Goal: Answer question/provide support: Share knowledge or assist other users

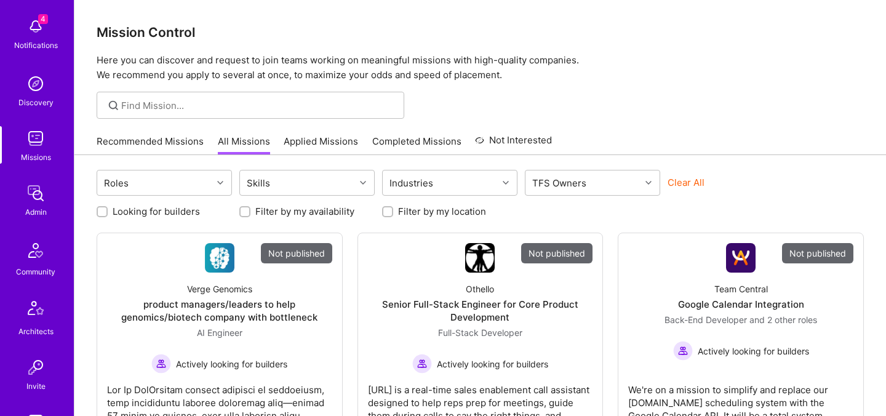
scroll to position [369, 0]
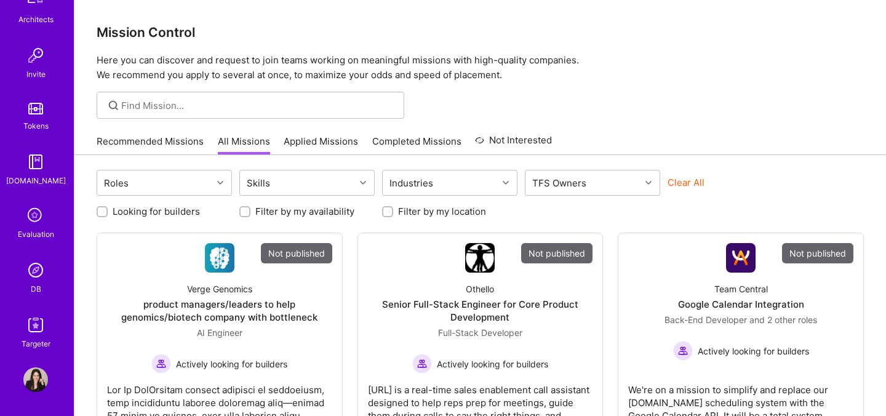
click at [25, 209] on icon at bounding box center [35, 215] width 23 height 23
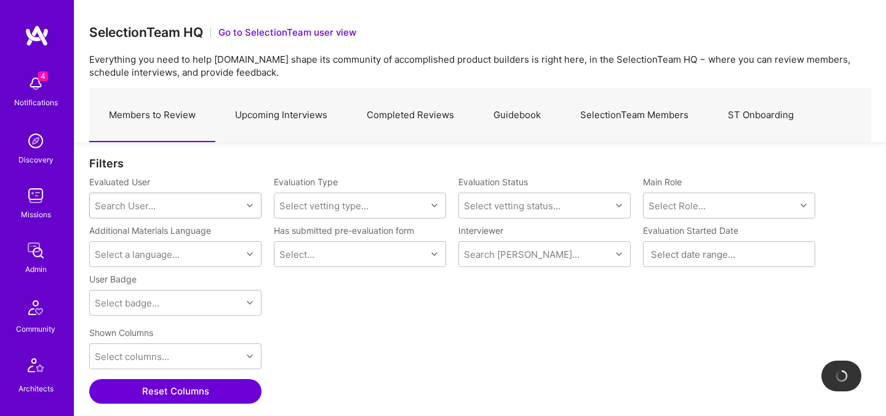
click at [185, 204] on div "Search User..." at bounding box center [166, 205] width 152 height 25
type input "forrest"
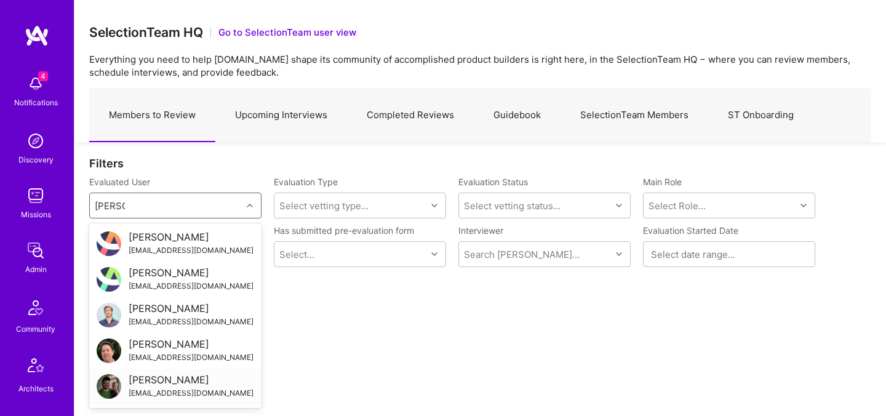
click at [168, 385] on div "Forrest Ledbetter" at bounding box center [191, 379] width 125 height 13
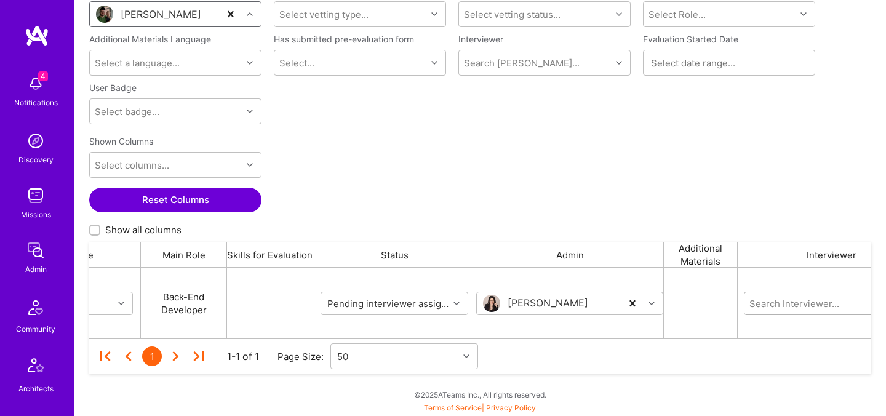
scroll to position [0, 177]
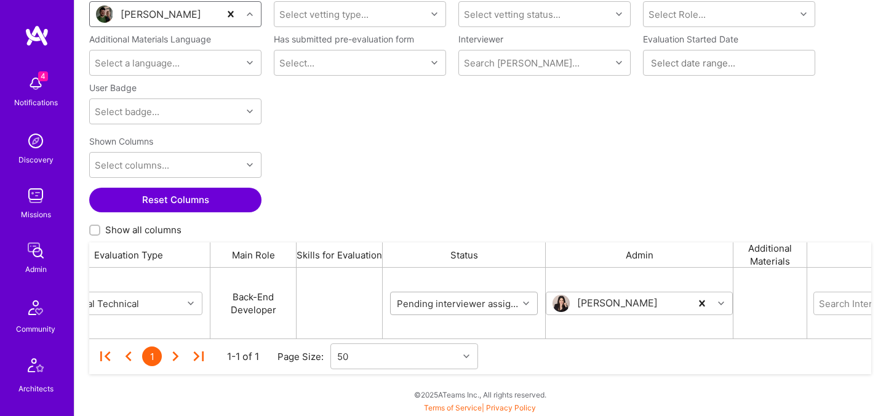
click at [434, 303] on input "grid" at bounding box center [468, 302] width 148 height 13
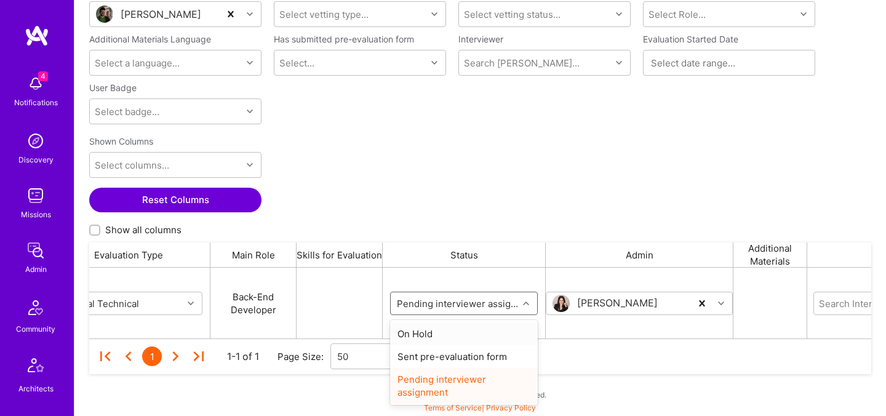
click at [441, 335] on div "On Hold" at bounding box center [464, 333] width 148 height 23
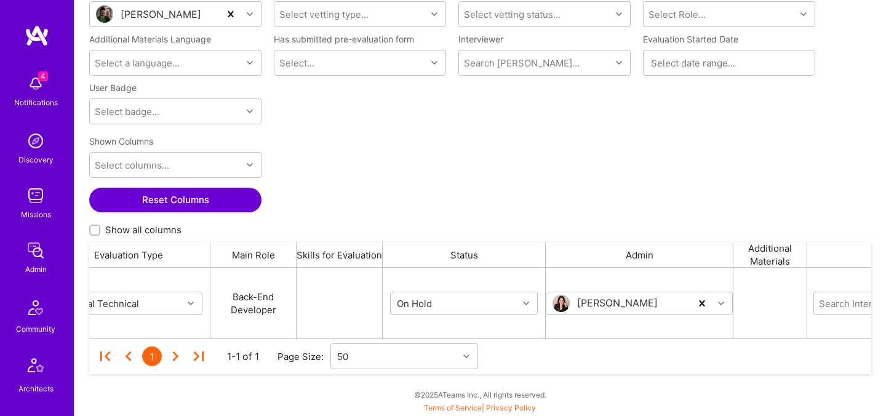
click at [480, 205] on div "Shown Columns Select columns... Reset Columns Show all columns" at bounding box center [480, 186] width 782 height 112
click at [654, 365] on div "1 1-1 of 1 Page Size: 50" at bounding box center [480, 356] width 770 height 36
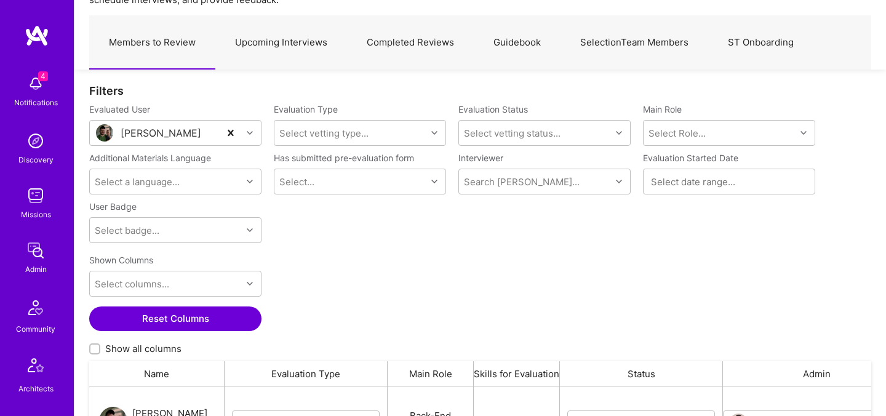
scroll to position [69, 0]
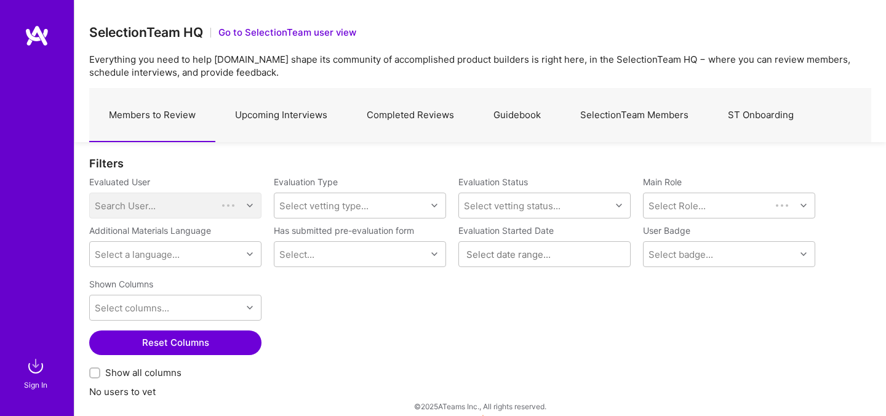
scroll to position [12, 0]
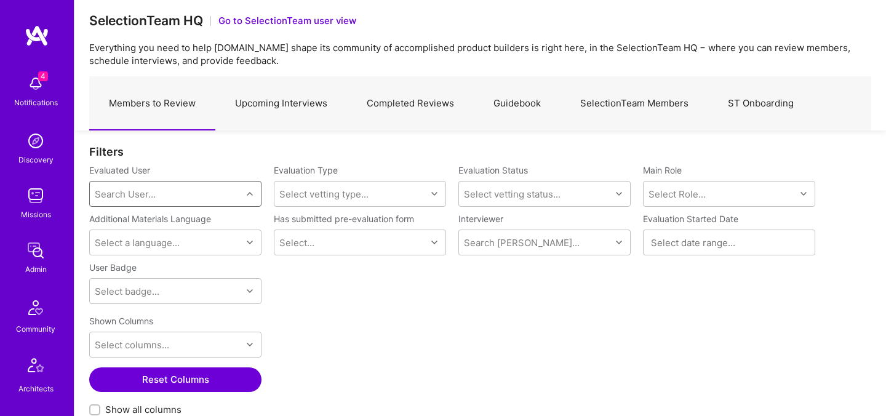
scroll to position [287, 782]
click at [493, 199] on div "Select vetting status..." at bounding box center [512, 194] width 97 height 13
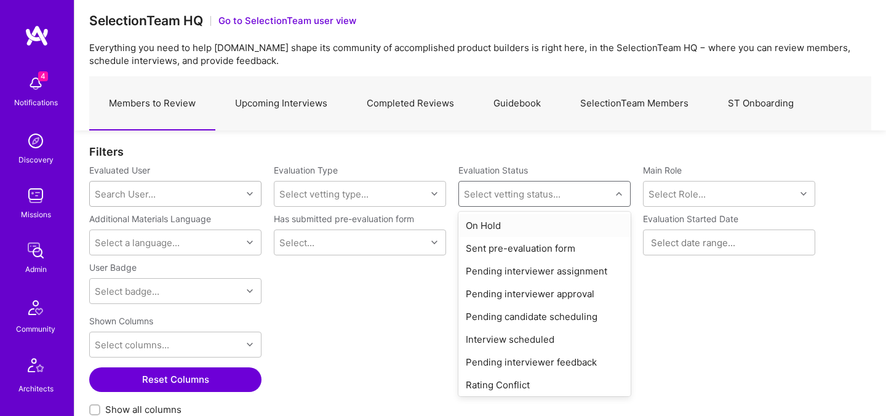
click at [493, 226] on div "On Hold" at bounding box center [544, 225] width 172 height 23
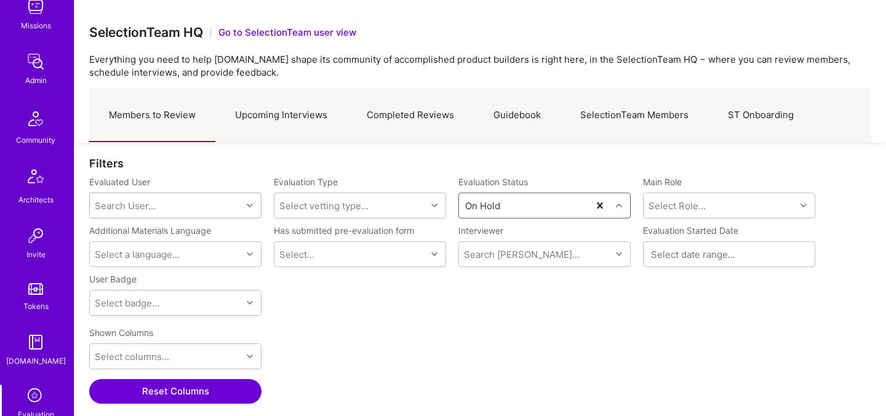
scroll to position [252, 0]
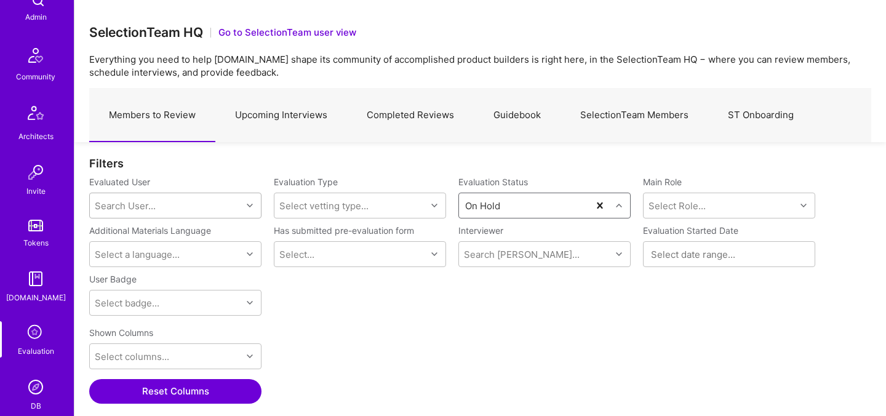
click at [33, 337] on icon at bounding box center [35, 332] width 23 height 23
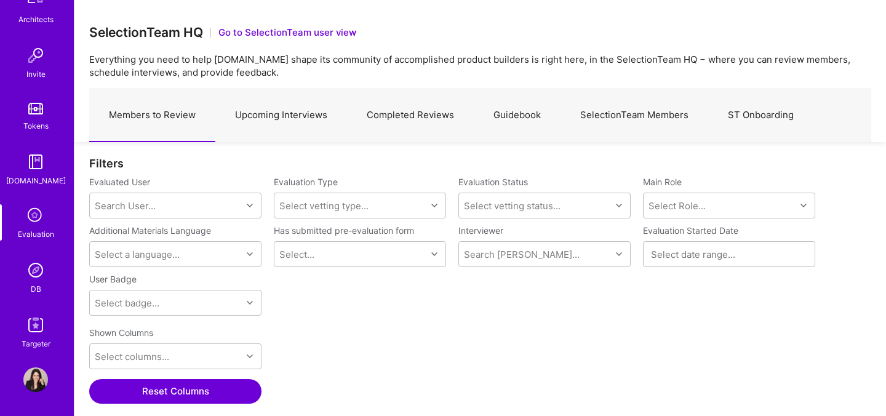
scroll to position [287, 782]
click at [33, 275] on img at bounding box center [35, 270] width 25 height 25
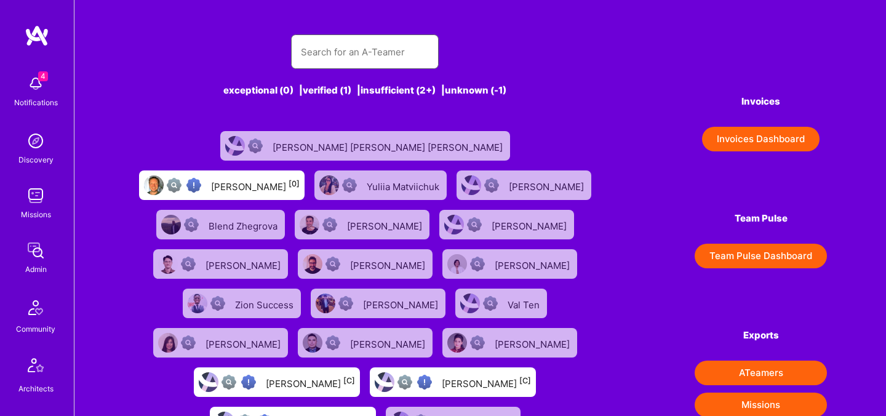
click at [333, 47] on input "text" at bounding box center [365, 51] width 128 height 31
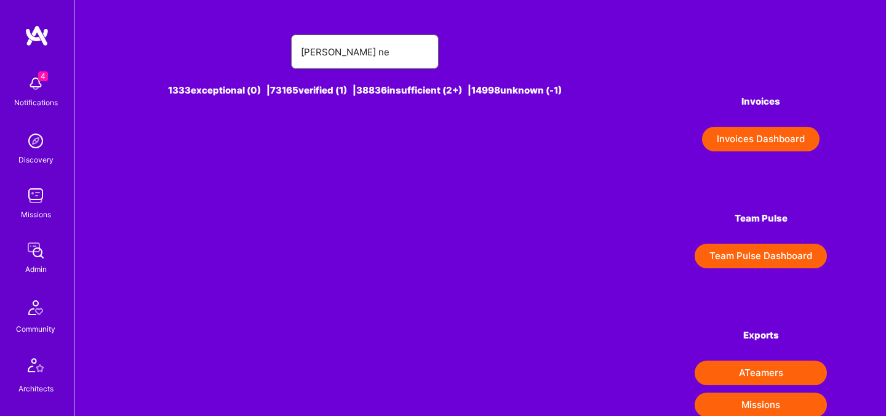
click at [365, 54] on input "PEDRo ne" at bounding box center [365, 51] width 128 height 31
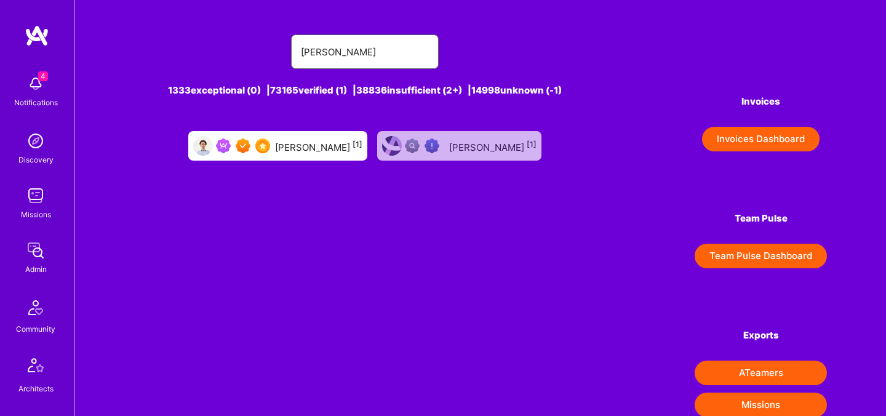
type input "pedro nogu"
click at [296, 148] on div "Pedro Nogueira [1]" at bounding box center [318, 146] width 87 height 16
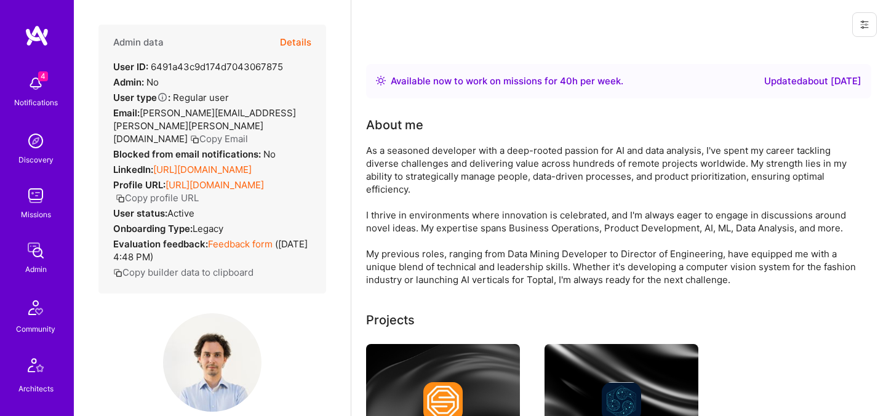
click at [298, 43] on button "Details" at bounding box center [295, 43] width 31 height 36
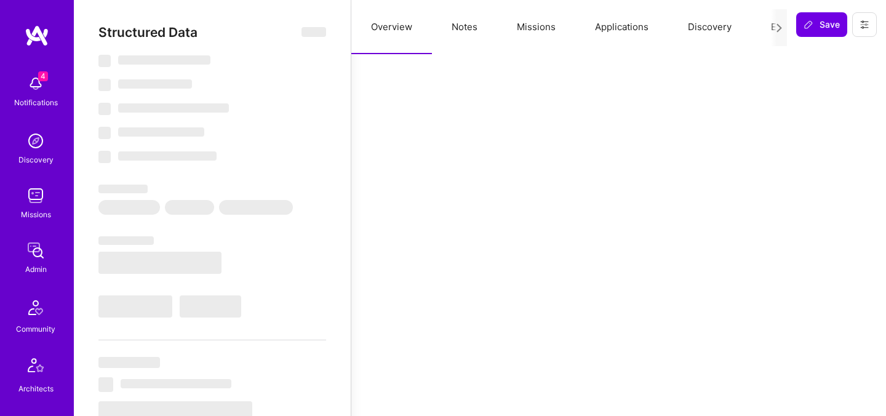
click at [529, 33] on button "Missions" at bounding box center [536, 27] width 78 height 54
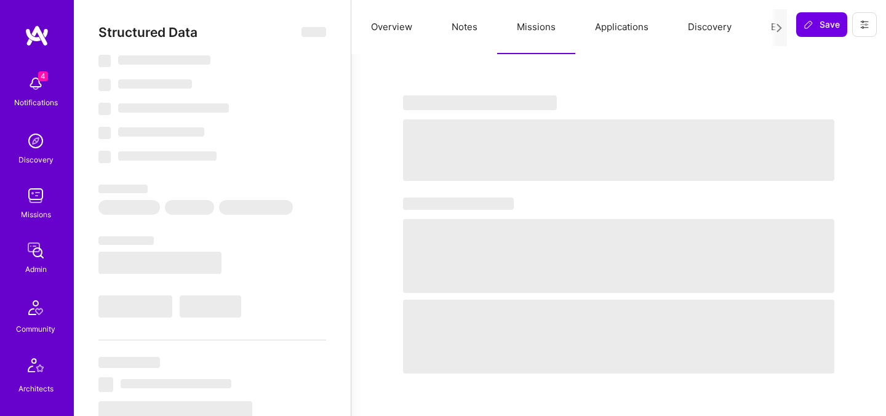
select select "Right Now"
select select "7"
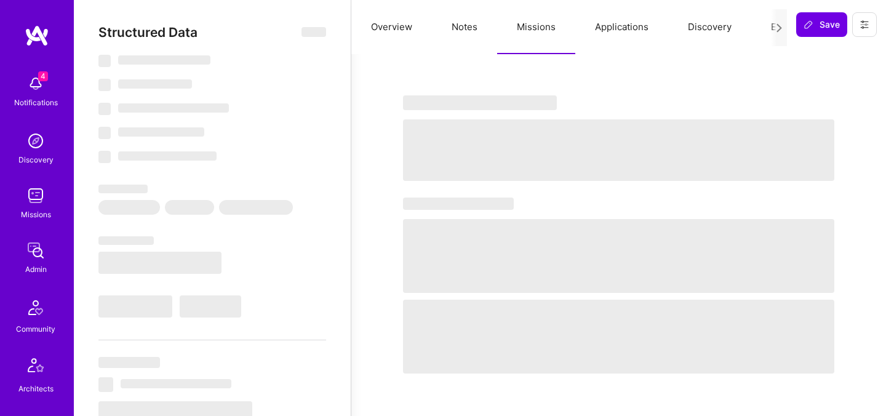
select select "PT"
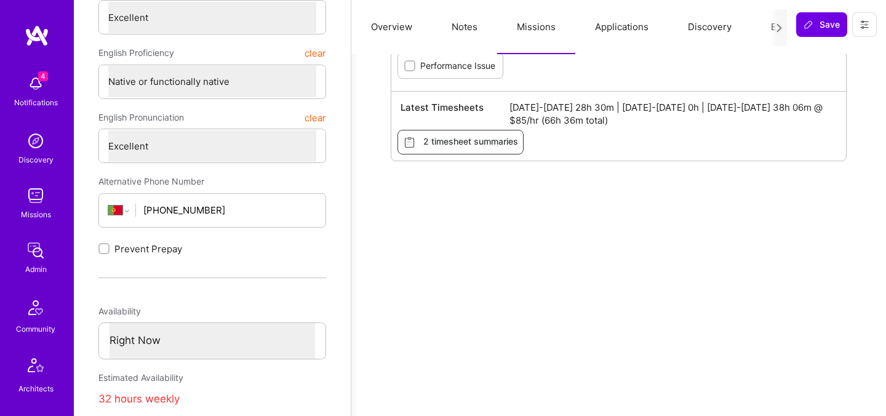
scroll to position [369, 0]
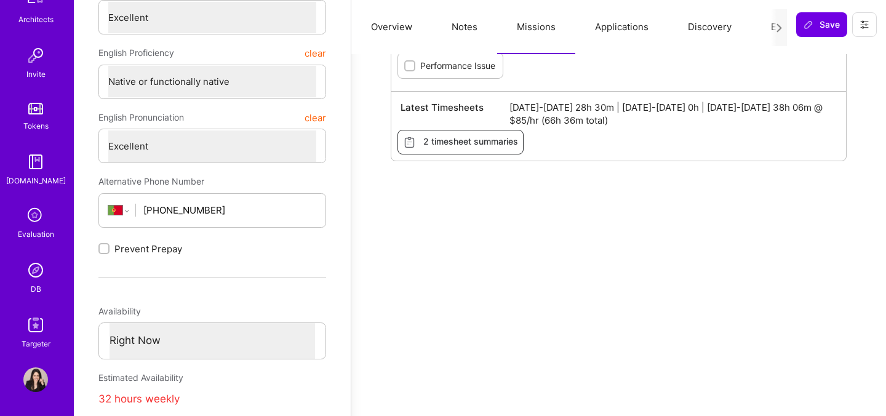
click at [37, 215] on icon at bounding box center [35, 215] width 23 height 23
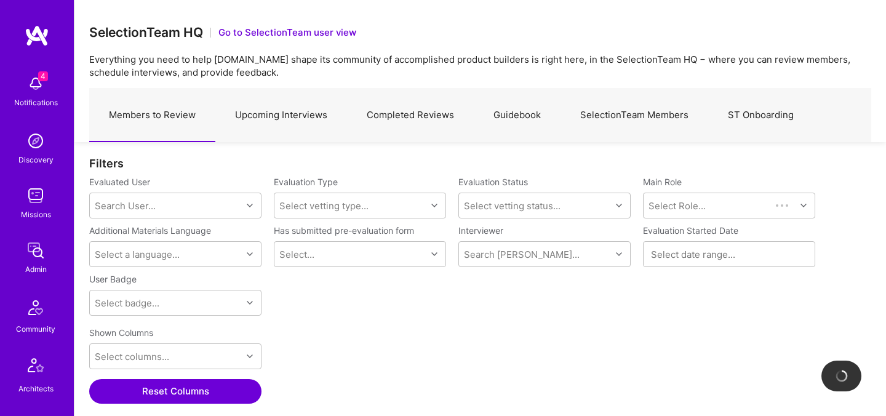
click at [304, 121] on link "Upcoming Interviews" at bounding box center [281, 116] width 132 height 54
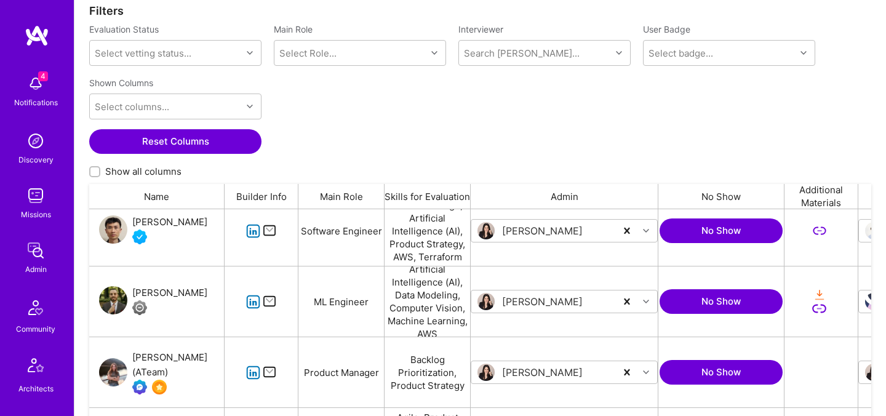
scroll to position [501, 0]
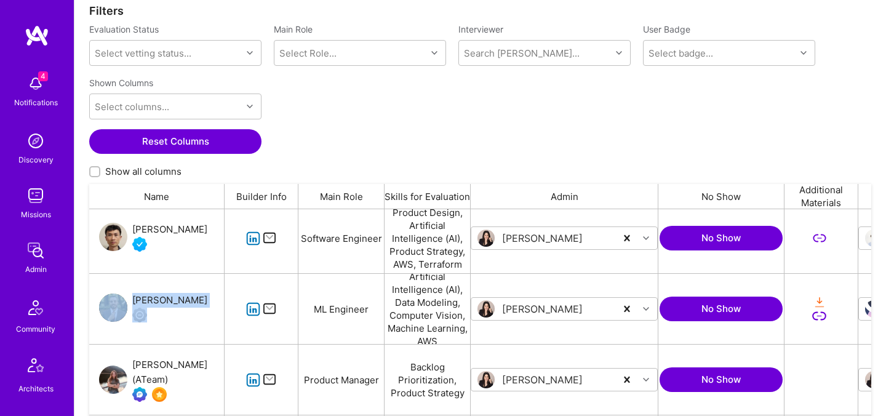
drag, startPoint x: 193, startPoint y: 304, endPoint x: 126, endPoint y: 301, distance: 66.5
click at [126, 301] on div "Stefan Micic" at bounding box center [156, 309] width 135 height 70
copy div "Stefan Micic"
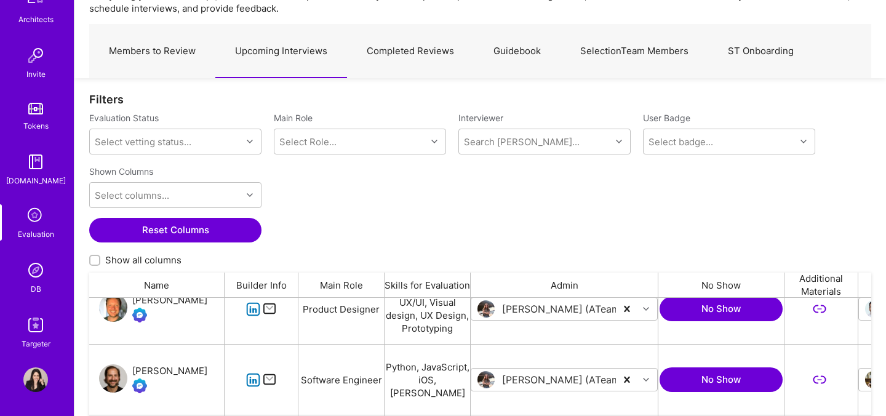
scroll to position [0, 0]
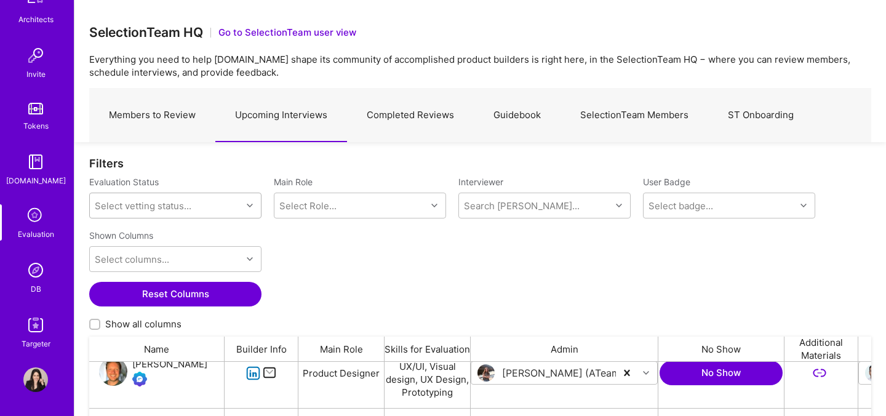
click at [153, 208] on div "Select vetting status..." at bounding box center [143, 205] width 97 height 13
type input "כ"
type input "forrest"
click at [113, 208] on input "forrest" at bounding box center [110, 205] width 30 height 13
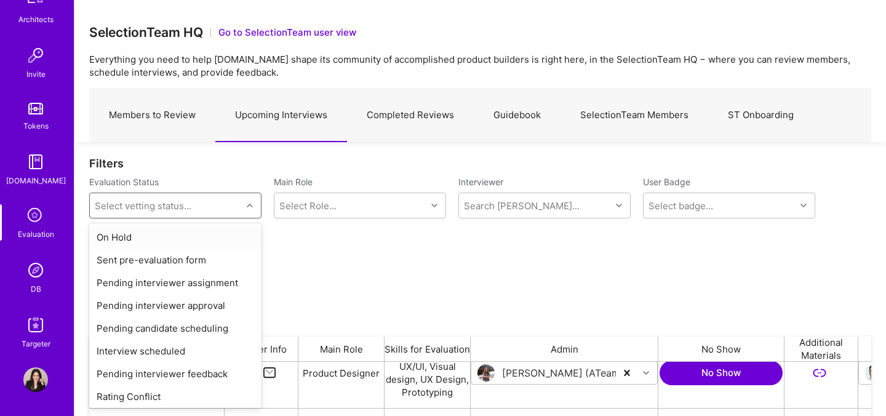
click at [171, 122] on link "Members to Review" at bounding box center [152, 116] width 126 height 54
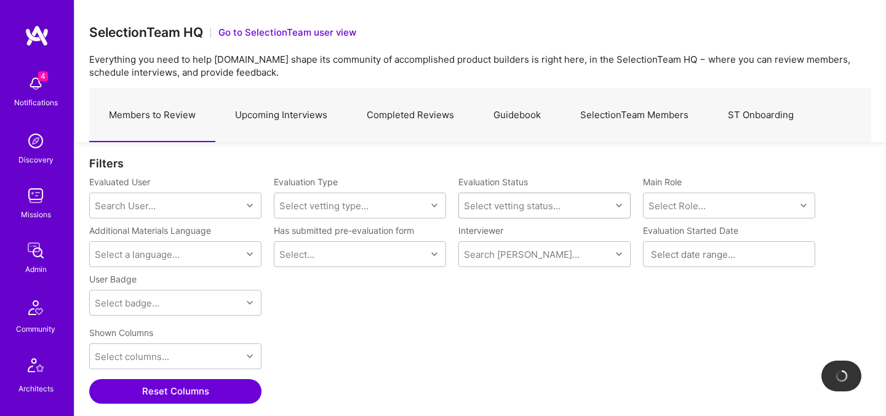
click at [522, 209] on div "Select vetting status..." at bounding box center [512, 205] width 97 height 13
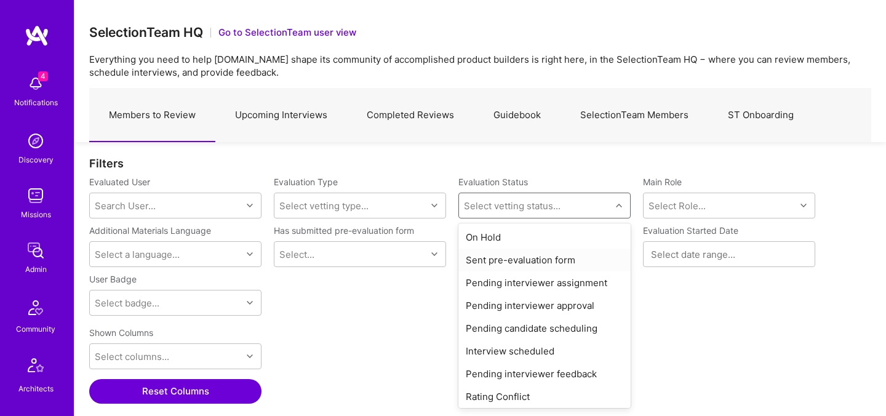
scroll to position [287, 782]
click at [506, 240] on div "On Hold" at bounding box center [544, 237] width 172 height 23
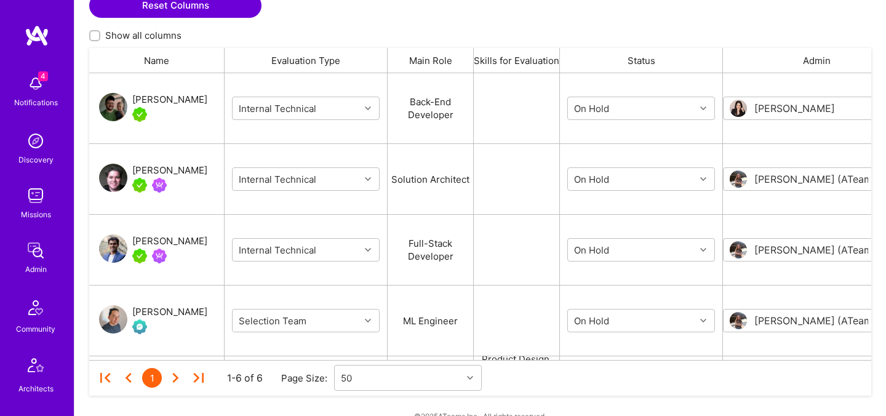
scroll to position [360, 0]
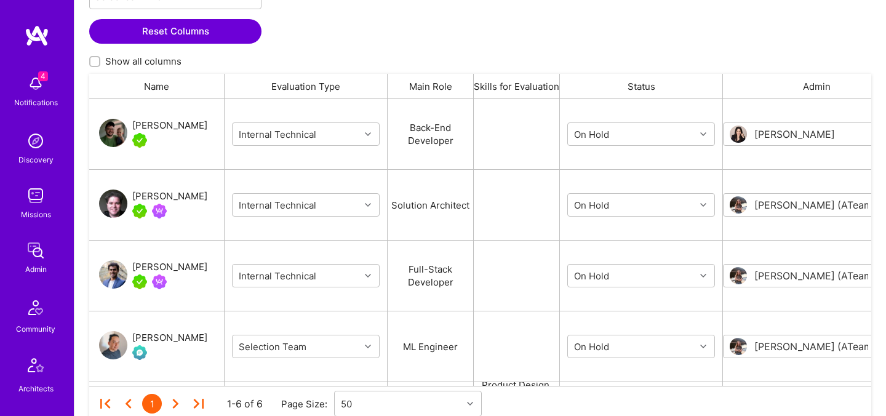
click at [181, 127] on div "Forrest Ledbetter" at bounding box center [169, 125] width 75 height 15
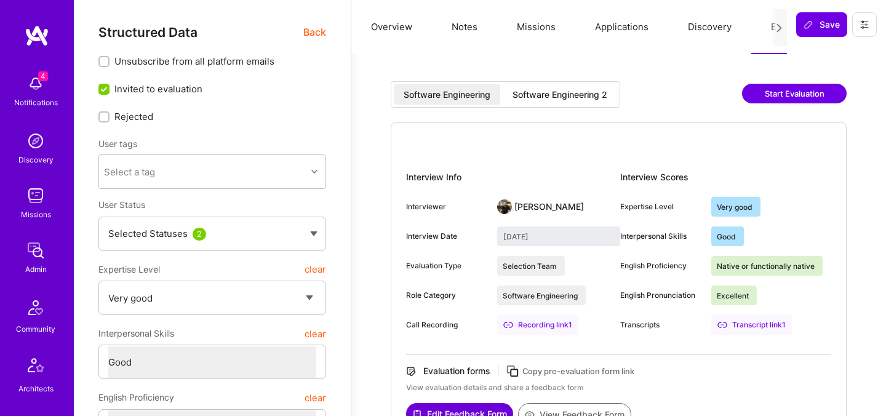
select select "5"
select select "4"
select select "7"
select select "US"
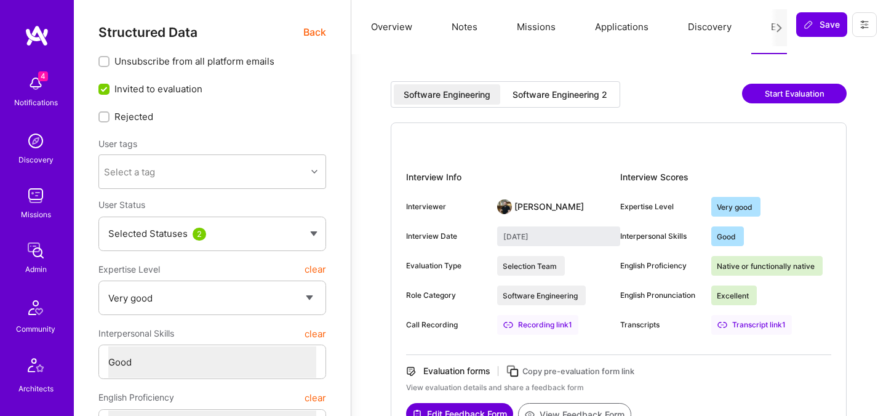
select select "Right Now"
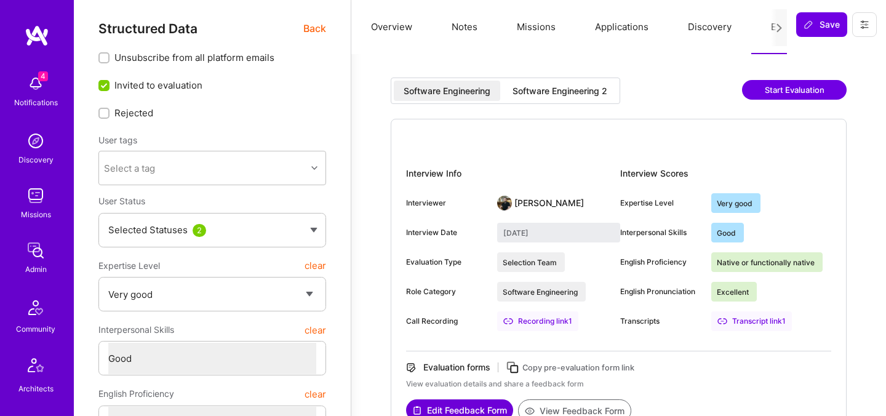
click at [536, 92] on div "Software Engineering 2" at bounding box center [559, 91] width 95 height 12
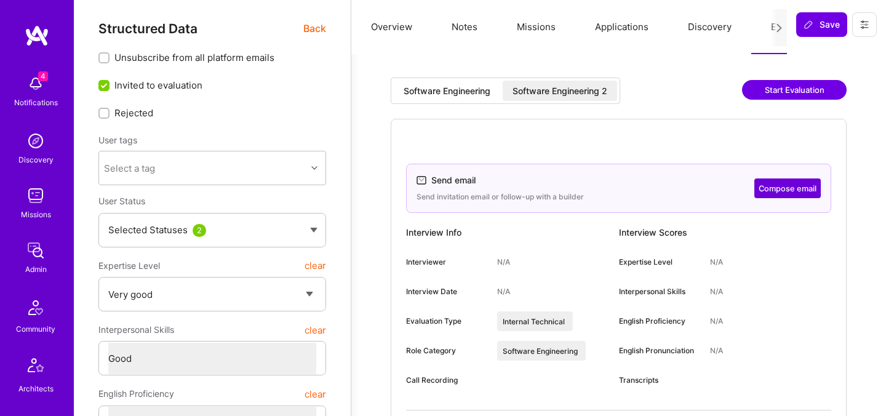
click at [531, 71] on div "Software Engineering Software Engineering 2 Start Evaluation Send email Send in…" at bounding box center [618, 370] width 505 height 611
click at [538, 79] on div "Software Engineering Software Engineering 2" at bounding box center [505, 91] width 229 height 26
click at [548, 86] on div "Software Engineering 2" at bounding box center [559, 91] width 95 height 12
click at [792, 186] on button "Compose email" at bounding box center [787, 188] width 66 height 20
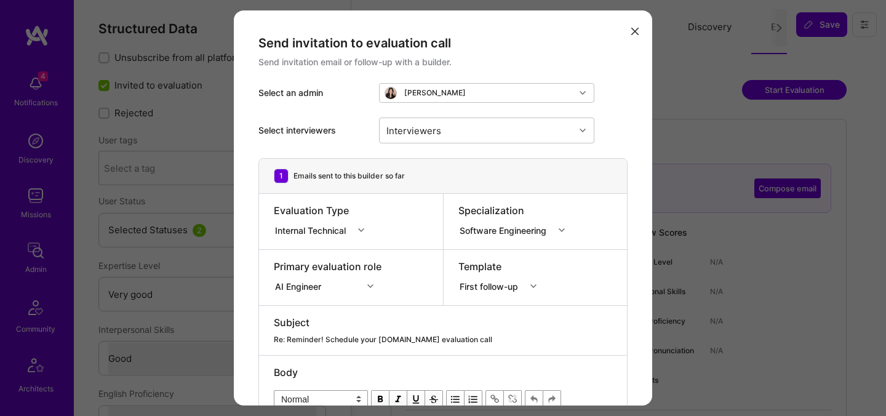
scroll to position [182, 0]
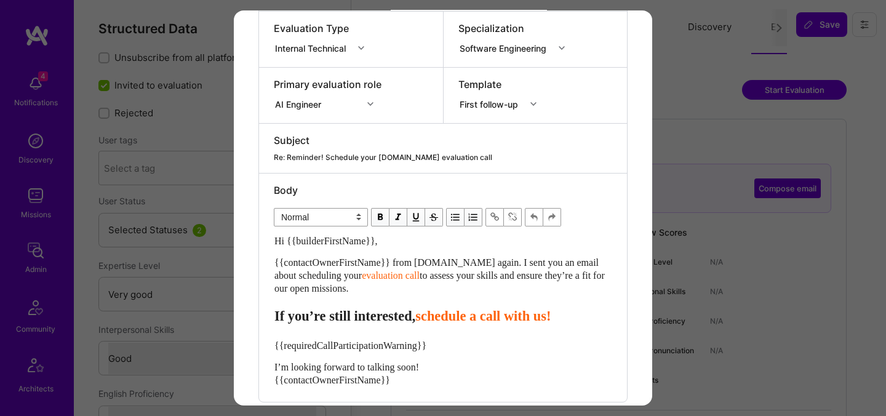
drag, startPoint x: 379, startPoint y: 291, endPoint x: 257, endPoint y: 267, distance: 124.1
click at [257, 267] on div "Send invitation to evaluation call Send invitation email or follow-up with a bu…" at bounding box center [443, 147] width 418 height 638
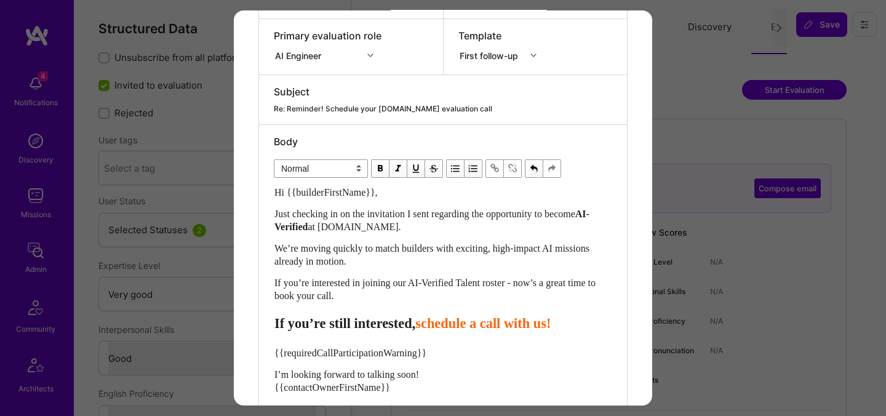
scroll to position [267, 0]
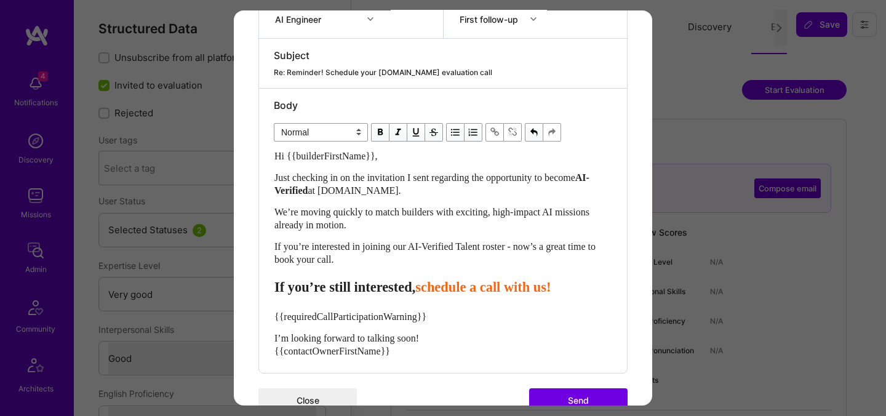
click at [458, 291] on span "schedule a call with us!" at bounding box center [482, 286] width 135 height 15
select select "header-three"
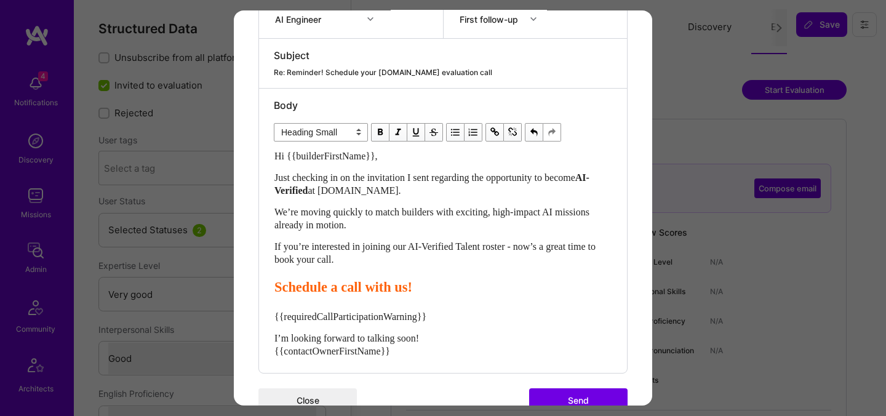
click at [350, 288] on span "Schedule a call with us!" at bounding box center [343, 286] width 138 height 15
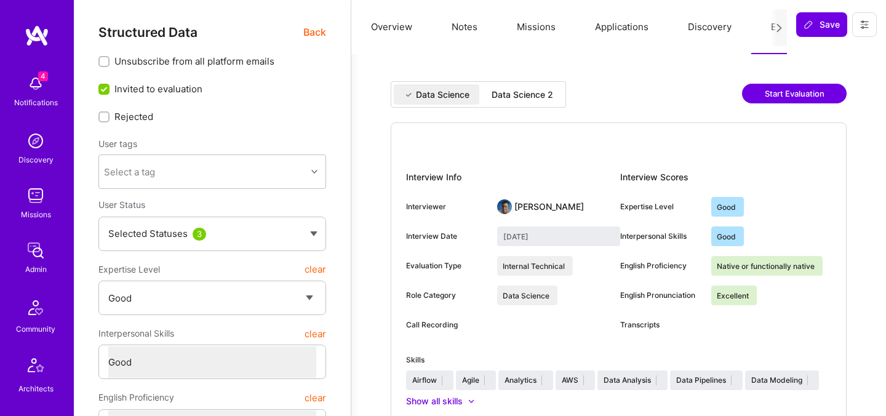
select select "4"
select select "7"
select select "US"
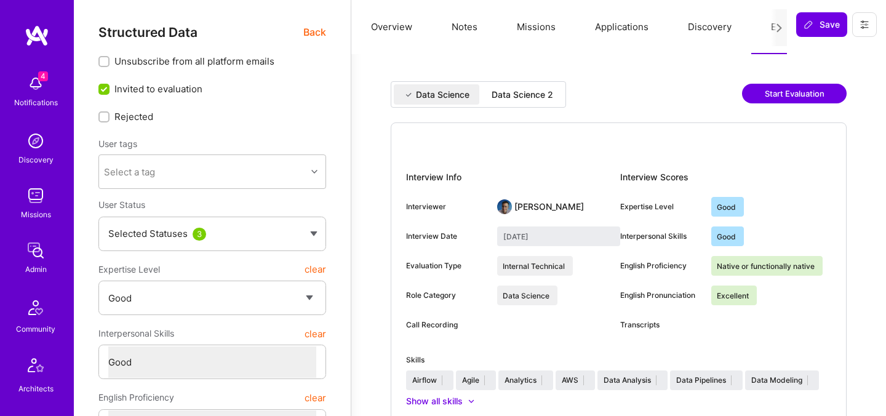
select select "Right Now"
click at [555, 90] on div "Data Science 2" at bounding box center [522, 94] width 81 height 20
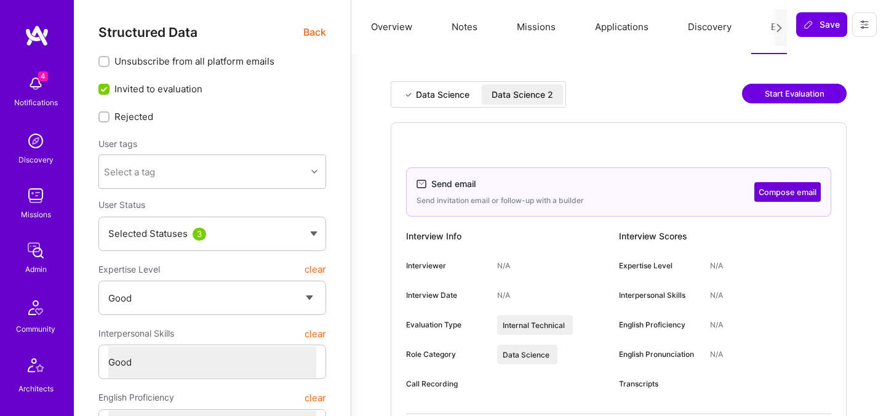
click at [540, 97] on div "Data Science 2" at bounding box center [522, 95] width 62 height 12
click at [774, 194] on button "Compose email" at bounding box center [787, 192] width 66 height 20
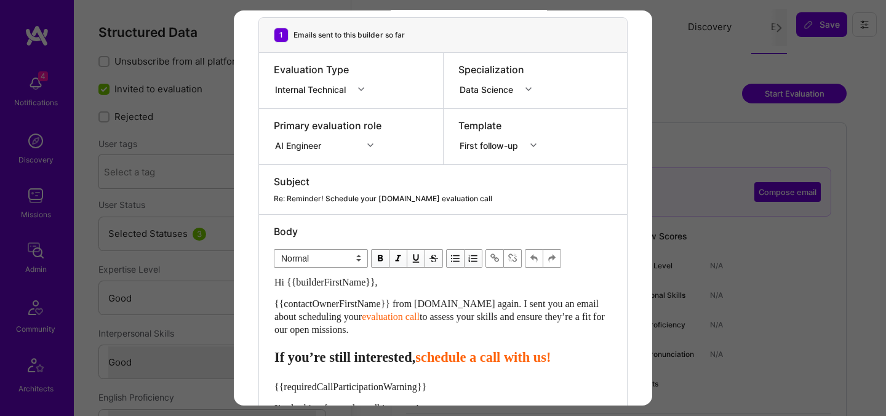
scroll to position [159, 0]
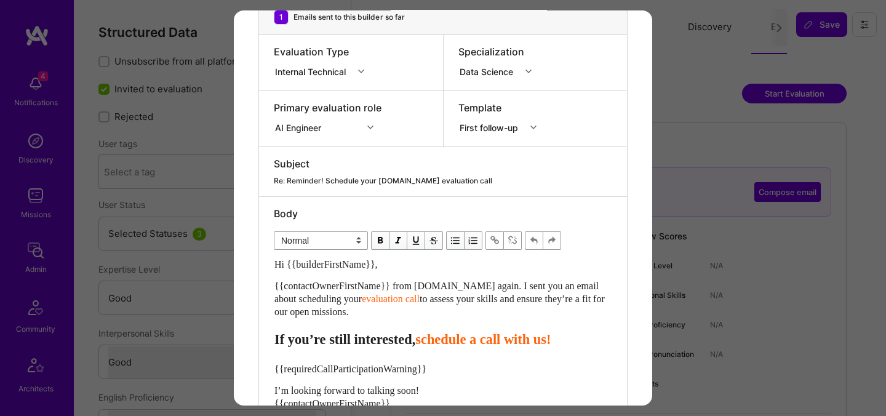
drag, startPoint x: 380, startPoint y: 312, endPoint x: 264, endPoint y: 288, distance: 118.7
click at [264, 288] on div "Body Normal Heading Large Heading Medium Heading Small Normal Hi {{builderFirst…" at bounding box center [443, 311] width 368 height 228
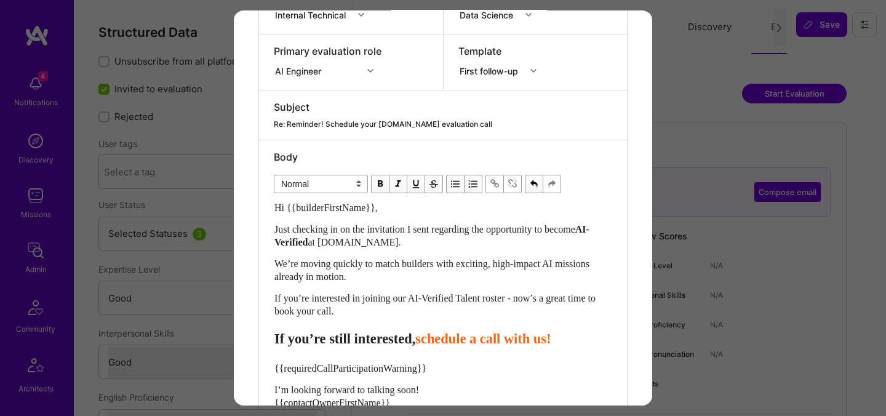
scroll to position [246, 0]
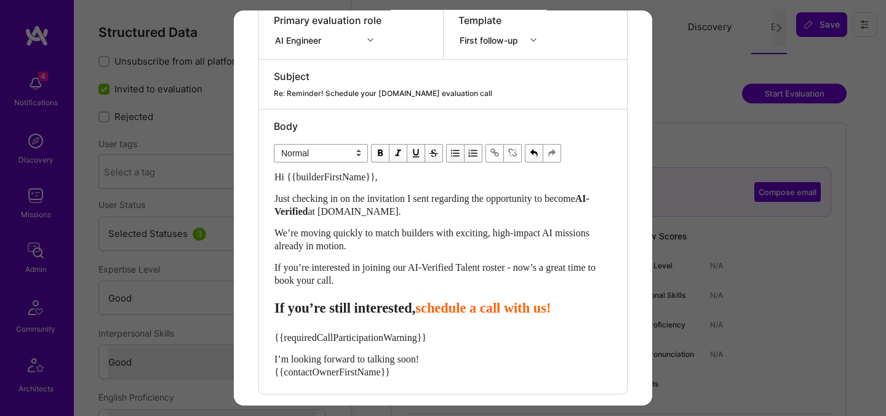
click at [454, 311] on span "schedule a call with us!" at bounding box center [482, 307] width 135 height 15
select select "header-three"
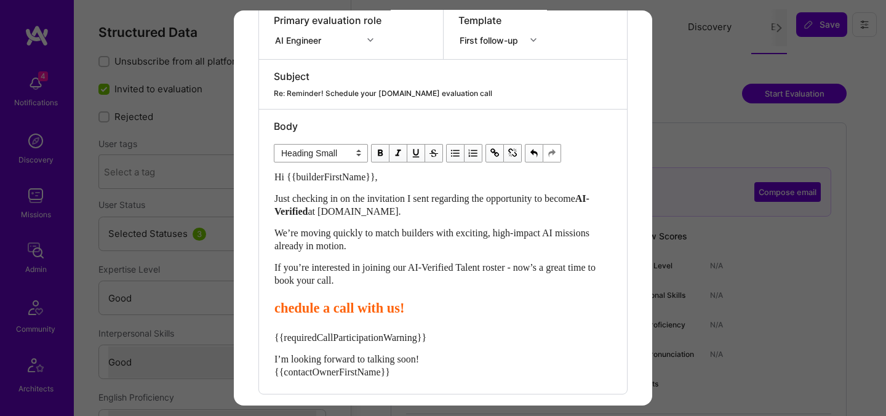
click at [344, 308] on span "chedule a call with us!" at bounding box center [339, 307] width 130 height 15
click at [286, 303] on span "chedule your call with us!" at bounding box center [349, 307] width 151 height 15
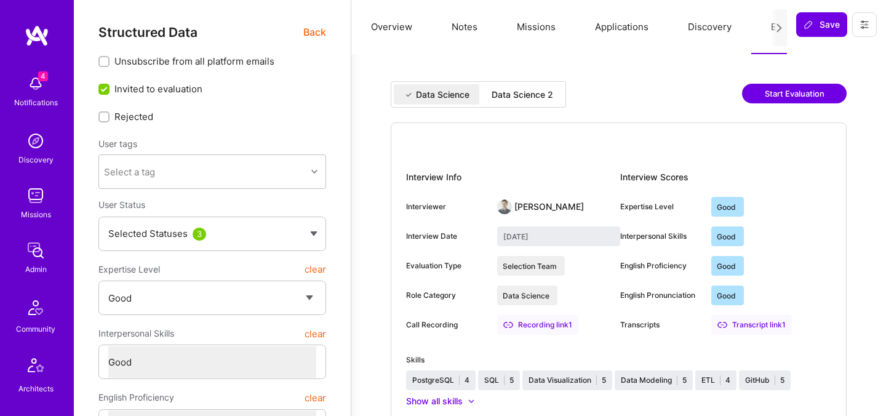
select select "4"
select select "6"
select select "DE"
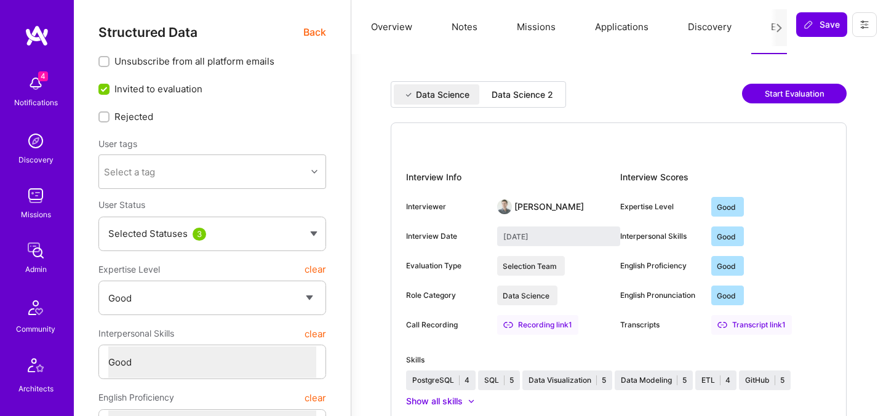
select select "Right Now"
click at [539, 91] on div "Data Science 2" at bounding box center [522, 95] width 62 height 12
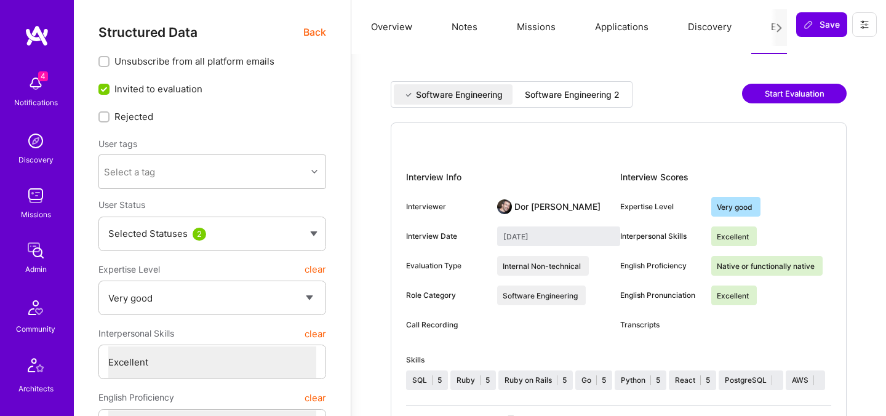
select select "5"
select select "7"
select select "CA"
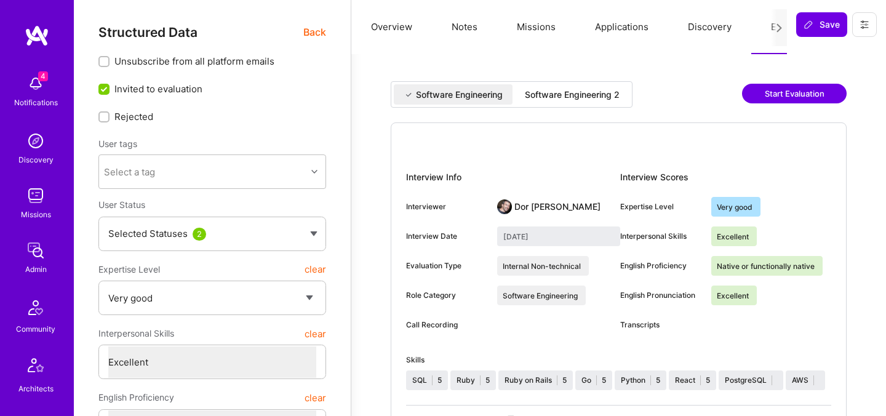
select select "Right Now"
click at [552, 98] on div "Software Engineering 2" at bounding box center [572, 95] width 95 height 12
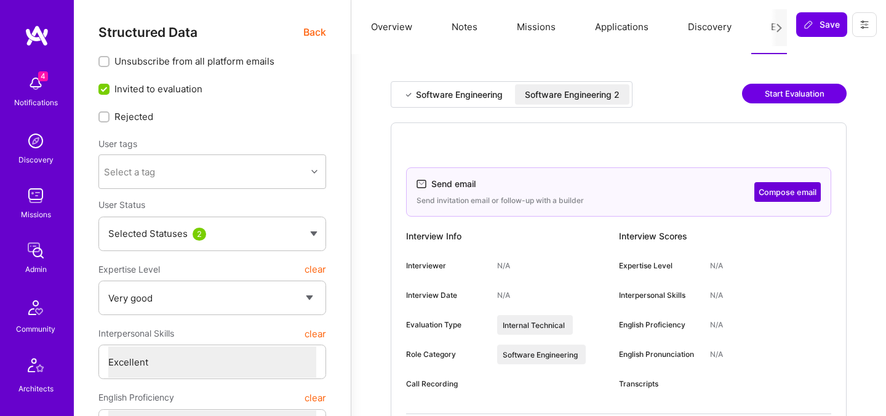
click at [567, 92] on div "Software Engineering 2" at bounding box center [572, 95] width 95 height 12
click at [768, 194] on button "Compose email" at bounding box center [787, 192] width 66 height 20
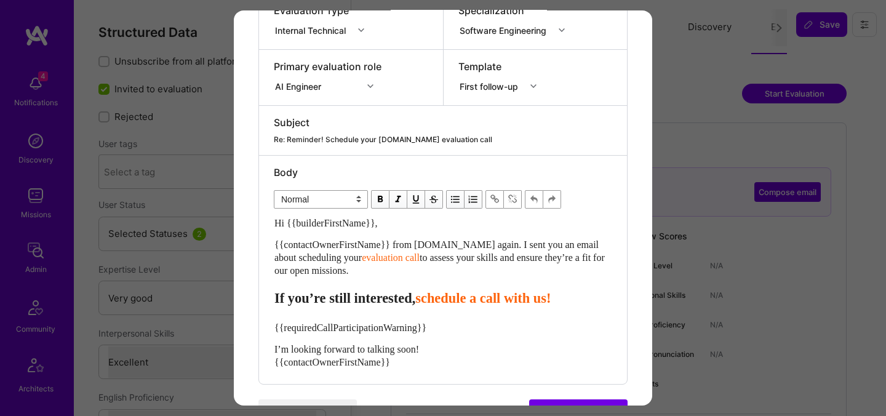
scroll to position [242, 0]
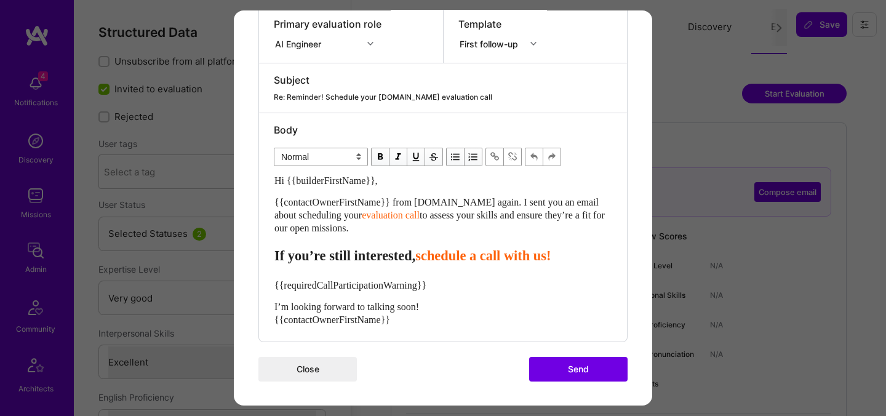
drag, startPoint x: 379, startPoint y: 229, endPoint x: 268, endPoint y: 207, distance: 113.4
click at [268, 207] on div "Body Normal Heading Large Heading Medium Heading Small Normal Hi {{builderFirst…" at bounding box center [443, 227] width 368 height 228
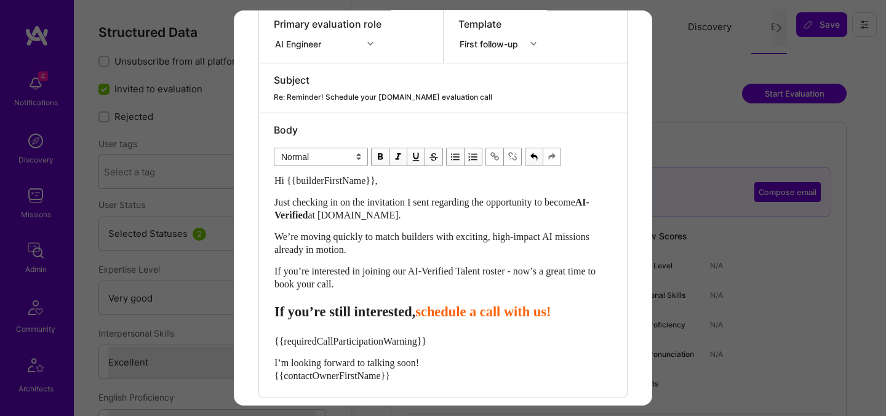
click at [465, 320] on div "Hi {{builderFirstName}}, Just checking in on the invitation I sent regarding th…" at bounding box center [442, 278] width 337 height 208
select select "header-three"
click at [463, 313] on span "schedule a call with us!" at bounding box center [482, 311] width 135 height 15
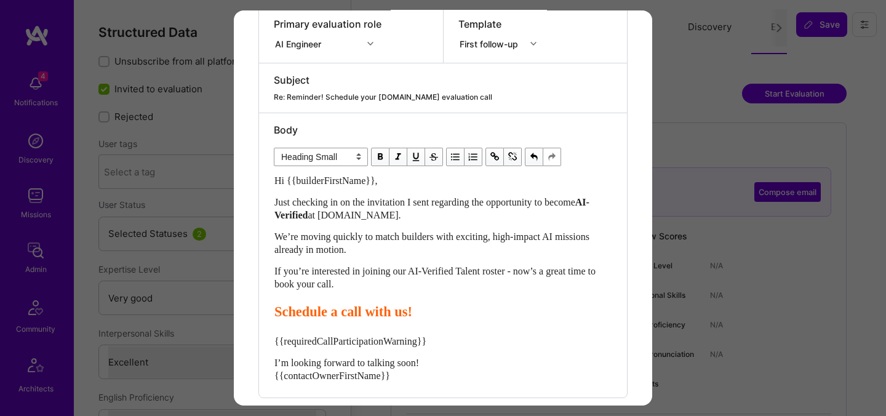
click at [351, 309] on span "Schedule a call with us!" at bounding box center [343, 311] width 138 height 15
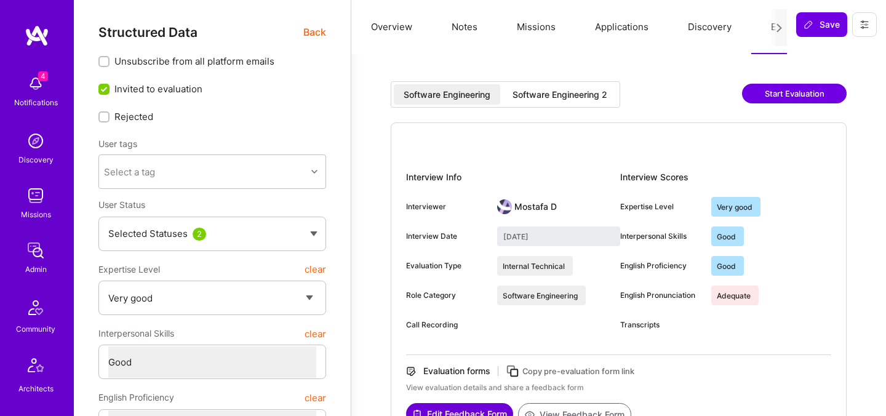
select select "5"
select select "4"
select select "6"
select select "2"
select select "US"
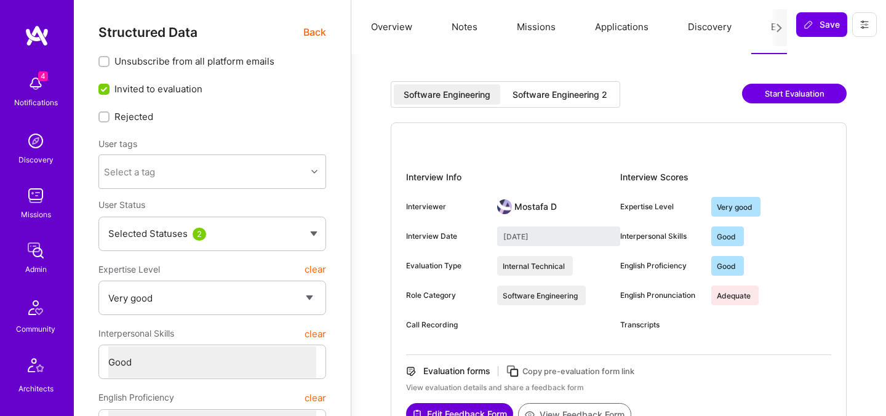
select select "Right Now"
click at [550, 94] on div "Software Engineering 2" at bounding box center [559, 95] width 95 height 12
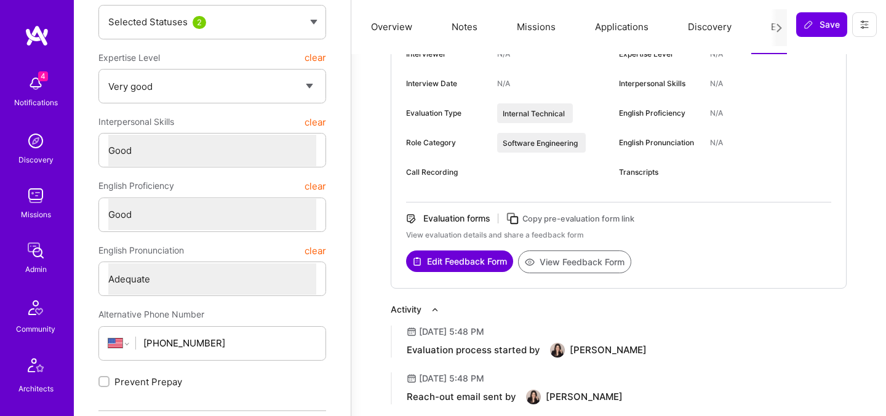
scroll to position [215, 0]
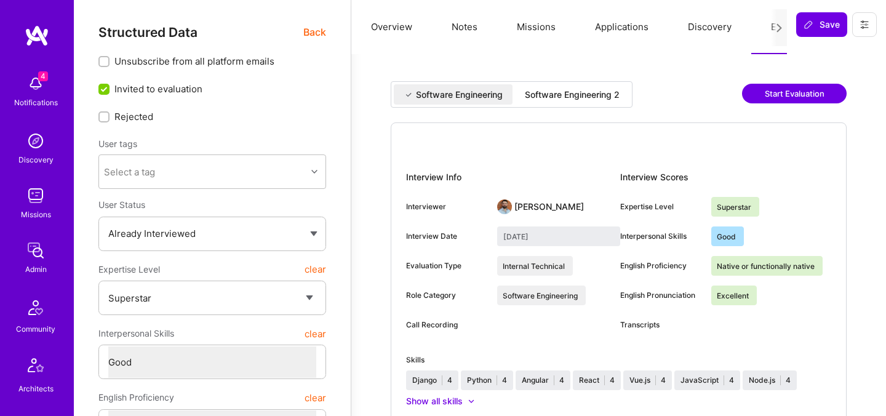
select select "7"
select select "4"
select select "7"
select select "SI"
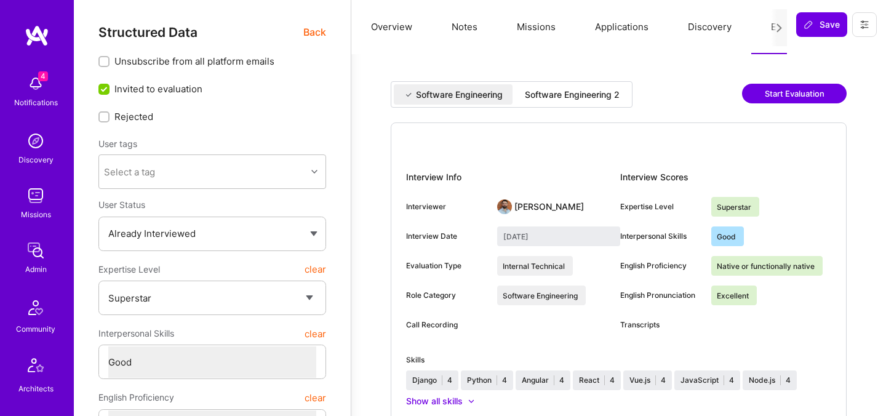
select select "Right Now"
click at [565, 93] on div "Software Engineering 2" at bounding box center [572, 95] width 95 height 12
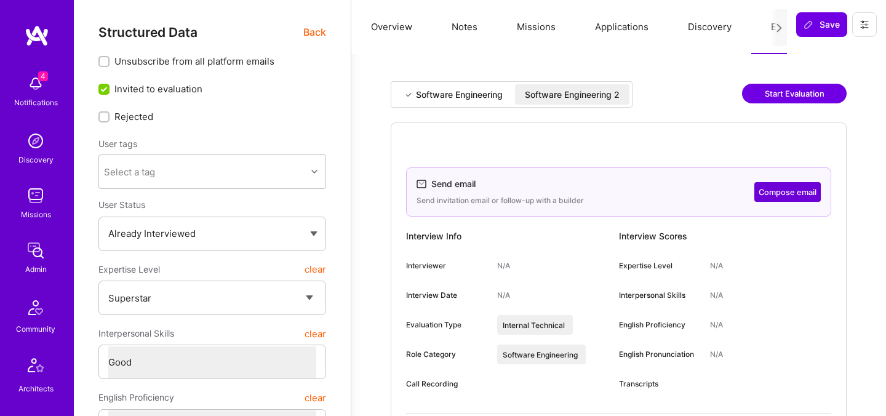
click at [579, 97] on div "Software Engineering 2" at bounding box center [572, 95] width 95 height 12
click at [775, 191] on button "Compose email" at bounding box center [787, 192] width 66 height 20
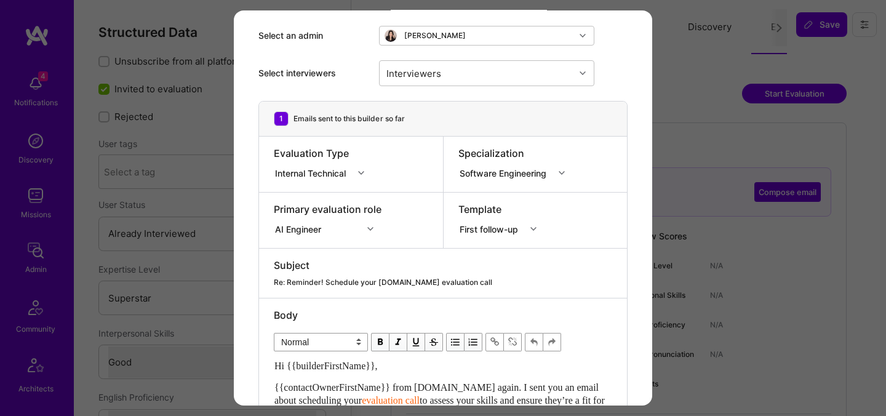
scroll to position [146, 0]
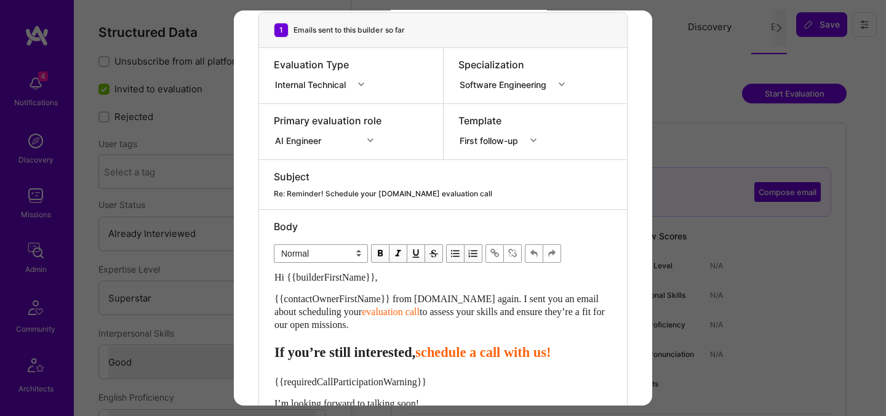
drag, startPoint x: 376, startPoint y: 328, endPoint x: 251, endPoint y: 300, distance: 128.5
click at [251, 300] on div "Send invitation to evaluation call Send invitation email or follow-up with a bu…" at bounding box center [443, 184] width 418 height 638
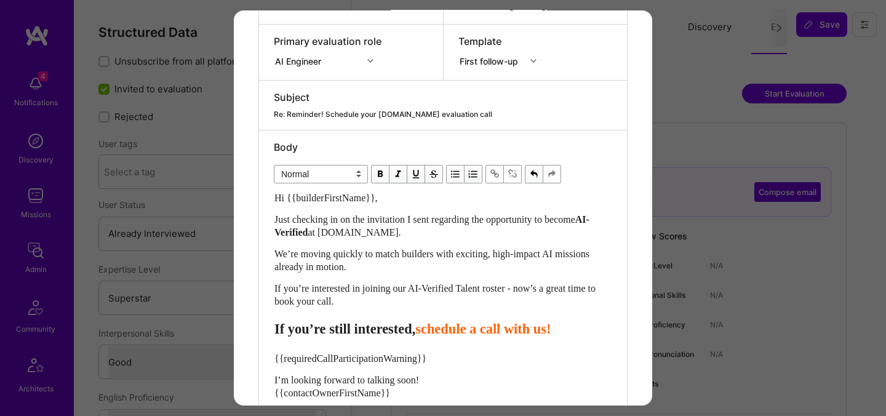
scroll to position [241, 0]
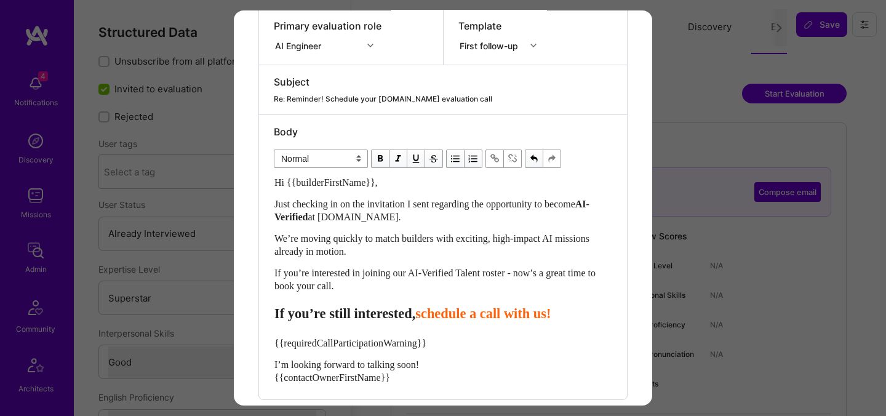
click at [462, 316] on span "schedule a call with us!" at bounding box center [482, 313] width 135 height 15
select select "header-three"
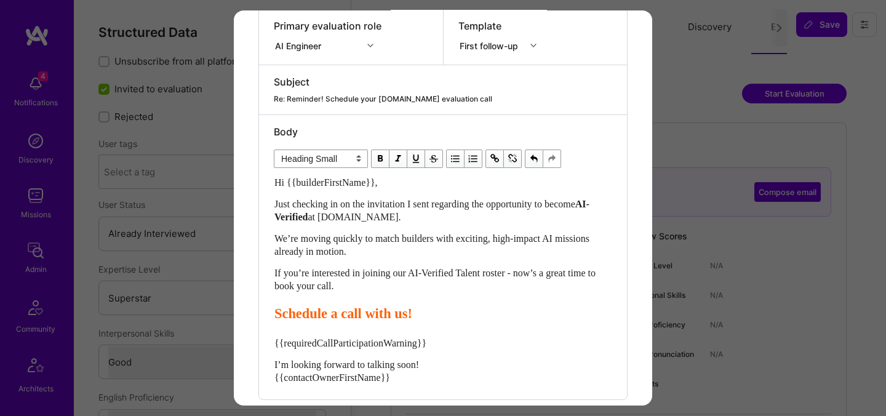
click at [345, 317] on span "Schedule a call with us!" at bounding box center [343, 313] width 138 height 15
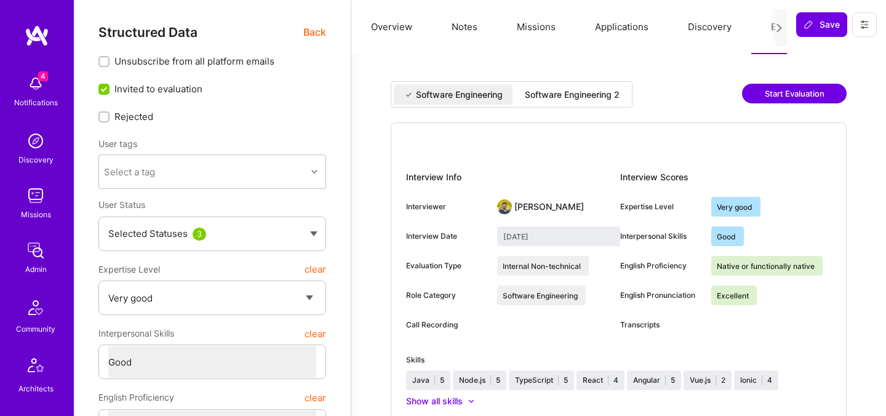
select select "5"
select select "4"
select select "7"
select select "PL"
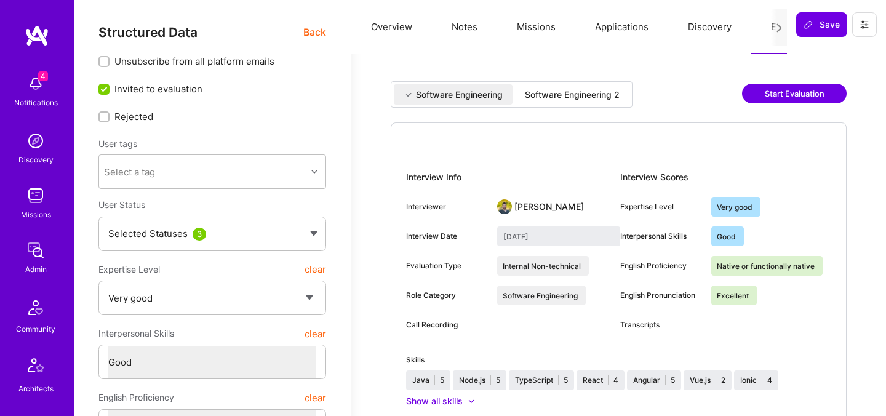
select select "Right Now"
click at [589, 93] on div "Software Engineering 2" at bounding box center [572, 95] width 95 height 12
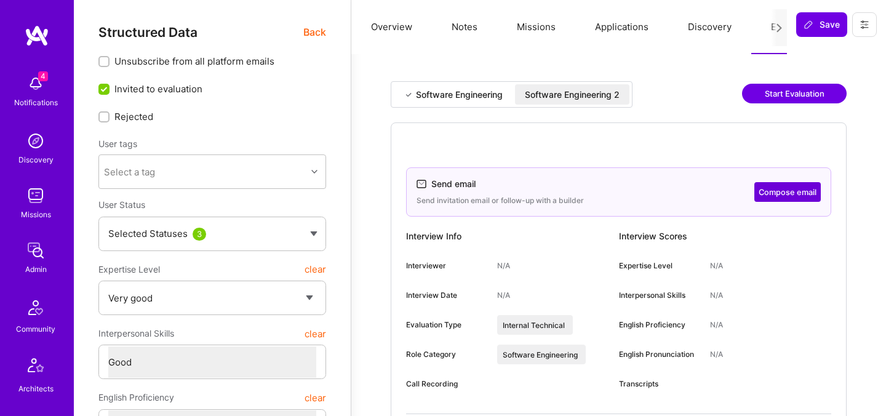
click at [557, 94] on div "Software Engineering 2" at bounding box center [572, 95] width 95 height 12
click at [779, 193] on button "Compose email" at bounding box center [787, 192] width 66 height 20
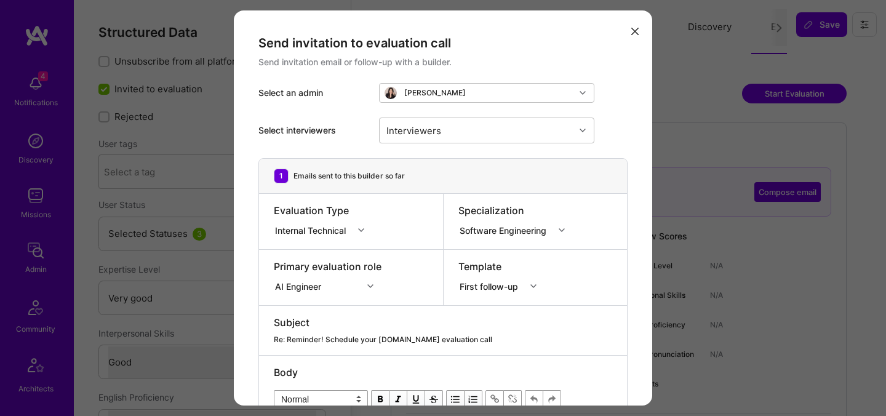
scroll to position [242, 0]
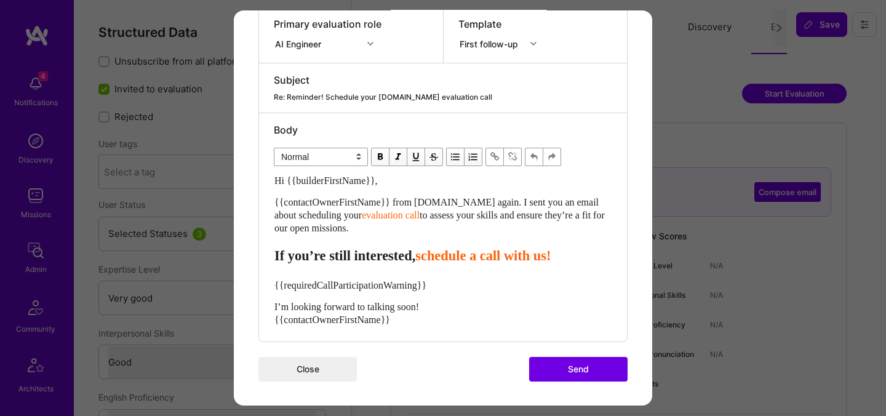
drag, startPoint x: 380, startPoint y: 233, endPoint x: 263, endPoint y: 201, distance: 121.8
click at [263, 201] on div "Body Normal Heading Large Heading Medium Heading Small Normal Hi {{builderFirst…" at bounding box center [443, 227] width 368 height 228
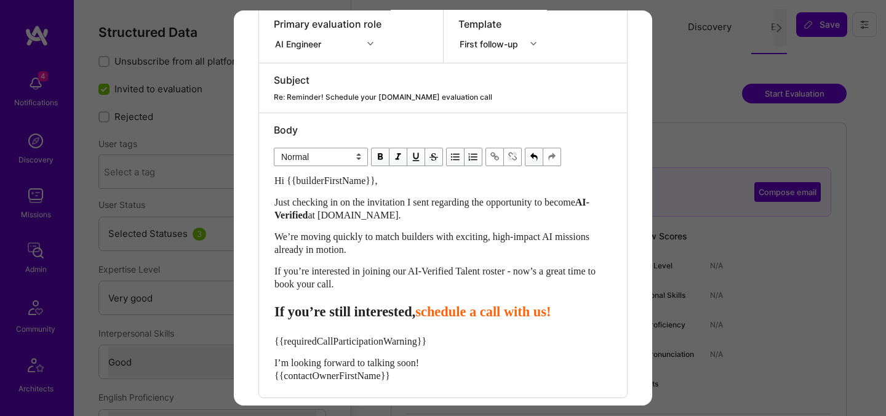
click at [458, 316] on span "schedule a call with us!" at bounding box center [482, 311] width 135 height 15
select select "header-three"
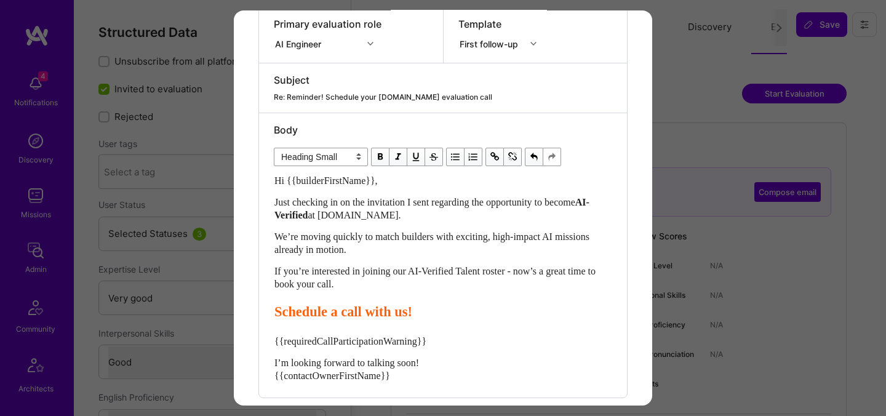
click at [351, 319] on span "Schedule a call with us!" at bounding box center [343, 311] width 138 height 15
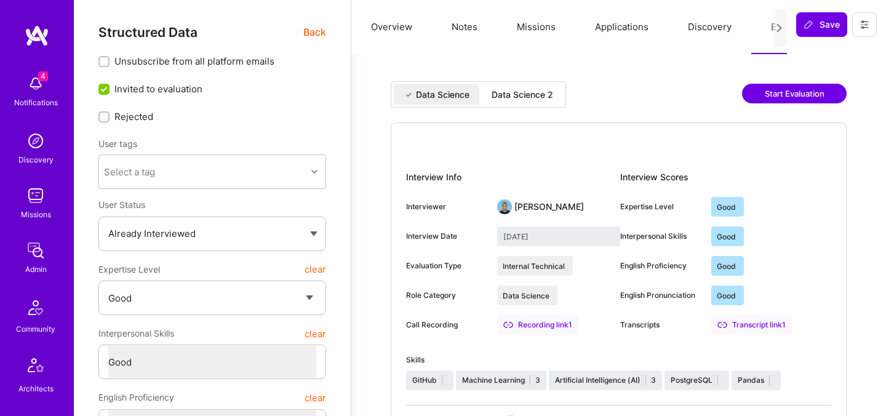
select select "4"
select select "6"
select select "RS"
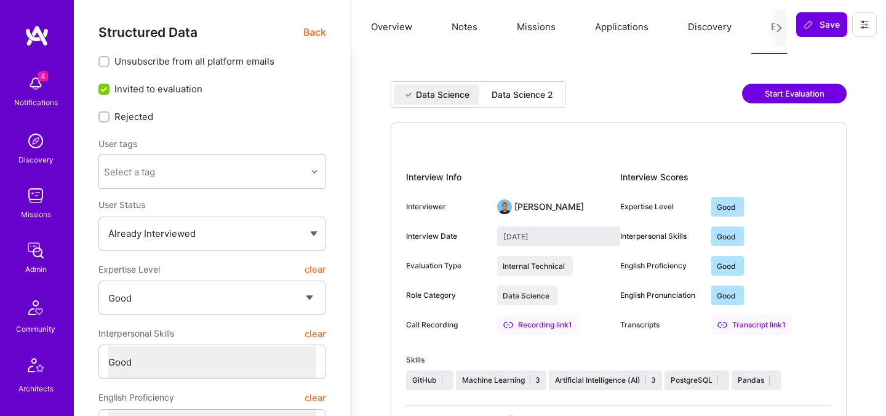
select select "Right Now"
click at [545, 94] on div "Data Science 2" at bounding box center [522, 95] width 62 height 12
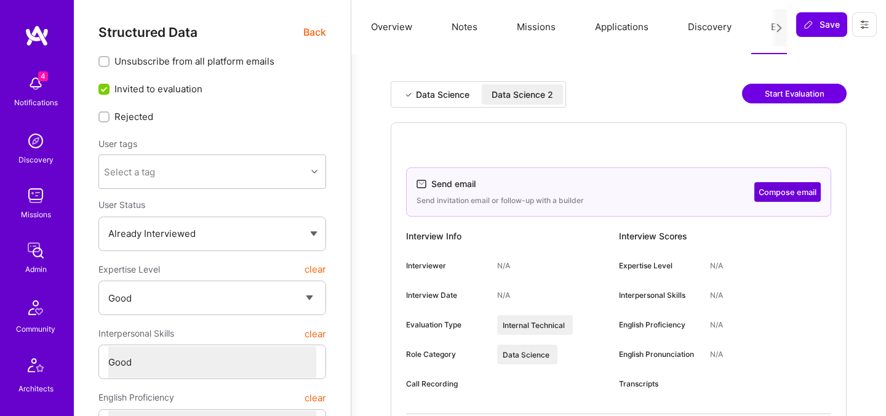
click at [513, 97] on div "Data Science 2" at bounding box center [522, 95] width 62 height 12
click at [798, 192] on button "Compose email" at bounding box center [787, 192] width 66 height 20
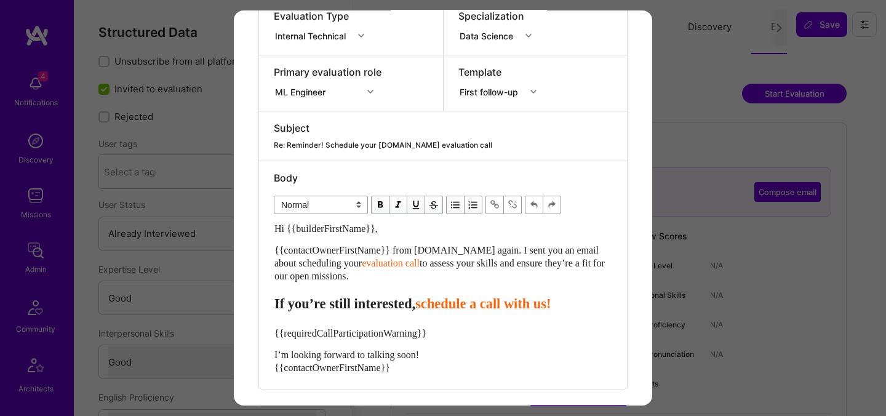
scroll to position [242, 0]
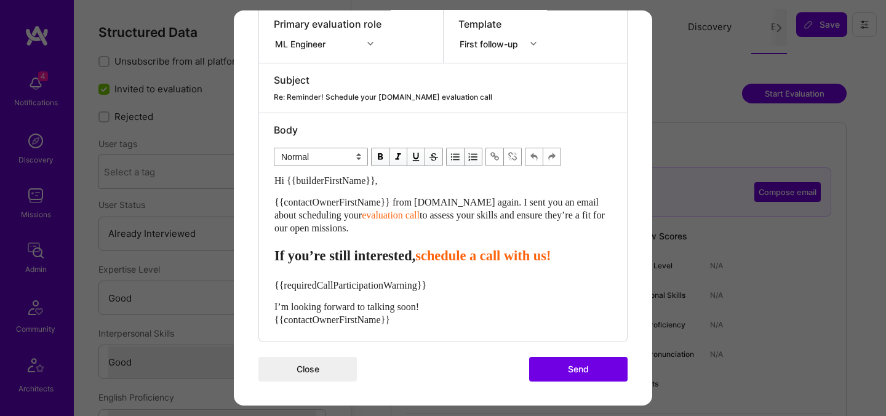
drag, startPoint x: 379, startPoint y: 233, endPoint x: 257, endPoint y: 202, distance: 125.6
click at [257, 202] on div "Send invitation to evaluation call Send invitation email or follow-up with a bu…" at bounding box center [443, 87] width 418 height 638
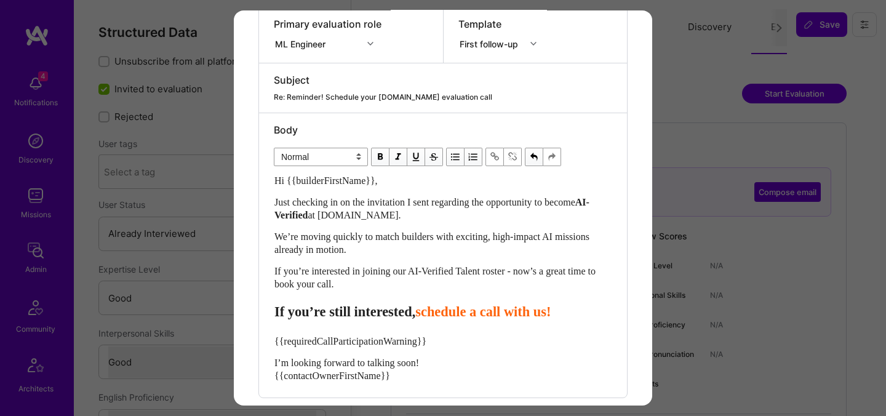
click at [458, 312] on span "schedule a call with us!" at bounding box center [482, 311] width 135 height 15
select select "header-three"
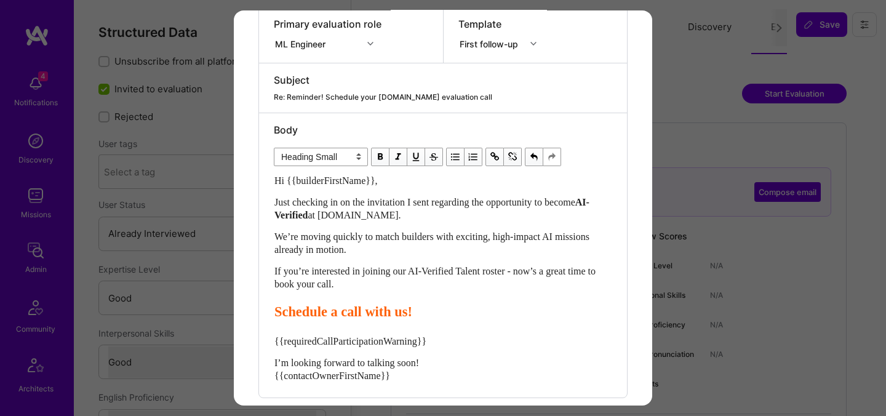
click at [348, 316] on span "Schedule a call with us!" at bounding box center [343, 311] width 138 height 15
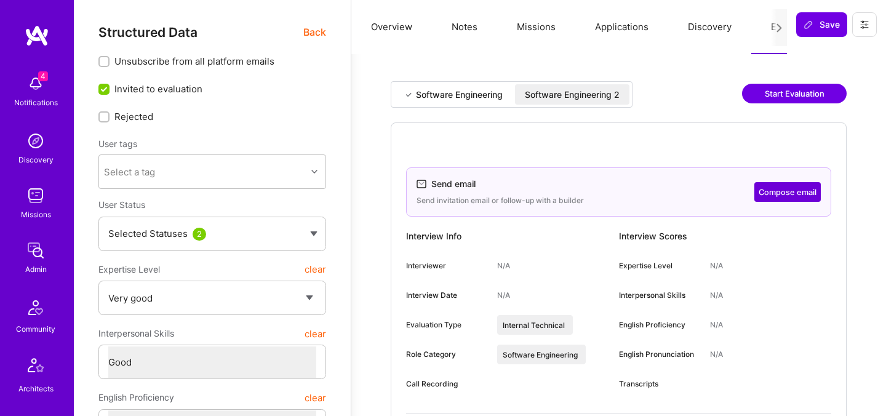
select select "5"
select select "4"
select select "7"
select select "US"
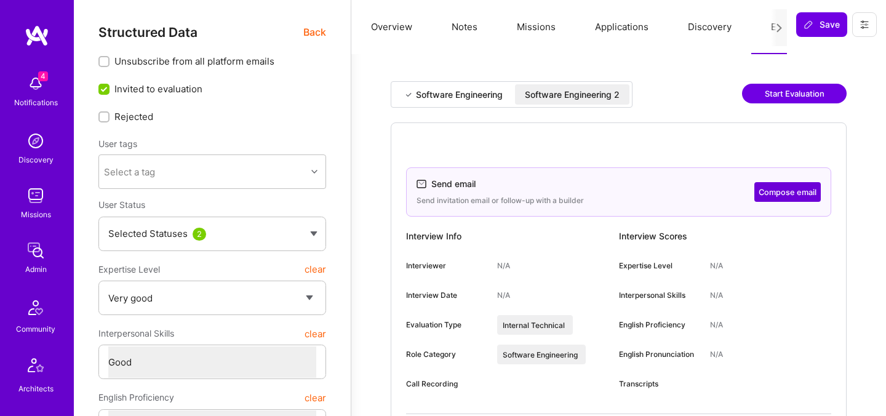
select select "Right Now"
click at [564, 83] on div "Software Engineering Software Engineering 2" at bounding box center [512, 94] width 242 height 26
click at [575, 94] on div "Software Engineering 2" at bounding box center [572, 95] width 95 height 12
click at [791, 194] on button "Compose email" at bounding box center [787, 192] width 66 height 20
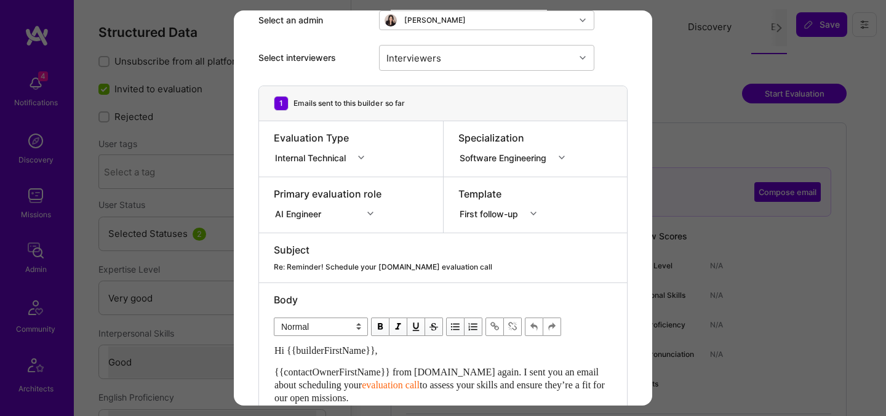
scroll to position [237, 0]
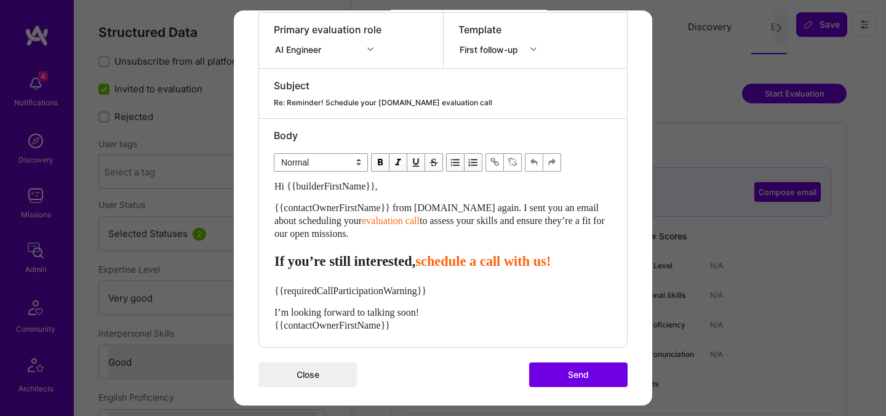
drag, startPoint x: 385, startPoint y: 237, endPoint x: 267, endPoint y: 206, distance: 122.2
click at [267, 206] on div "Body Normal Heading Large Heading Medium Heading Small Normal Hi {{builderFirst…" at bounding box center [443, 233] width 368 height 228
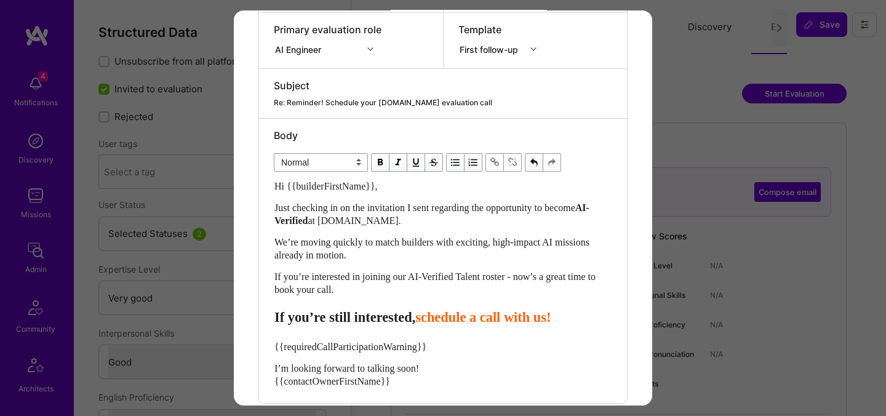
click at [459, 324] on span "schedule a call with us!" at bounding box center [482, 316] width 135 height 15
select select "header-three"
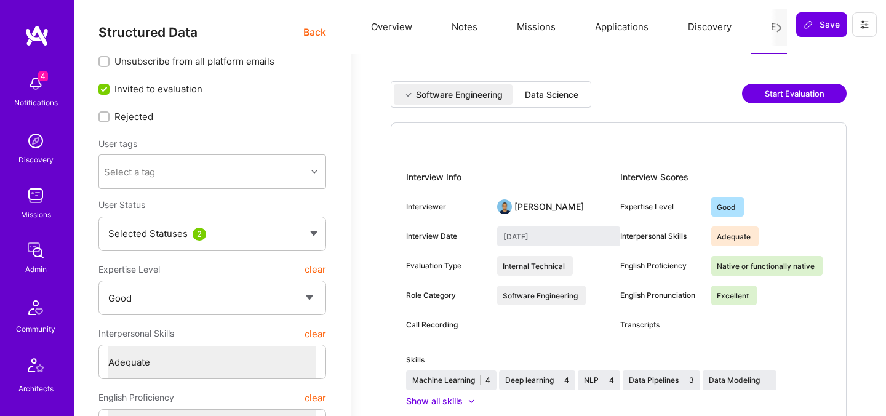
select select "4"
select select "3"
select select "7"
select select "US"
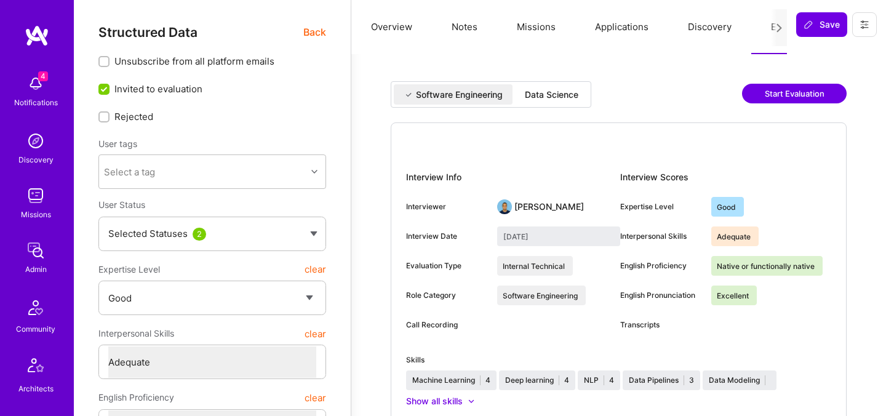
select select "Right Now"
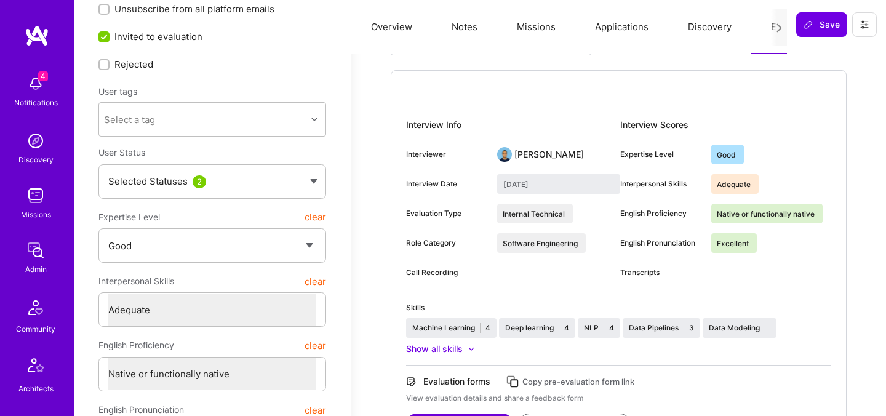
scroll to position [24, 0]
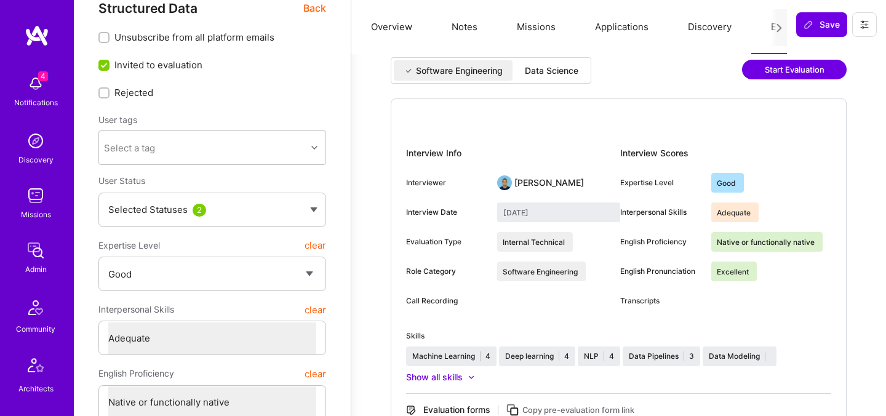
click at [562, 79] on div "Data Science" at bounding box center [551, 70] width 73 height 20
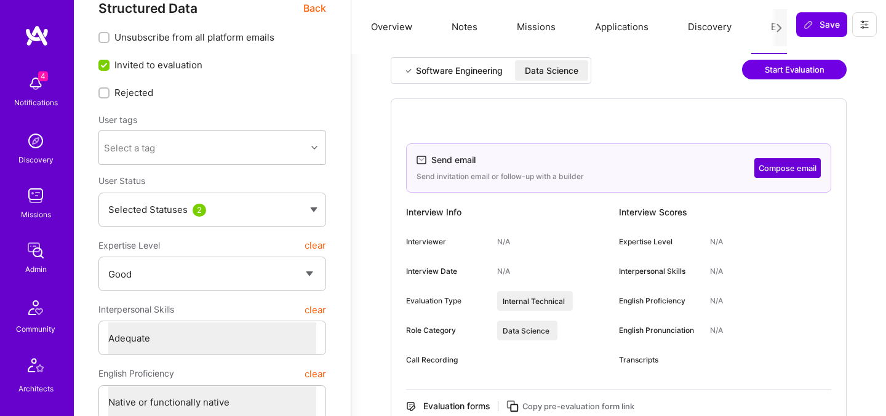
click at [534, 65] on div "Data Science" at bounding box center [552, 71] width 54 height 12
click at [789, 164] on button "Compose email" at bounding box center [787, 168] width 66 height 20
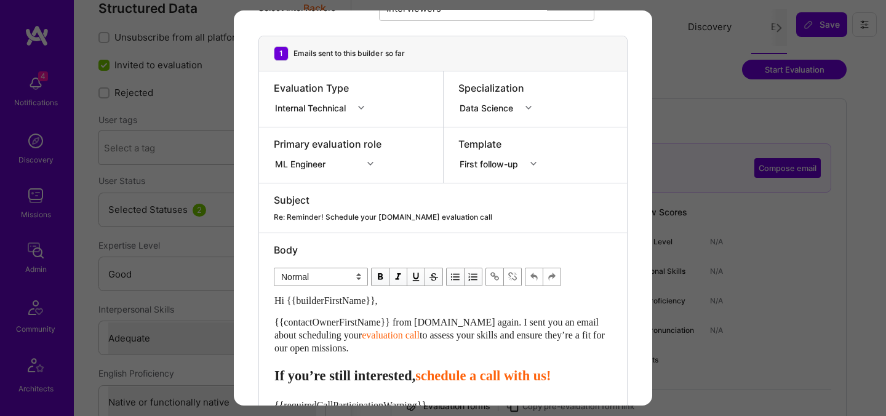
scroll to position [169, 0]
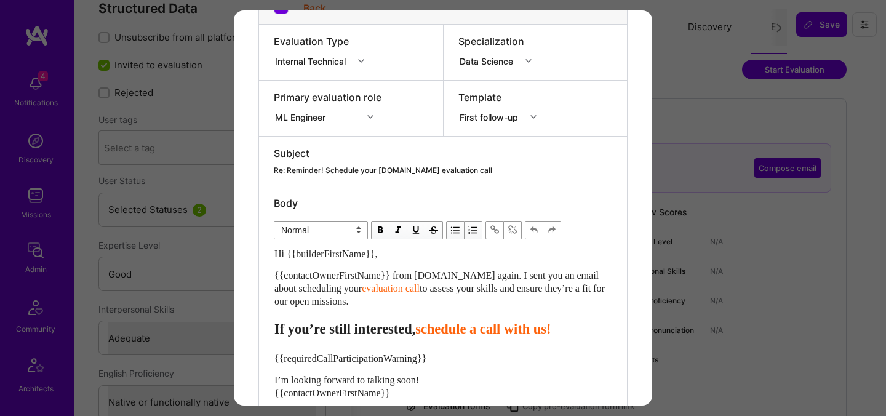
drag, startPoint x: 383, startPoint y: 299, endPoint x: 250, endPoint y: 276, distance: 134.3
click at [250, 276] on div "Send invitation to evaluation call Send invitation email or follow-up with a bu…" at bounding box center [443, 160] width 418 height 638
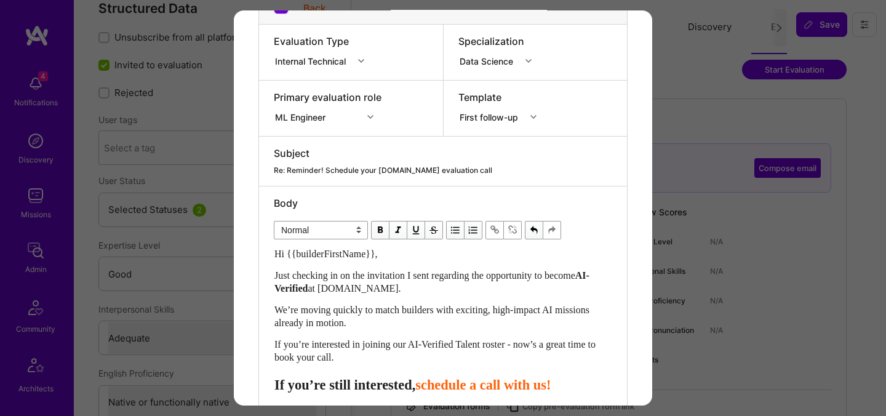
click at [456, 387] on span "schedule a call with us!" at bounding box center [482, 384] width 135 height 15
select select "header-three"
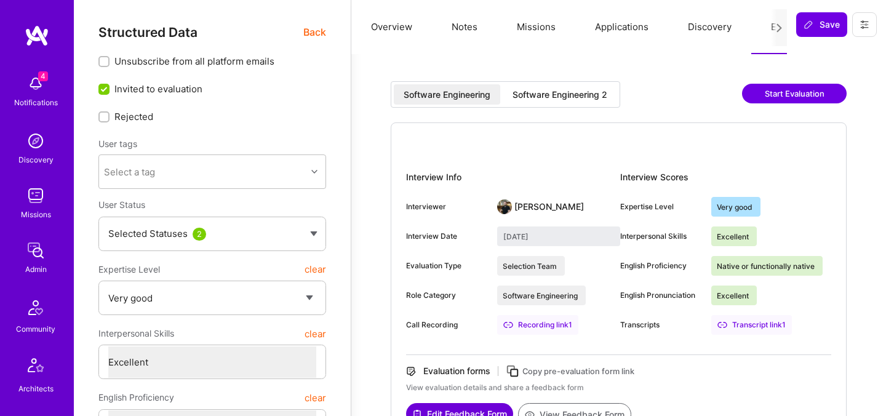
select select "5"
select select "7"
select select "NL"
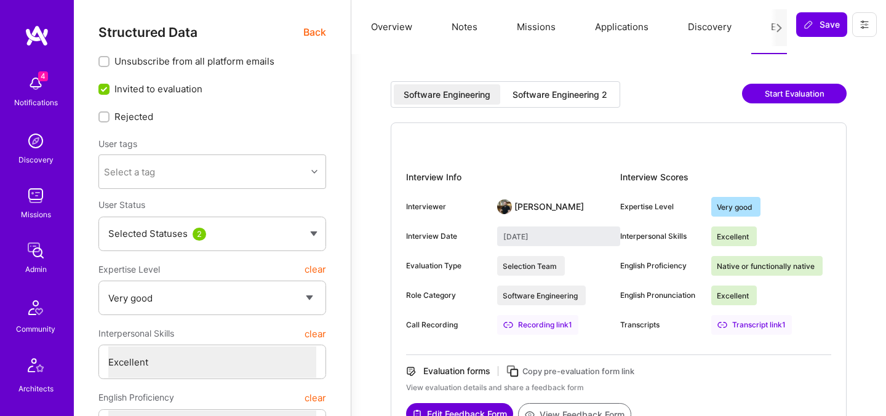
select select "Right Now"
click at [587, 94] on div "Software Engineering 2" at bounding box center [559, 95] width 95 height 12
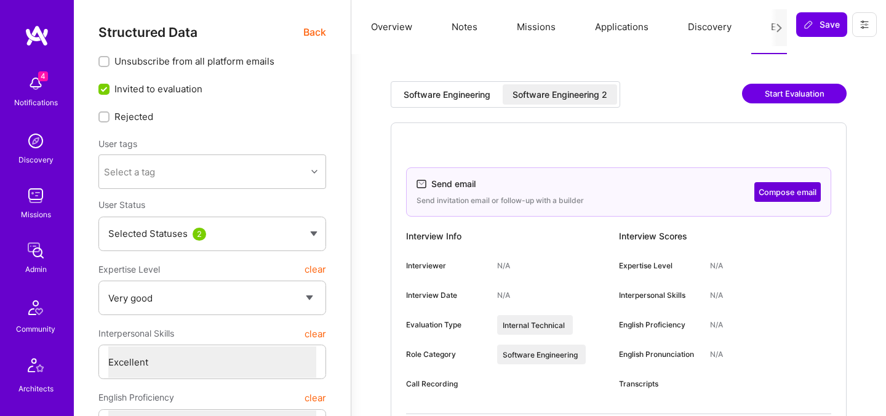
click at [546, 94] on div "Software Engineering 2" at bounding box center [559, 95] width 95 height 12
click at [776, 190] on button "Compose email" at bounding box center [787, 192] width 66 height 20
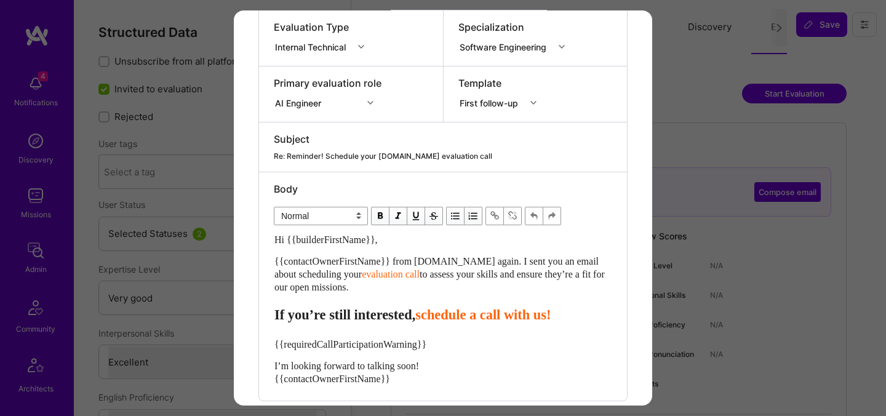
scroll to position [189, 0]
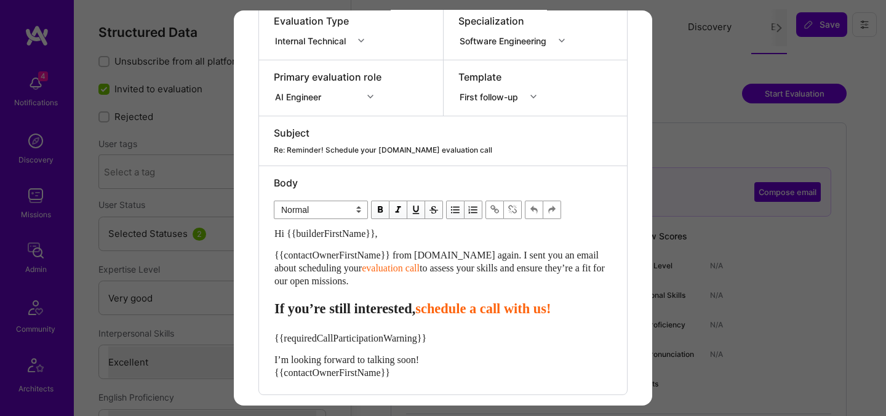
drag, startPoint x: 381, startPoint y: 279, endPoint x: 261, endPoint y: 258, distance: 121.1
click at [261, 258] on div "Body Normal Heading Large Heading Medium Heading Small Normal Hi {{builderFirst…" at bounding box center [443, 280] width 368 height 228
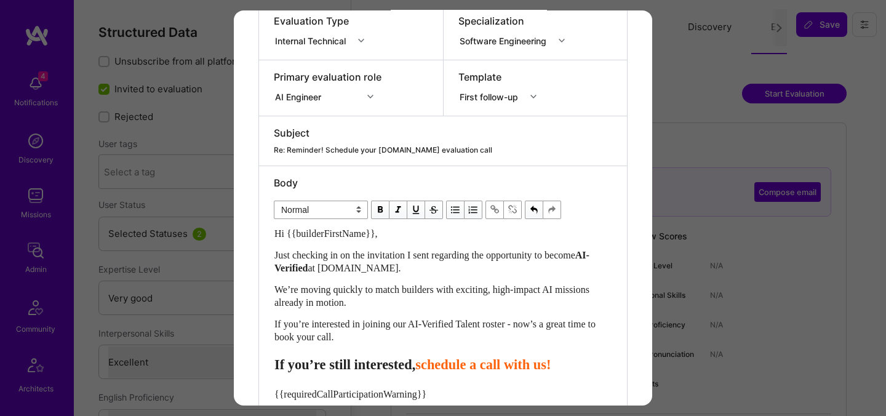
click at [458, 372] on span "schedule a call with us!" at bounding box center [482, 364] width 135 height 15
select select "header-three"
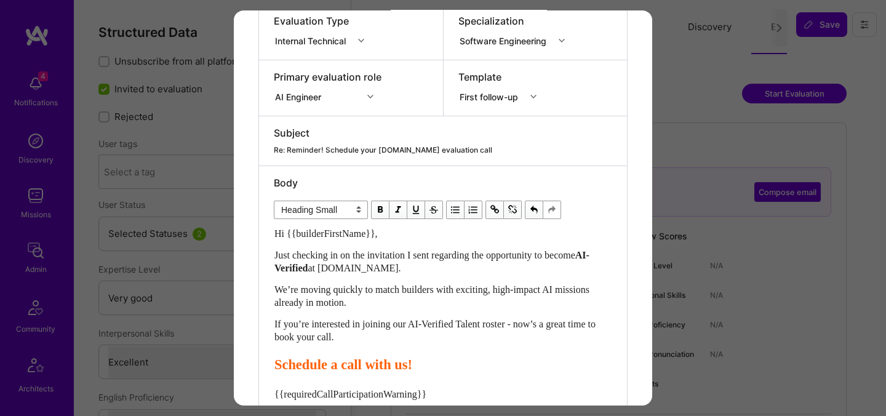
click at [352, 368] on span "Schedule a call with us!" at bounding box center [343, 364] width 138 height 15
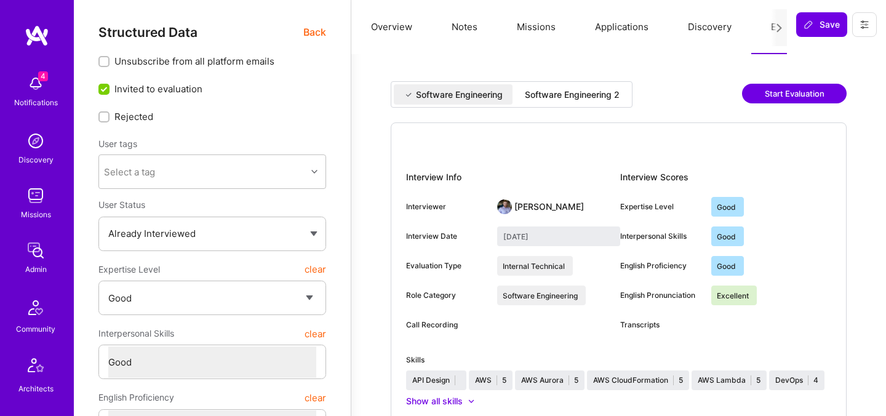
select select "4"
select select "6"
select select "7"
select select "US"
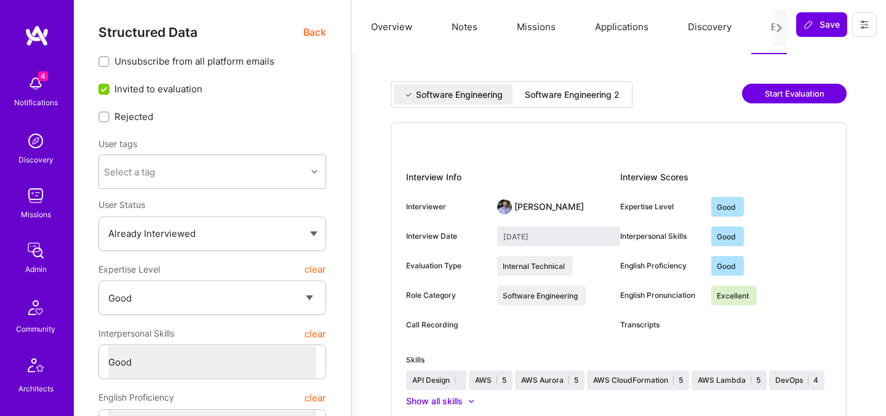
select select "Right Now"
click at [567, 95] on div "Software Engineering 2" at bounding box center [572, 95] width 95 height 12
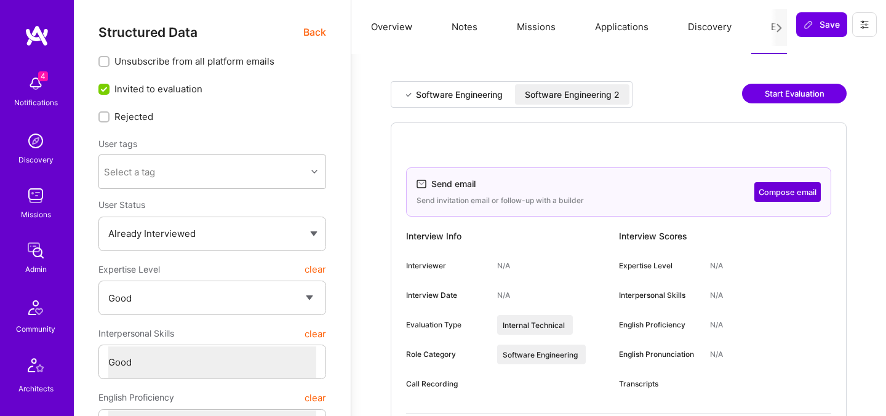
click at [552, 87] on div "Software Engineering 2" at bounding box center [572, 94] width 114 height 20
click at [792, 197] on button "Compose email" at bounding box center [787, 192] width 66 height 20
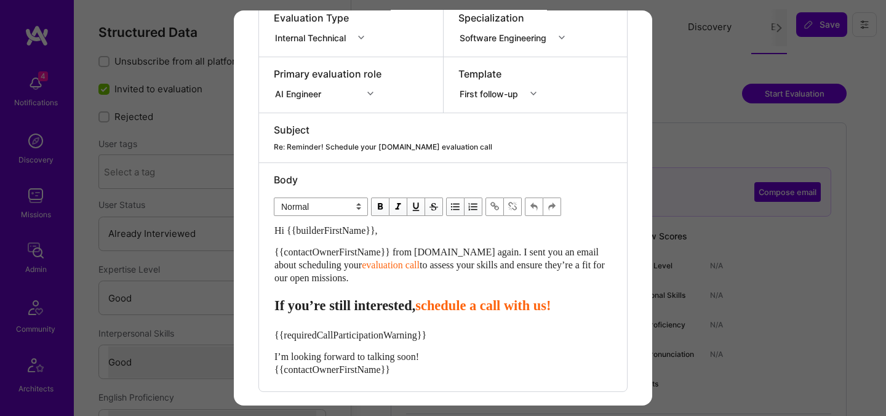
scroll to position [242, 0]
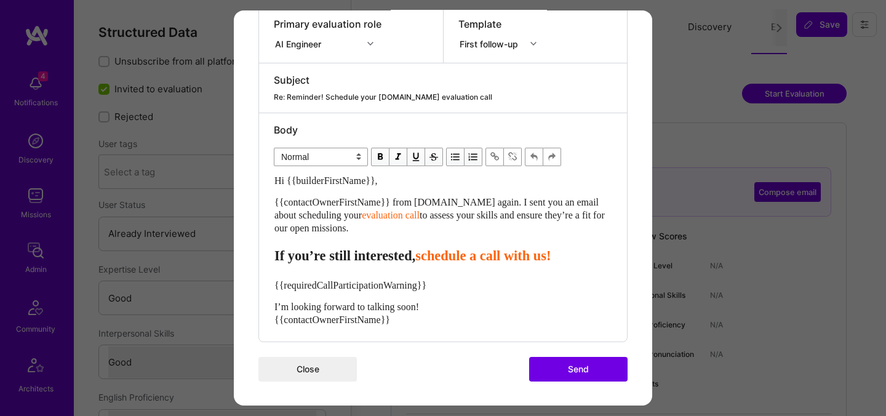
drag, startPoint x: 381, startPoint y: 228, endPoint x: 242, endPoint y: 210, distance: 140.2
click at [242, 210] on div "Send invitation to evaluation call Send invitation email or follow-up with a bu…" at bounding box center [443, 87] width 418 height 638
click at [314, 221] on div "{{contactOwnerFirstName}} from [DOMAIN_NAME] again. I sent you an email about s…" at bounding box center [442, 215] width 337 height 39
drag, startPoint x: 384, startPoint y: 233, endPoint x: 245, endPoint y: 206, distance: 140.9
click at [245, 206] on div "Send invitation to evaluation call Send invitation email or follow-up with a bu…" at bounding box center [443, 87] width 418 height 638
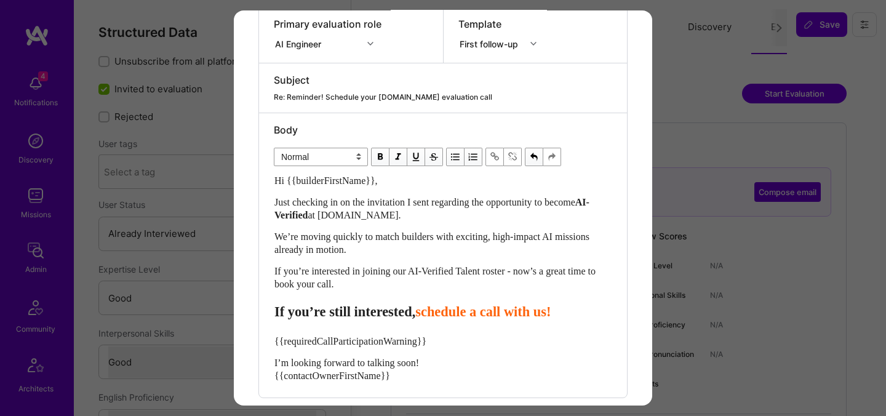
click at [452, 316] on span "schedule a call with us!" at bounding box center [482, 311] width 135 height 15
select select "header-three"
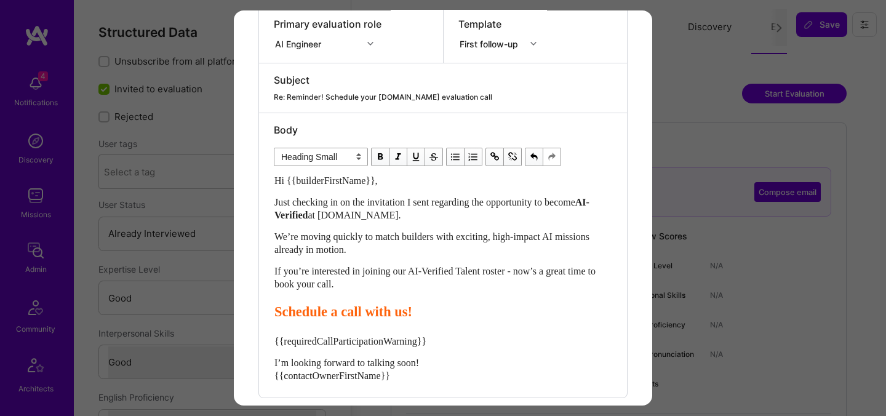
click at [352, 311] on span "Schedule a call with us!" at bounding box center [343, 311] width 138 height 15
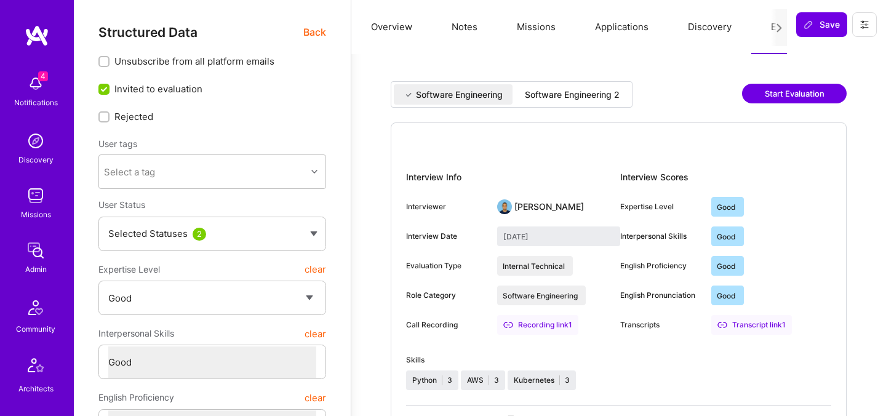
select select "4"
select select "6"
select select "IL"
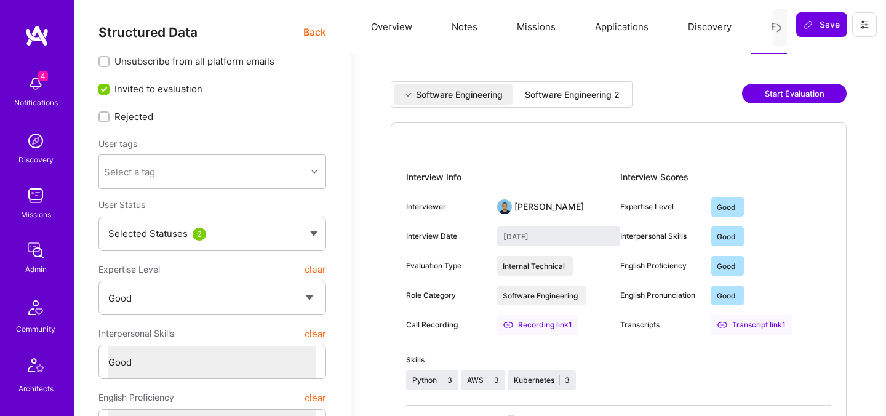
select select "Right Now"
click at [579, 98] on div "Software Engineering 2" at bounding box center [572, 95] width 95 height 12
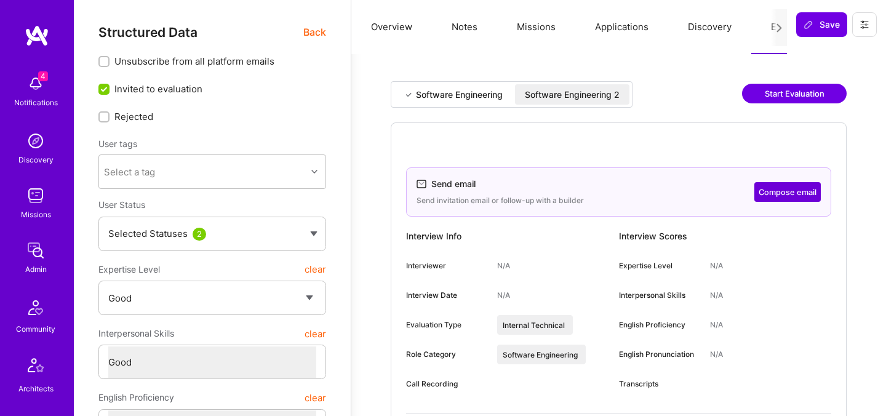
click at [594, 89] on div "Software Engineering 2" at bounding box center [572, 95] width 95 height 12
click at [768, 198] on button "Compose email" at bounding box center [787, 192] width 66 height 20
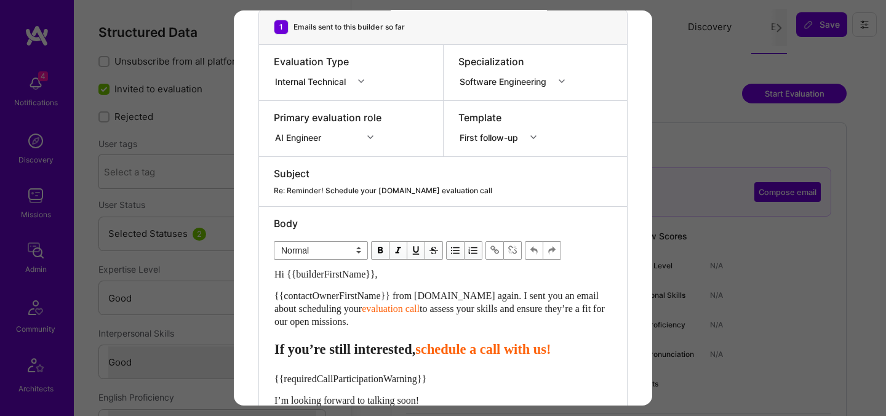
scroll to position [242, 0]
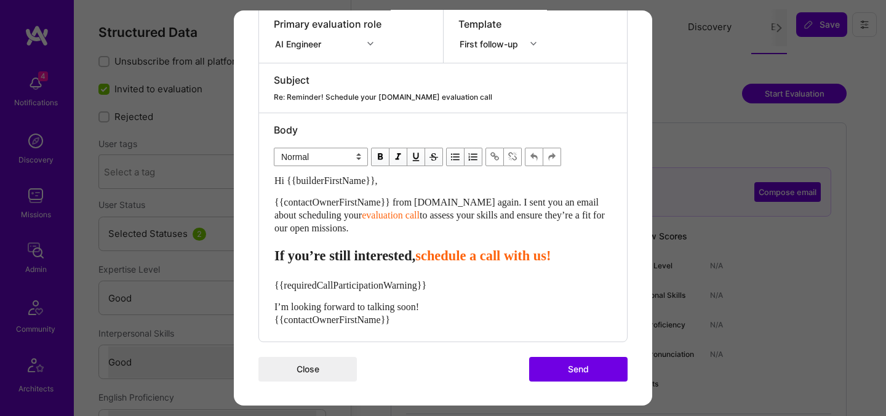
drag, startPoint x: 384, startPoint y: 233, endPoint x: 247, endPoint y: 195, distance: 141.6
click at [247, 195] on div "Send invitation to evaluation call Send invitation email or follow-up with a bu…" at bounding box center [443, 87] width 418 height 638
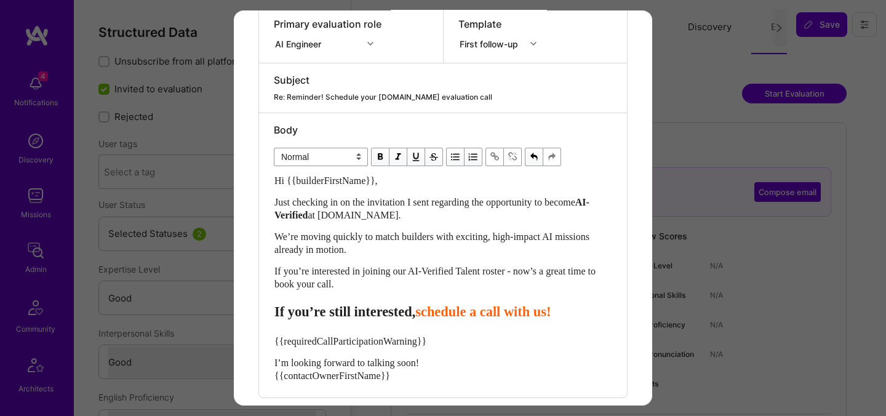
click at [466, 313] on span "schedule a call with us!" at bounding box center [482, 311] width 135 height 15
select select "header-three"
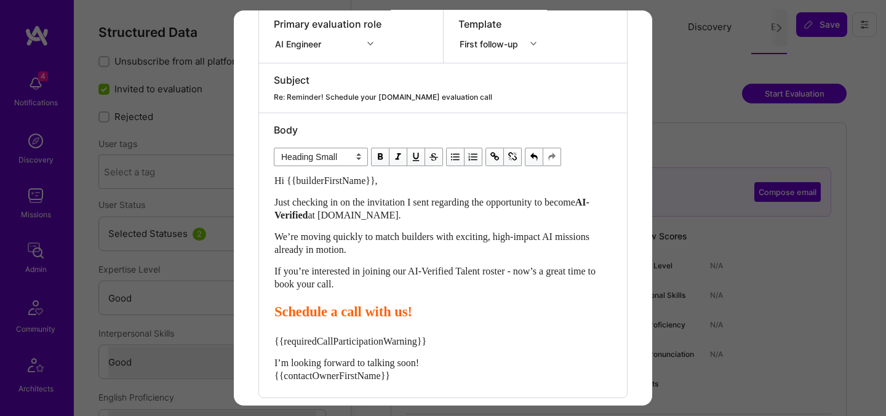
click at [343, 312] on span "Schedule a call with us!" at bounding box center [343, 311] width 138 height 15
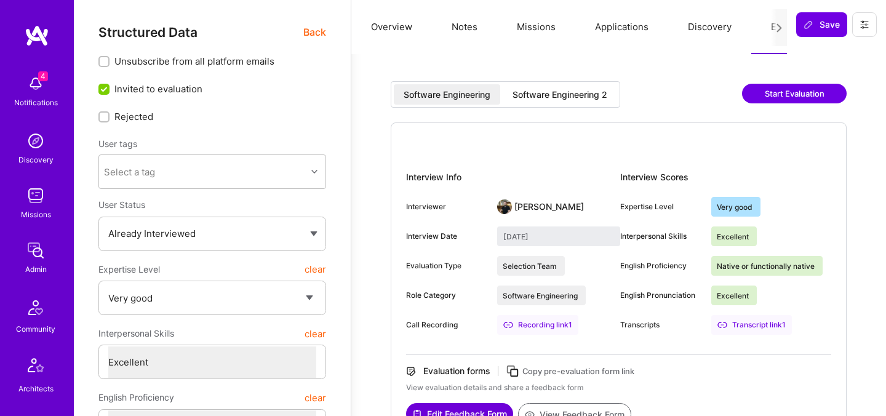
select select "5"
select select "7"
select select "IN"
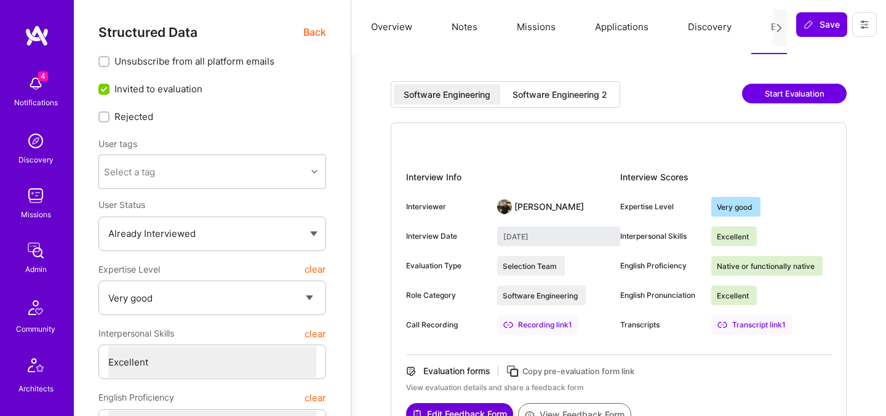
select select "Right Now"
click at [580, 98] on div "Software Engineering 2" at bounding box center [559, 95] width 95 height 12
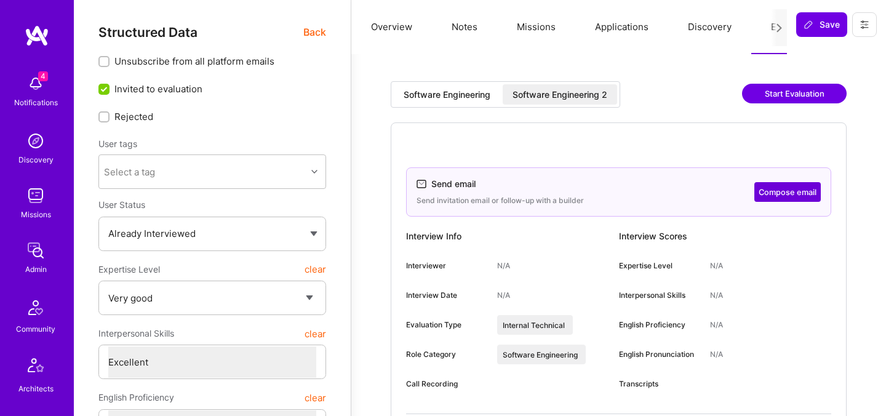
click at [570, 99] on div "Software Engineering 2" at bounding box center [559, 95] width 95 height 12
click at [778, 190] on button "Compose email" at bounding box center [787, 192] width 66 height 20
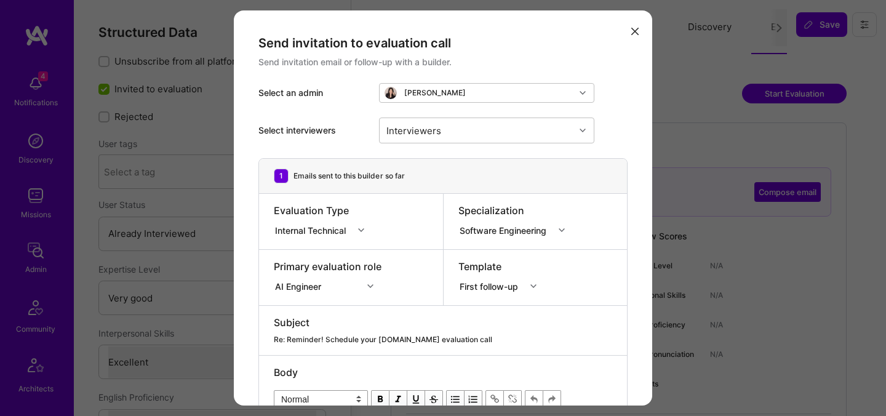
click at [458, 336] on div "Re: Reminder! Schedule your A.Team evaluation call" at bounding box center [443, 339] width 338 height 11
click at [458, 336] on div "Re: Reminder! Schedule your [DOMAIN_NAME] evaluation call" at bounding box center [443, 339] width 338 height 11
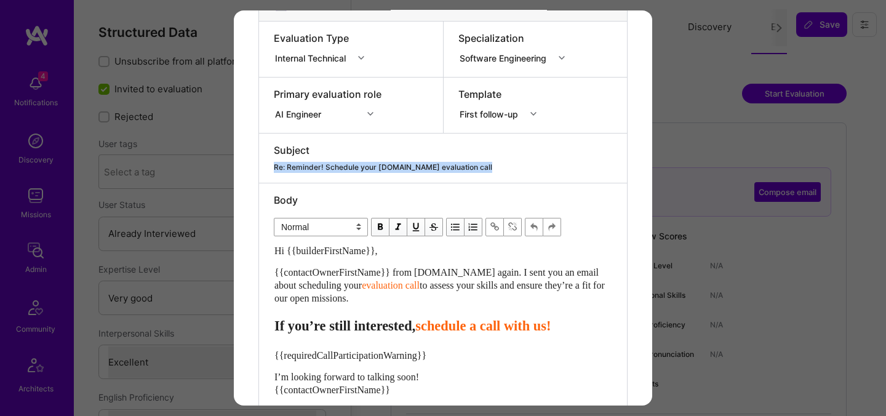
scroll to position [176, 0]
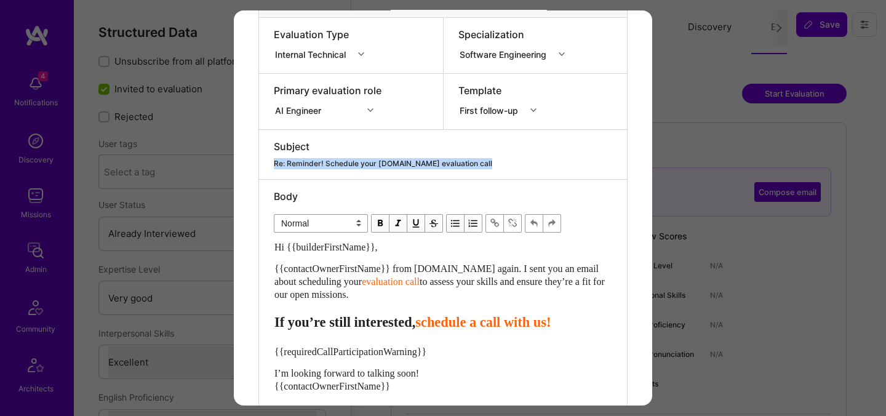
drag, startPoint x: 383, startPoint y: 293, endPoint x: 263, endPoint y: 270, distance: 121.6
click at [263, 270] on div "Body Normal Heading Large Heading Medium Heading Small Normal Hi {{builderFirst…" at bounding box center [443, 294] width 368 height 228
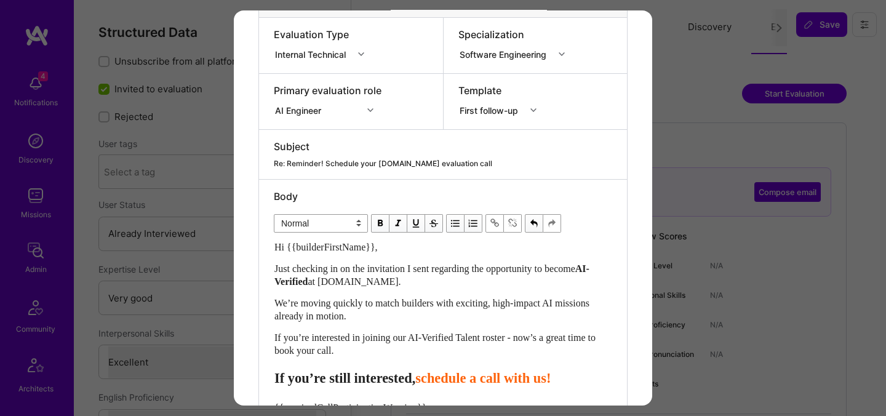
click at [453, 383] on span "schedule a call with us!" at bounding box center [482, 377] width 135 height 15
select select "header-three"
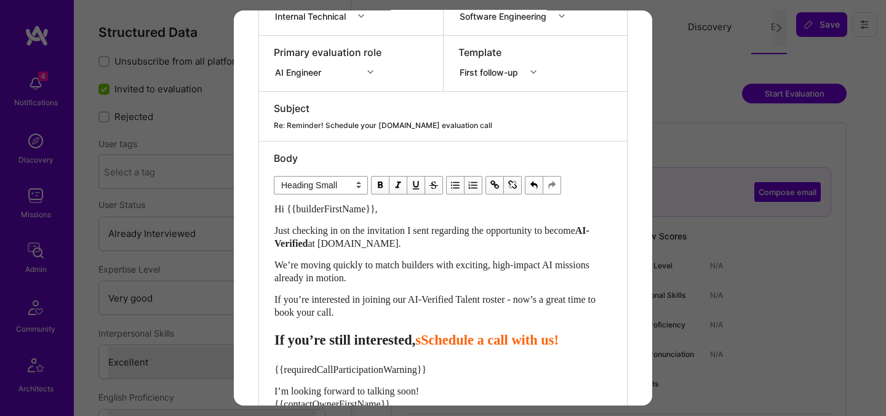
click at [455, 348] on div "If you’re still interested, sSchedule a call with us!" at bounding box center [442, 340] width 337 height 17
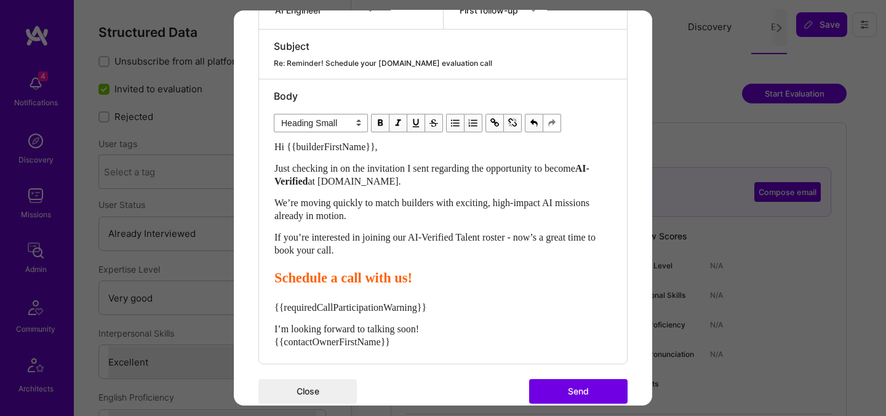
scroll to position [298, 0]
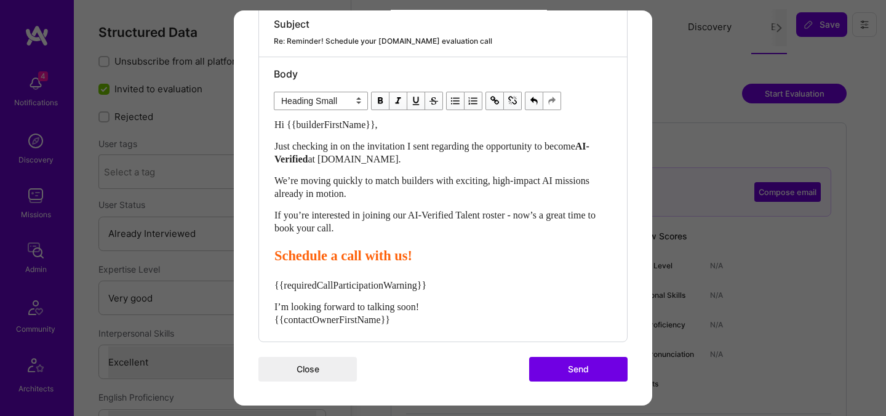
click at [343, 258] on span "Schedule a call with us!" at bounding box center [343, 255] width 138 height 15
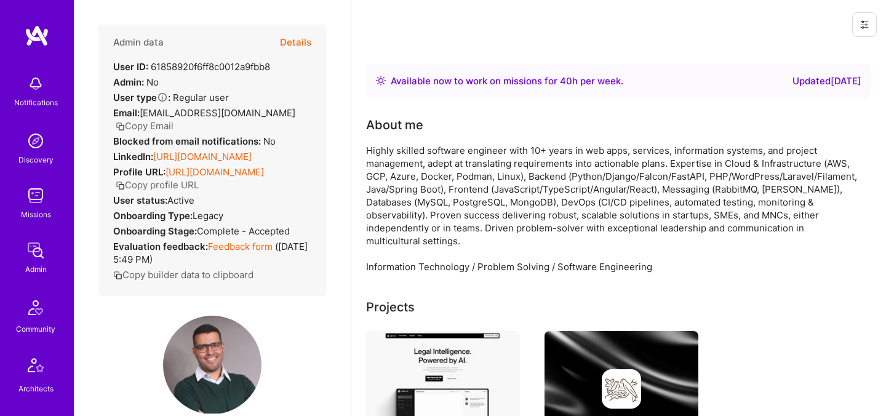
click at [303, 42] on button "Details" at bounding box center [295, 43] width 31 height 36
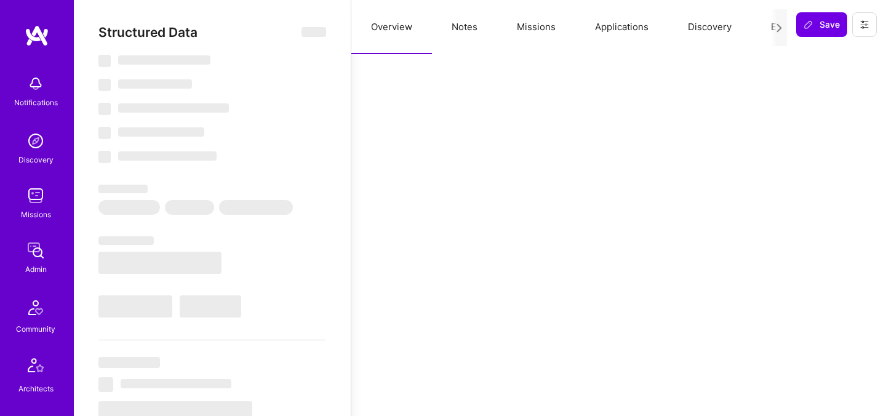
scroll to position [358, 0]
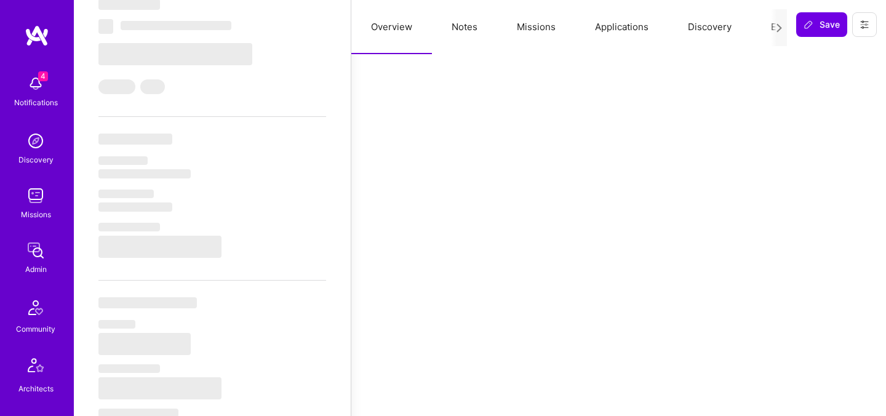
click at [763, 28] on button "Evaluation" at bounding box center [793, 27] width 84 height 54
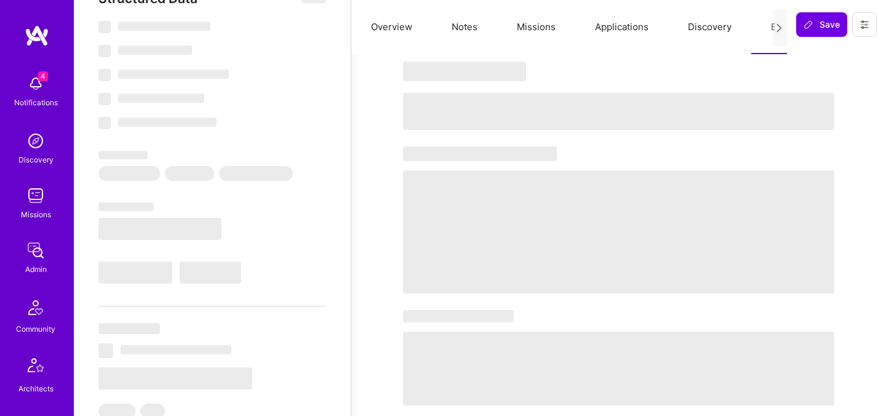
scroll to position [0, 0]
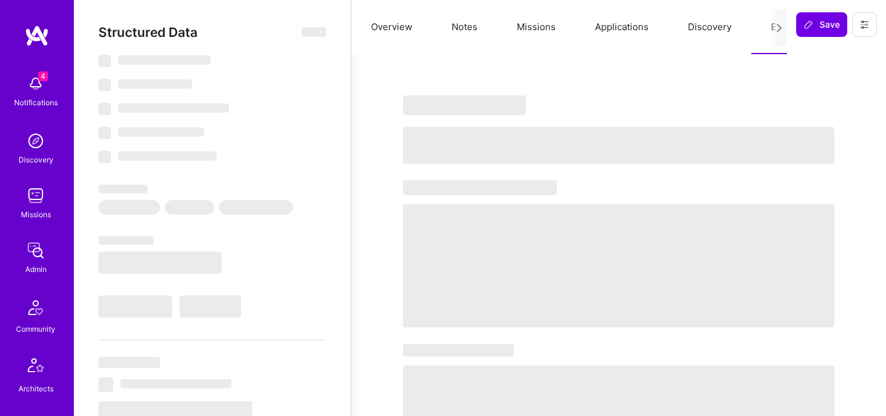
select select "Right Now"
select select "5"
select select "4"
select select "6"
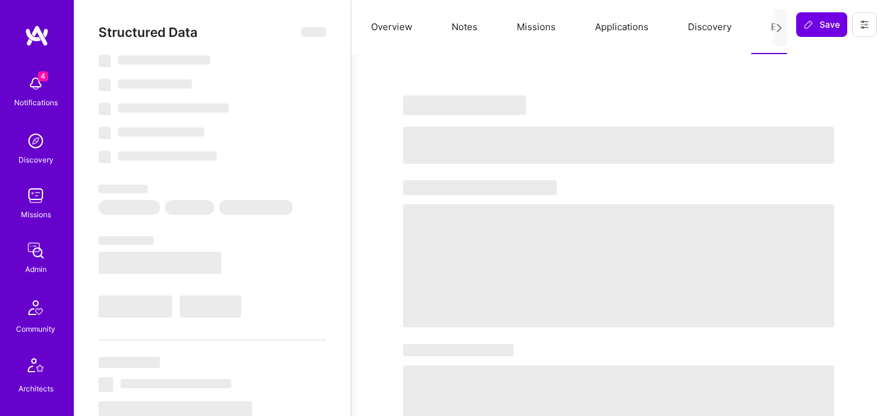
select select "PT"
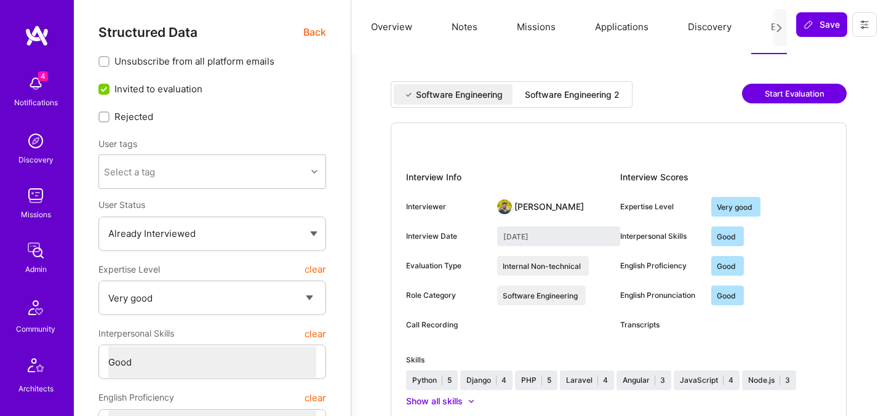
click at [536, 101] on div "Software Engineering 2" at bounding box center [572, 94] width 114 height 20
type input "September 10, 2025"
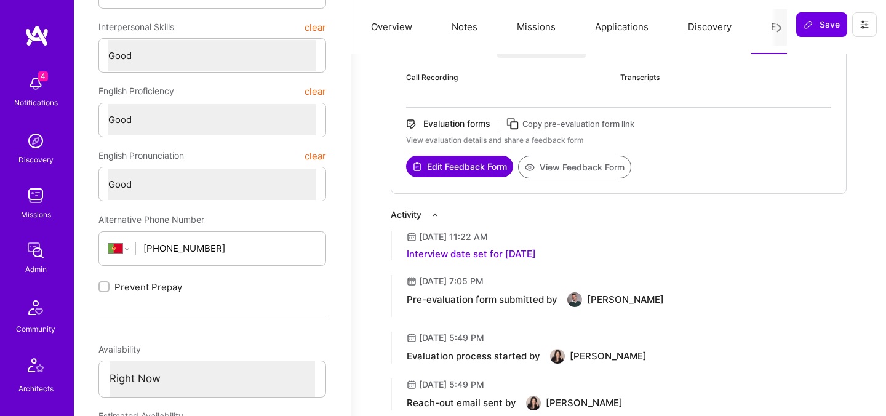
scroll to position [308, 0]
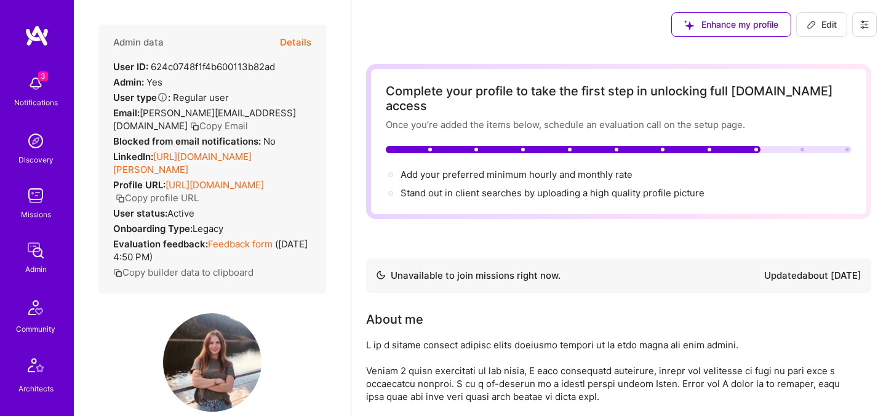
scroll to position [9, 0]
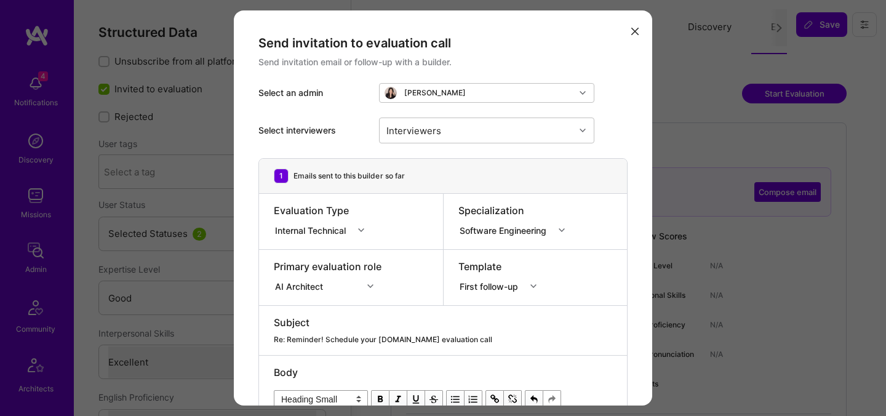
select select "4"
select select "7"
select select "US"
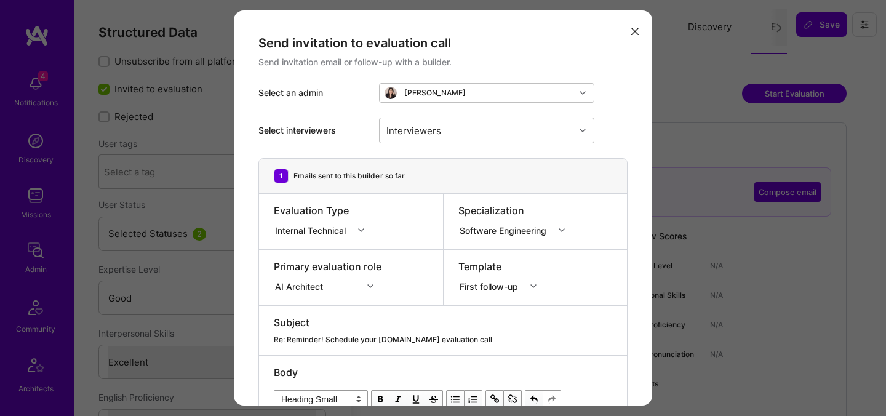
select select "Right Now"
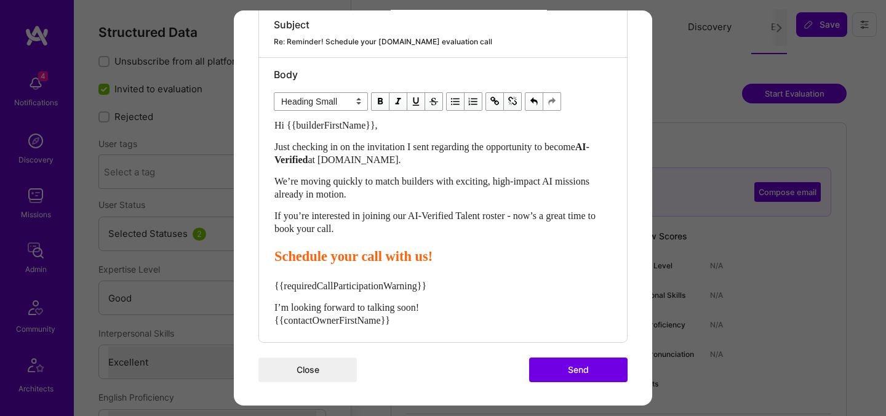
scroll to position [298, 0]
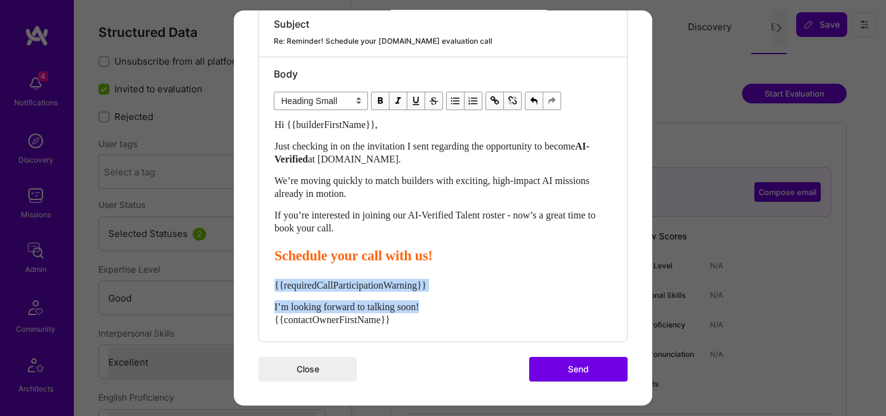
drag, startPoint x: 455, startPoint y: 305, endPoint x: 263, endPoint y: 279, distance: 194.3
click at [263, 279] on div "Body Normal Heading Large Heading Medium Heading Small Heading Small Hi {{build…" at bounding box center [443, 199] width 368 height 284
select select "unstyled"
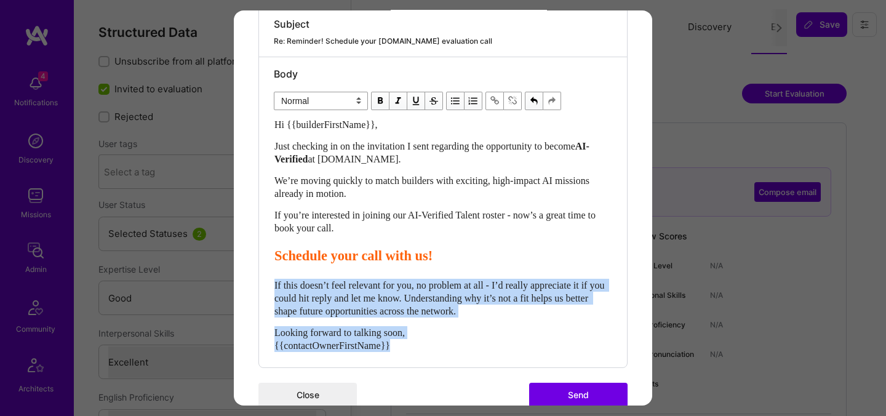
drag, startPoint x: 419, startPoint y: 351, endPoint x: 261, endPoint y: 283, distance: 171.4
click at [261, 283] on div "Body Normal Heading Large Heading Medium Heading Small Normal Hi {{builderFirst…" at bounding box center [443, 212] width 368 height 310
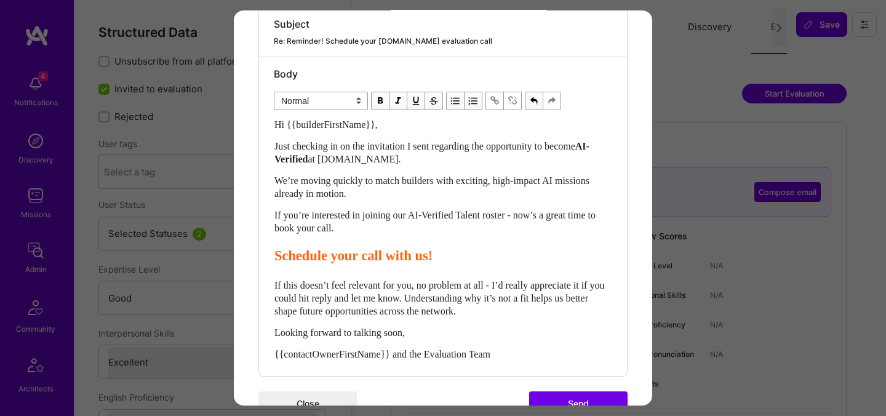
scroll to position [333, 0]
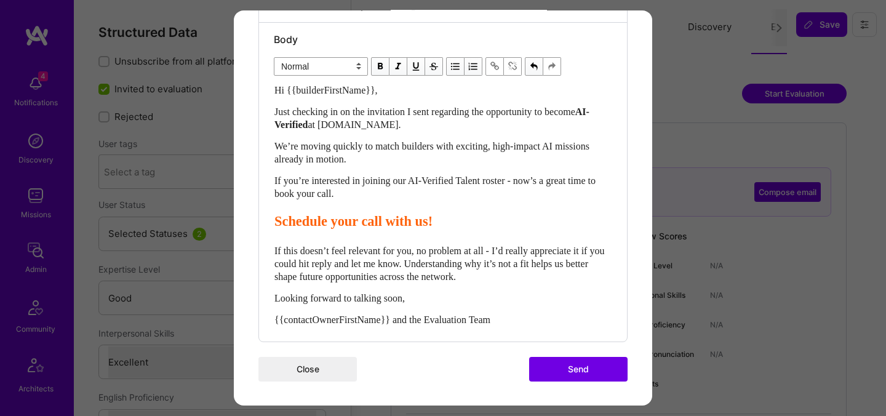
click at [586, 374] on button "Send" at bounding box center [578, 369] width 98 height 25
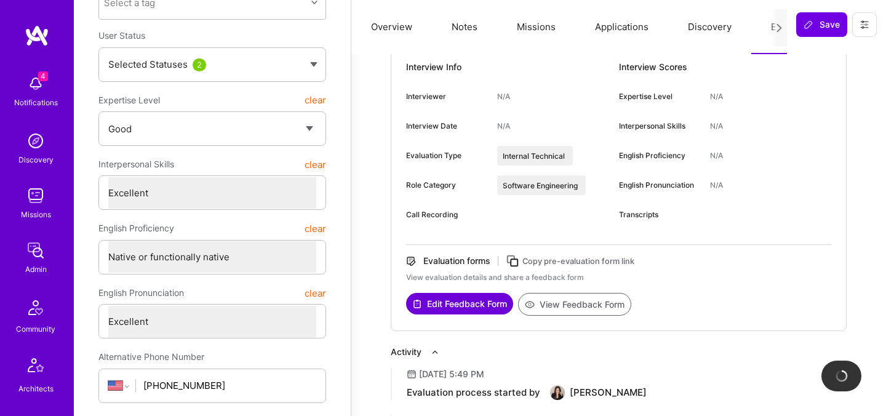
scroll to position [188, 0]
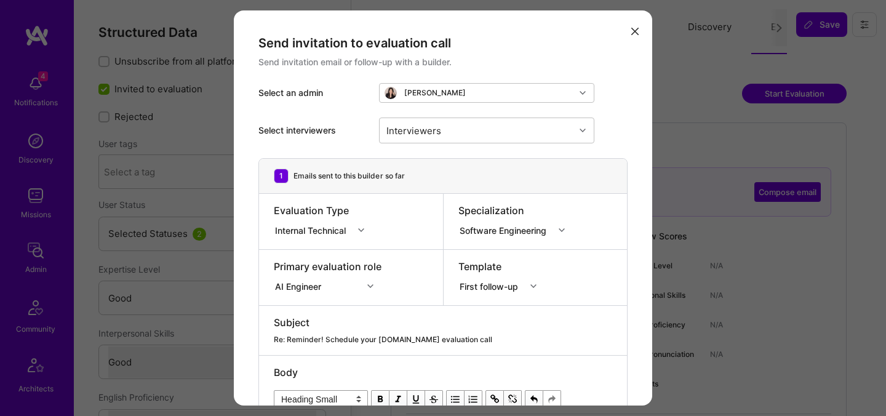
select select "4"
select select "6"
select select "7"
select select "IN"
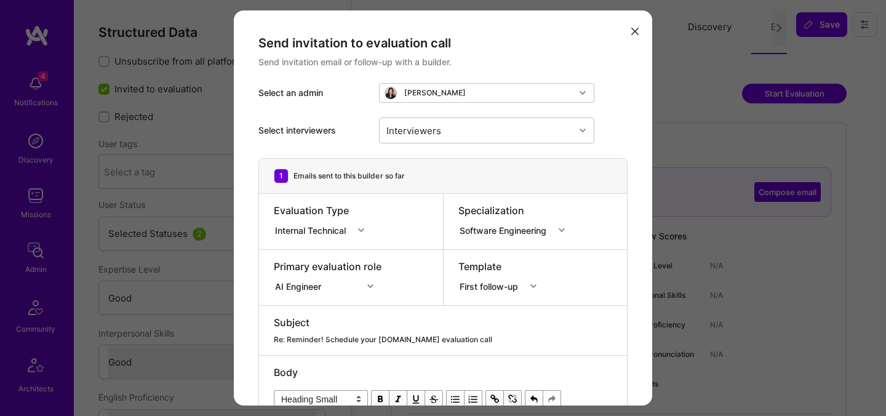
select select "Right Now"
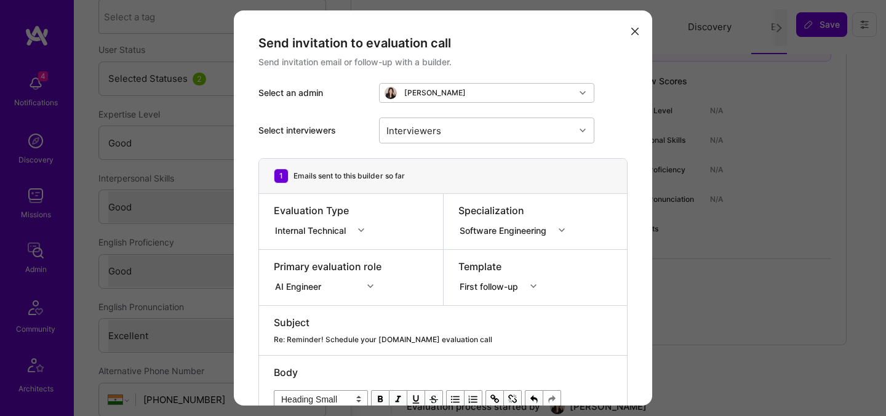
scroll to position [242, 0]
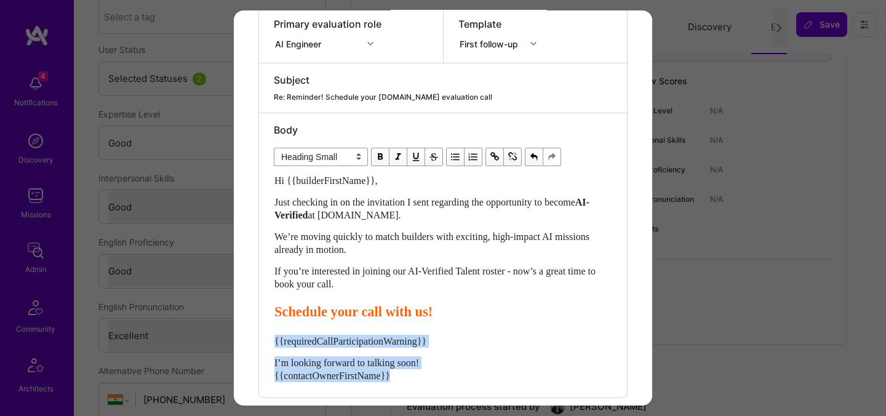
drag, startPoint x: 423, startPoint y: 367, endPoint x: 267, endPoint y: 344, distance: 157.3
click at [267, 344] on div "Body Normal Heading Large Heading Medium Heading Small Heading Small Hi {{build…" at bounding box center [443, 255] width 368 height 284
select select "unstyled"
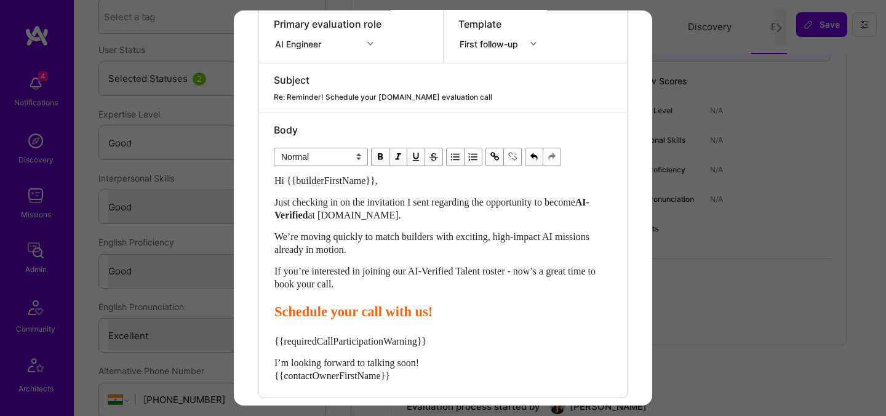
click at [380, 368] on div "I’m looking forward to talking soon! {{contactOwnerFirstName}}" at bounding box center [442, 369] width 337 height 26
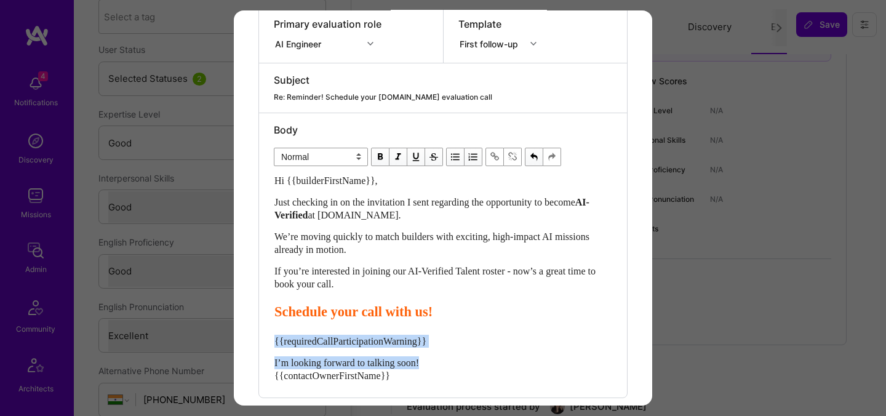
drag, startPoint x: 435, startPoint y: 363, endPoint x: 263, endPoint y: 338, distance: 174.0
click at [263, 338] on div "Body Normal Heading Large Heading Medium Heading Small Normal Hi {{builderFirst…" at bounding box center [443, 255] width 368 height 284
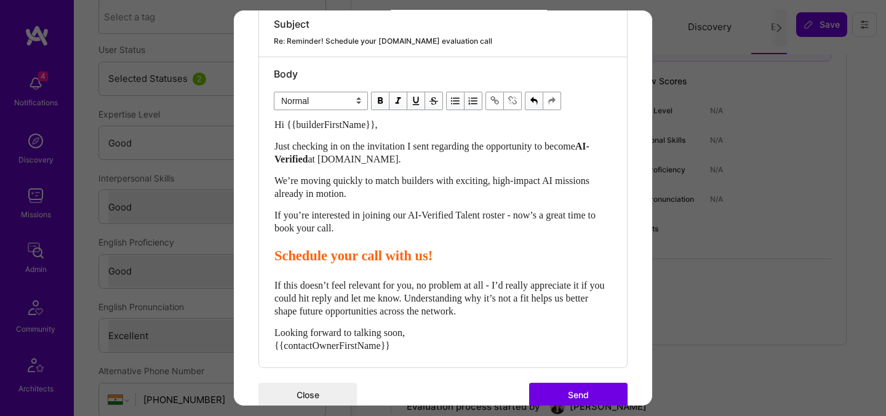
scroll to position [324, 0]
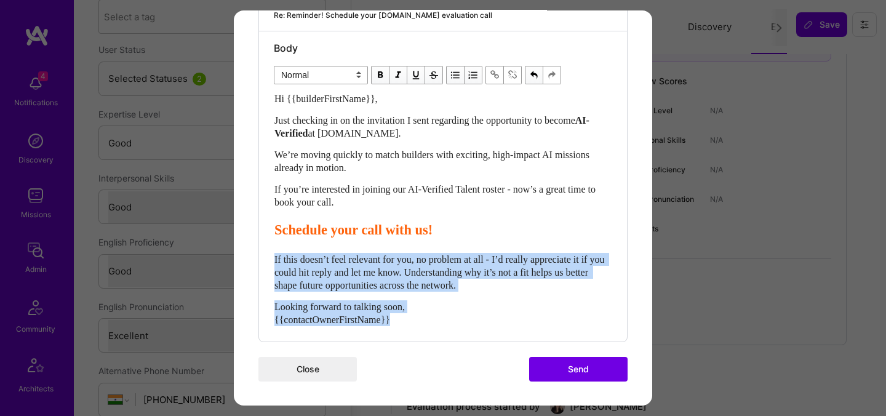
drag, startPoint x: 408, startPoint y: 321, endPoint x: 261, endPoint y: 261, distance: 158.9
click at [261, 261] on div "Body Normal Heading Large Heading Medium Heading Small Normal Hi {{builderFirst…" at bounding box center [443, 186] width 368 height 310
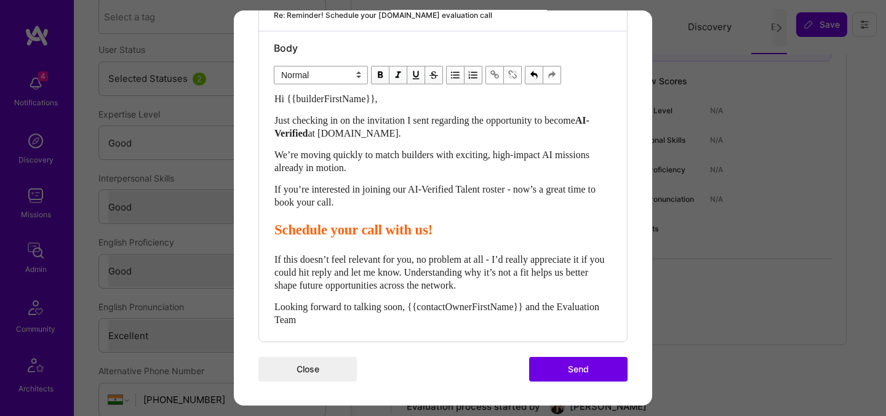
click at [420, 309] on span "Looking forward to talking soon, {{contactOwnerFirstName}} and the Evaluation T…" at bounding box center [437, 312] width 327 height 23
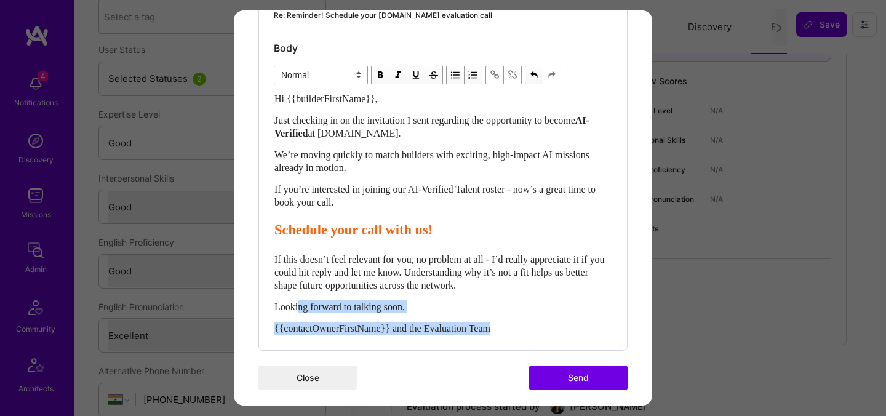
drag, startPoint x: 557, startPoint y: 328, endPoint x: 296, endPoint y: 302, distance: 261.5
click at [296, 302] on div "Hi {{builderFirstName}}, Just checking in on the invitation I sent regarding th…" at bounding box center [442, 213] width 337 height 242
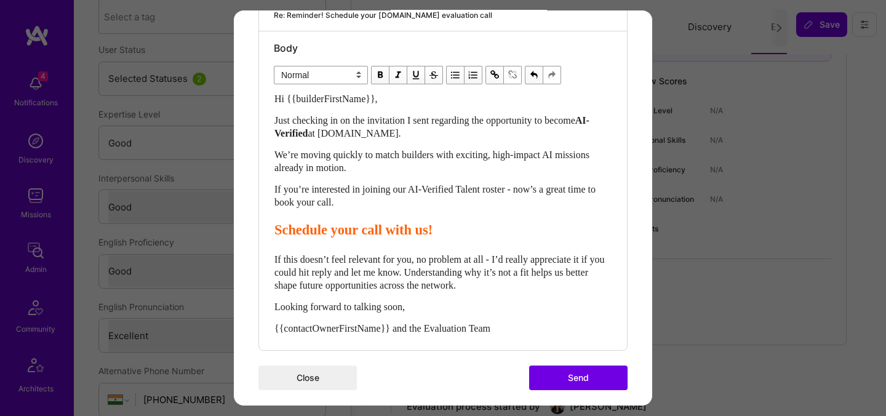
click at [272, 305] on div "Body Normal Heading Large Heading Medium Heading Small Normal Hi {{builderFirst…" at bounding box center [443, 190] width 368 height 319
click at [278, 305] on span "Looking forward to talking soon," at bounding box center [339, 306] width 130 height 10
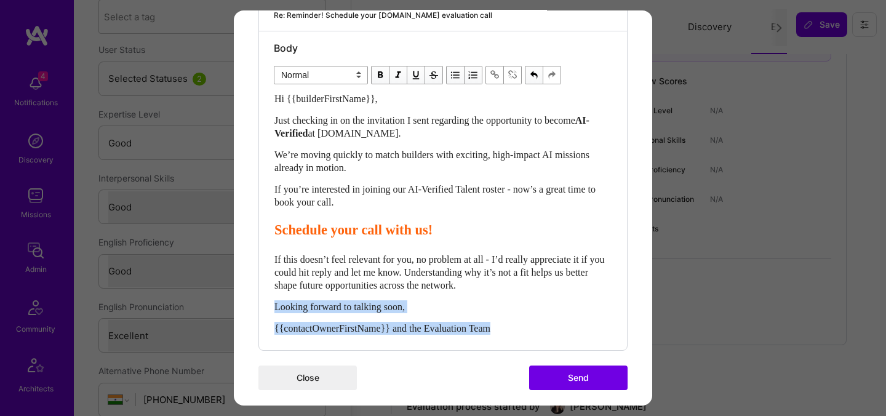
drag, startPoint x: 526, startPoint y: 331, endPoint x: 260, endPoint y: 300, distance: 267.5
click at [260, 300] on div "Body Normal Heading Large Heading Medium Heading Small Normal Hi {{builderFirst…" at bounding box center [443, 190] width 368 height 319
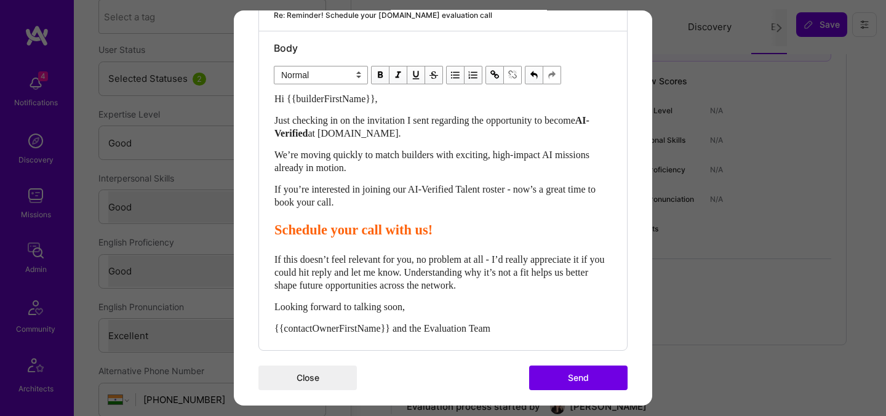
click at [516, 331] on div "{{contactOwnerFirstName}} and the Evaluation Team" at bounding box center [442, 328] width 337 height 13
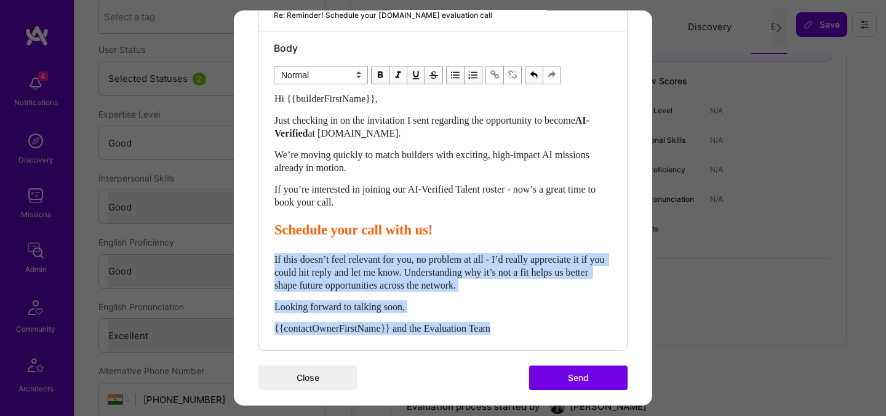
drag, startPoint x: 512, startPoint y: 329, endPoint x: 262, endPoint y: 263, distance: 259.0
click at [262, 263] on div "Body Normal Heading Large Heading Medium Heading Small Normal Hi {{builderFirst…" at bounding box center [443, 190] width 368 height 319
copy div "If this doesn’t feel relevant for you, no problem at all - I’d really appreciat…"
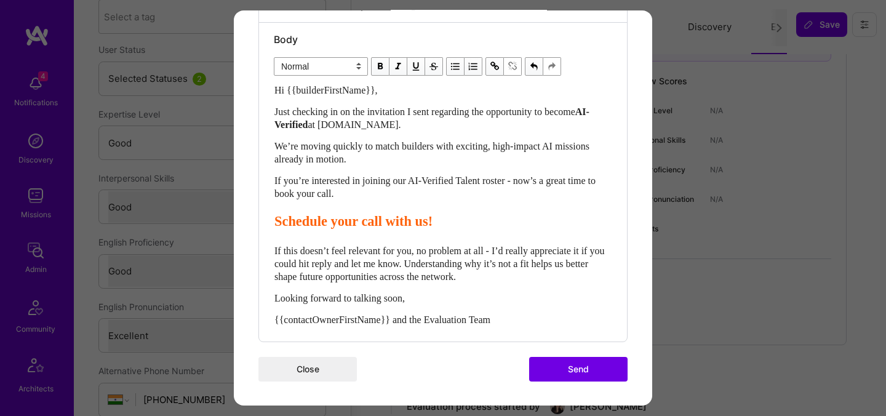
click at [601, 366] on button "Send" at bounding box center [578, 369] width 98 height 25
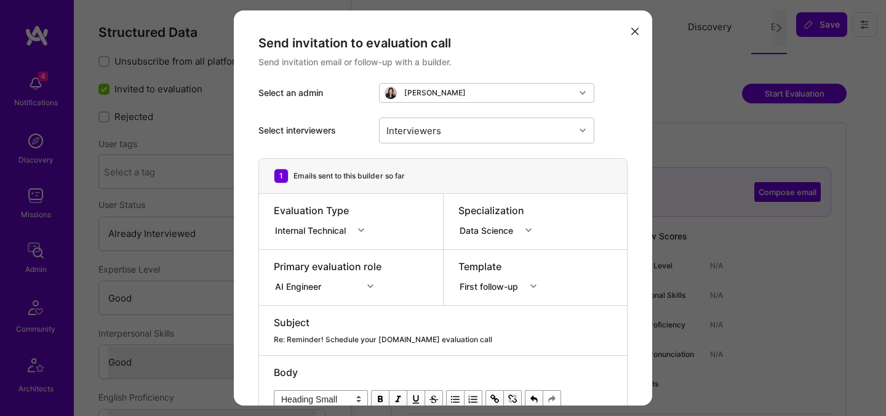
select select "4"
select select "7"
select select "US"
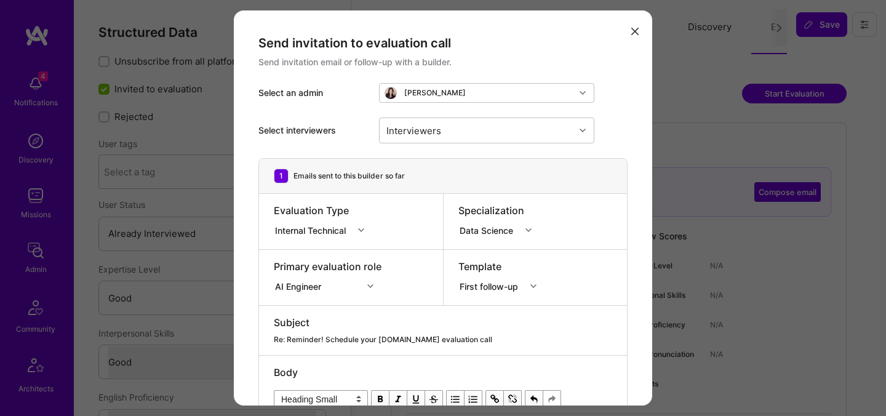
select select "Right Now"
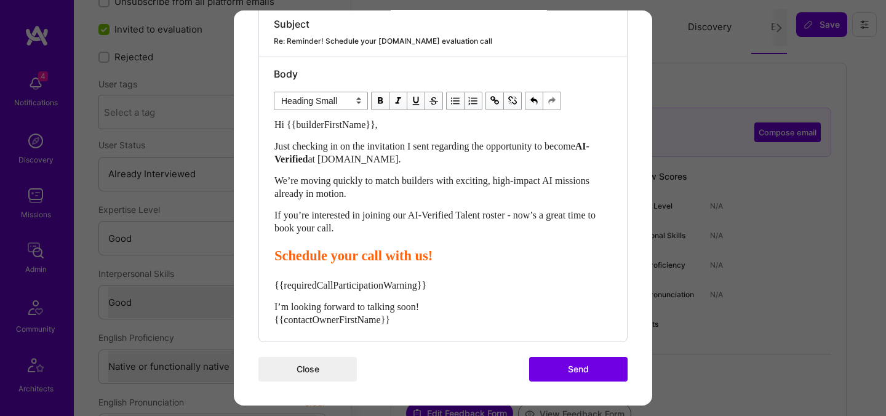
scroll to position [72, 0]
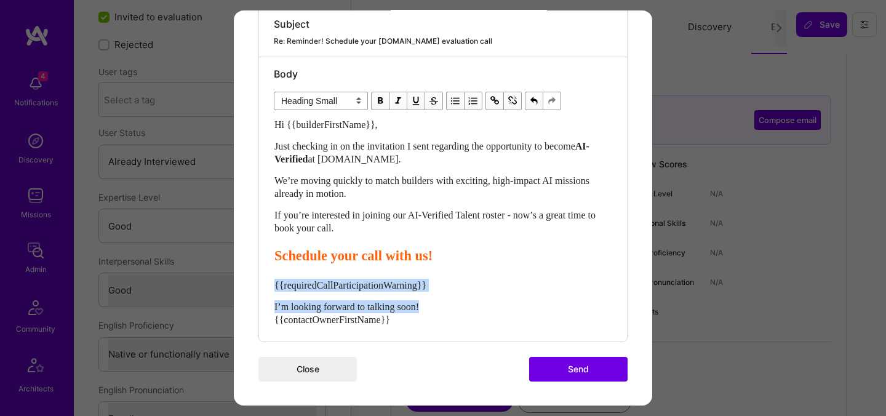
drag, startPoint x: 437, startPoint y: 308, endPoint x: 262, endPoint y: 281, distance: 176.8
click at [262, 281] on div "Body Normal Heading Large Heading Medium Heading Small Heading Small Hi {{build…" at bounding box center [443, 199] width 368 height 284
select select "unstyled"
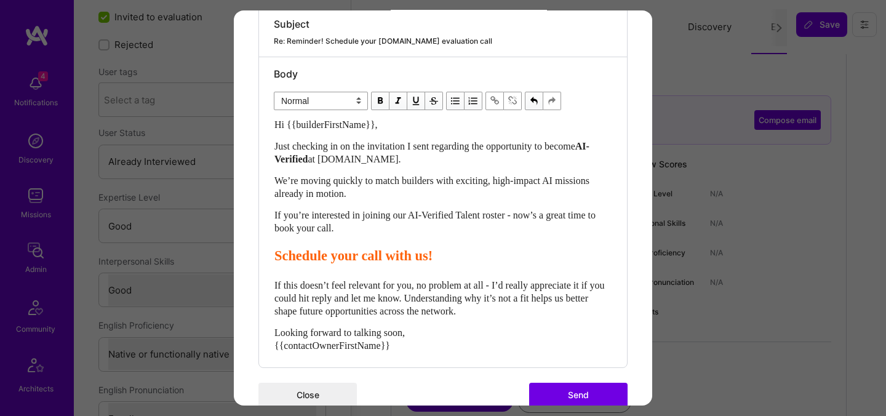
click at [420, 346] on div "Looking forward to talking soon, {{contactOwnerFirstName}}" at bounding box center [442, 339] width 337 height 26
click at [490, 344] on span "Looking forward to talking soon, {{contactOwnerFirstName}} and the Evaluation T…" at bounding box center [382, 338] width 216 height 23
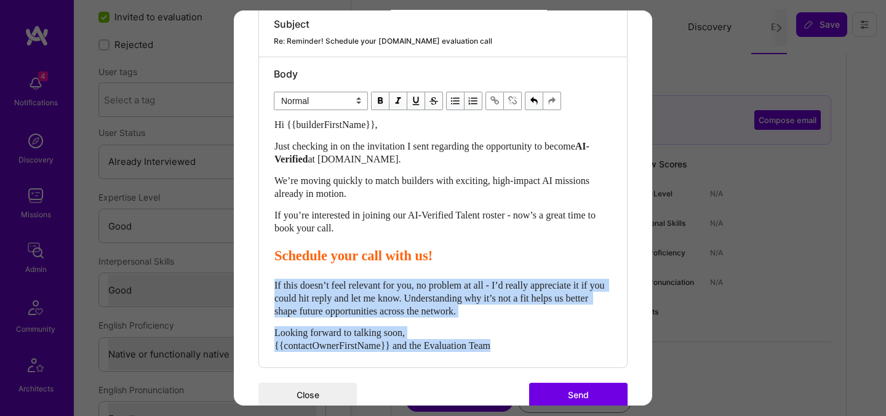
drag, startPoint x: 523, startPoint y: 348, endPoint x: 247, endPoint y: 281, distance: 284.7
click at [247, 281] on div "Send invitation to evaluation call Send invitation email or follow-up with a bu…" at bounding box center [443, 72] width 418 height 720
copy div "If this doesn’t feel relevant for you, no problem at all - I’d really appreciat…"
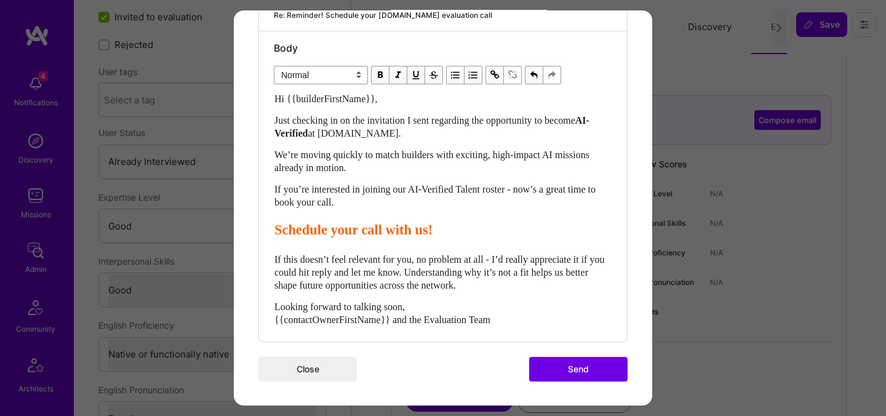
click at [552, 368] on button "Send" at bounding box center [578, 369] width 98 height 25
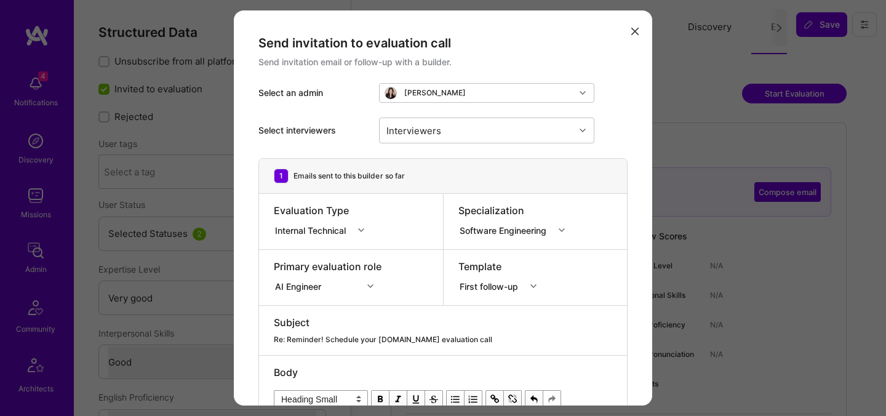
select select "5"
select select "4"
select select "6"
select select "CA"
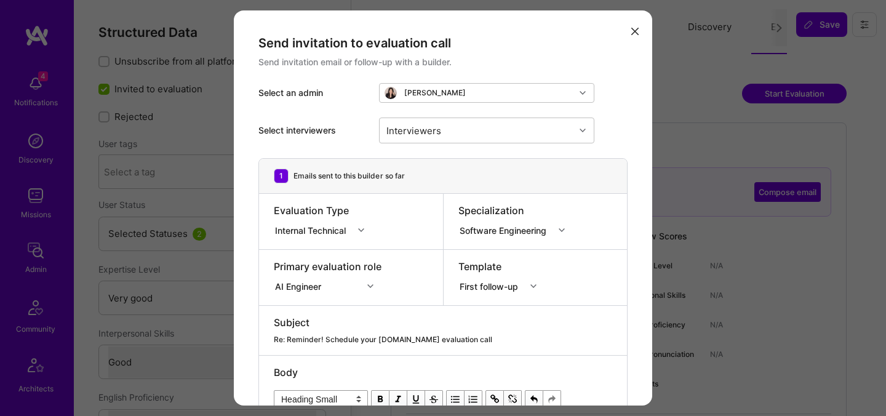
select select "Right Now"
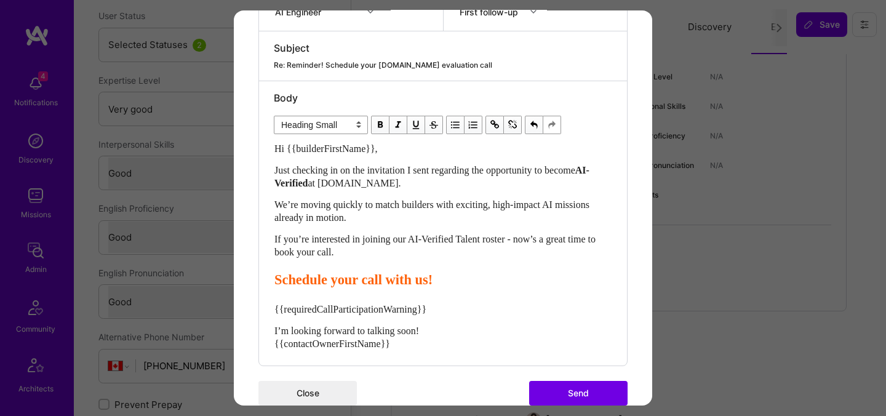
scroll to position [298, 0]
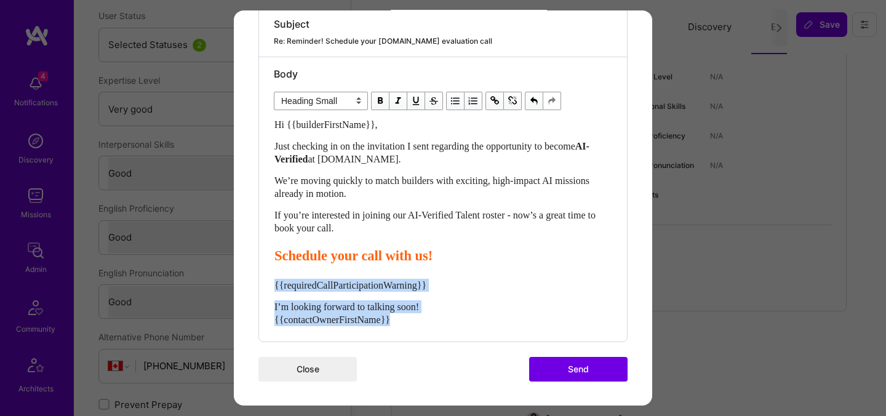
drag, startPoint x: 418, startPoint y: 323, endPoint x: 266, endPoint y: 285, distance: 156.7
click at [266, 285] on div "Body Normal Heading Large Heading Medium Heading Small Heading Small Hi {{build…" at bounding box center [443, 199] width 368 height 284
select select "unstyled"
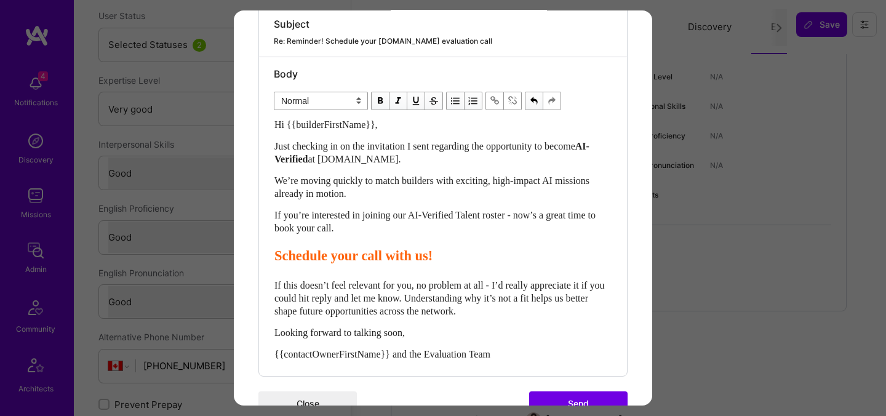
scroll to position [333, 0]
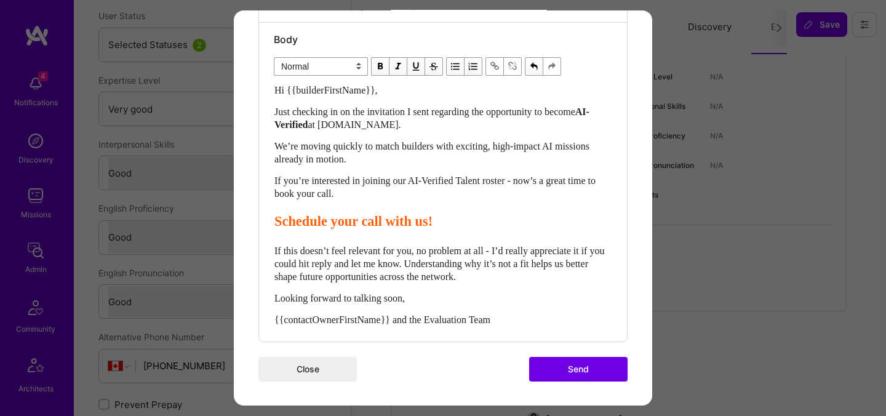
click at [546, 373] on button "Send" at bounding box center [578, 369] width 98 height 25
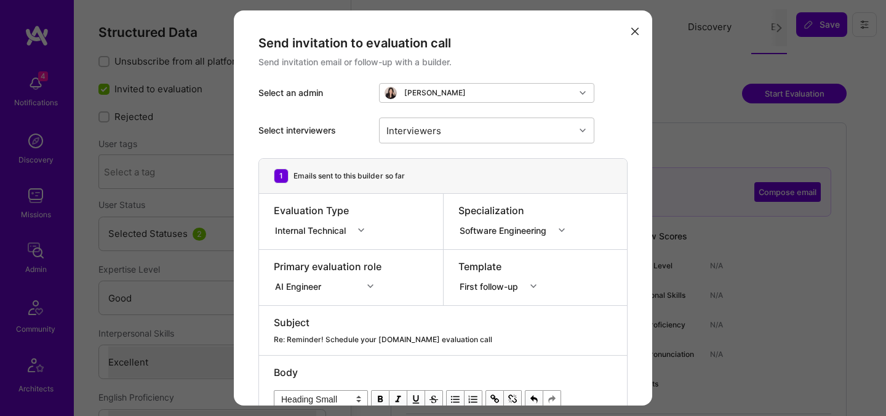
select select "4"
select select "7"
select select "US"
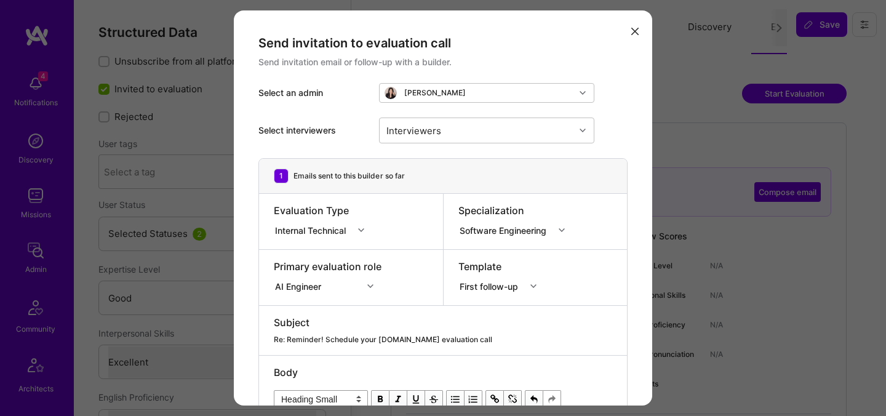
select select "Right Now"
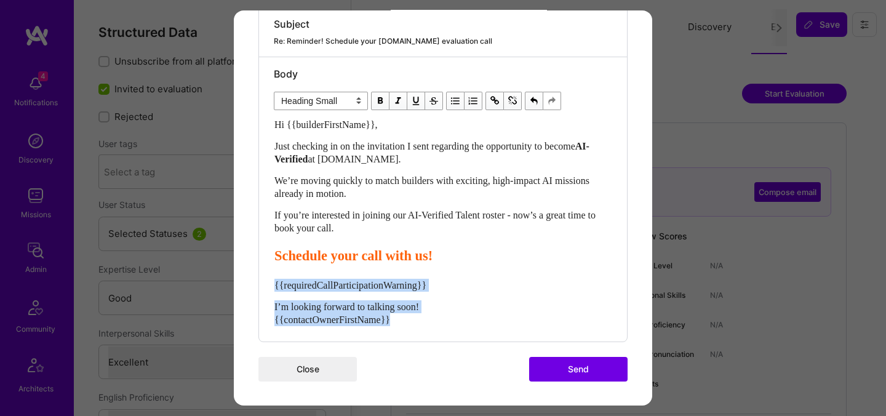
drag, startPoint x: 405, startPoint y: 321, endPoint x: 238, endPoint y: 284, distance: 171.5
click at [238, 284] on div "Send invitation to evaluation call Send invitation email or follow-up with a bu…" at bounding box center [443, 59] width 418 height 694
select select "unstyled"
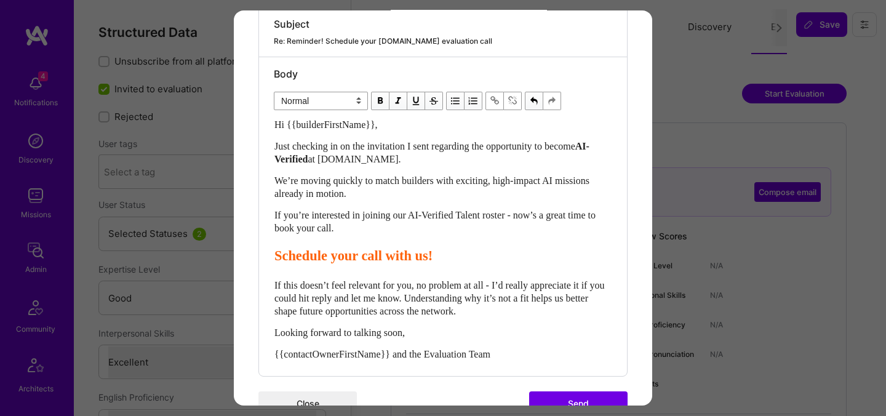
scroll to position [333, 0]
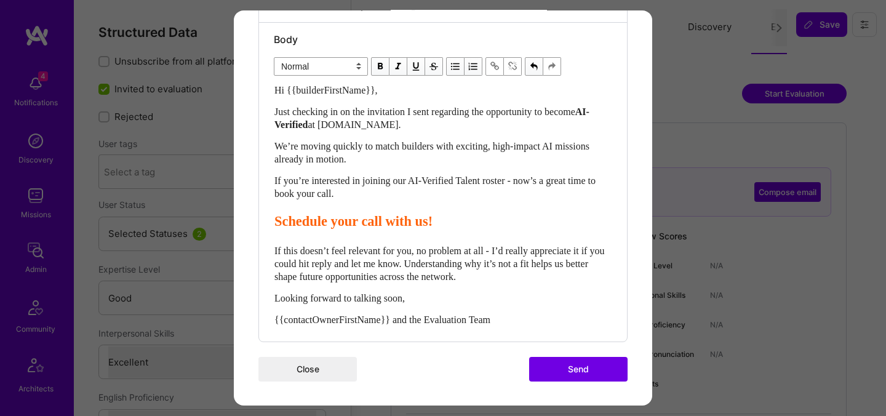
click at [570, 378] on button "Send" at bounding box center [578, 369] width 98 height 25
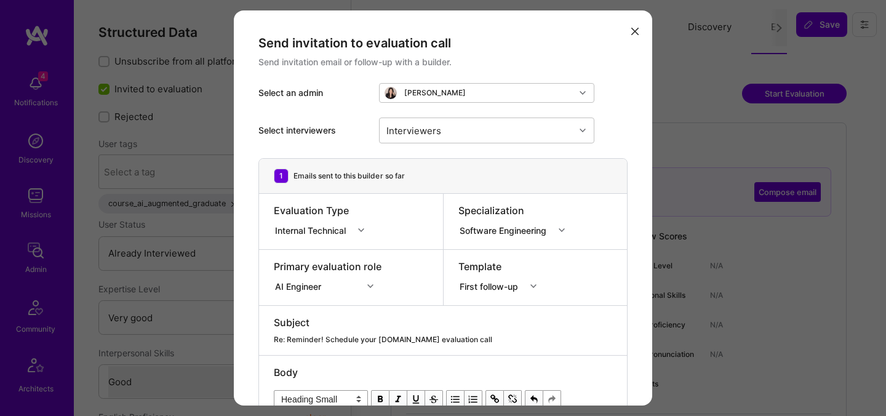
select select "5"
select select "4"
select select "7"
select select "RU"
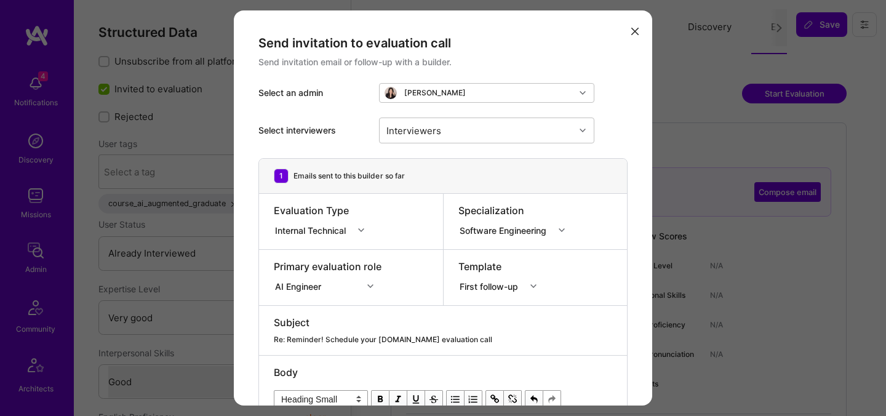
select select "Right Now"
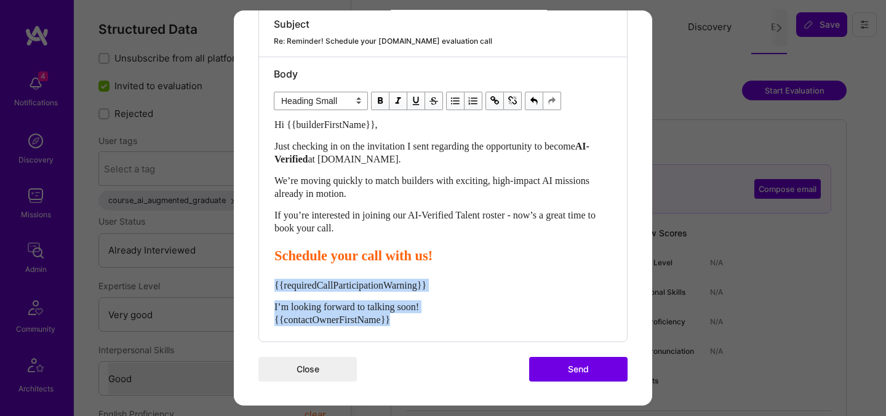
drag, startPoint x: 423, startPoint y: 321, endPoint x: 261, endPoint y: 279, distance: 166.7
click at [261, 279] on div "Body Normal Heading Large Heading Medium Heading Small Heading Small Hi {{build…" at bounding box center [443, 199] width 368 height 284
select select "unstyled"
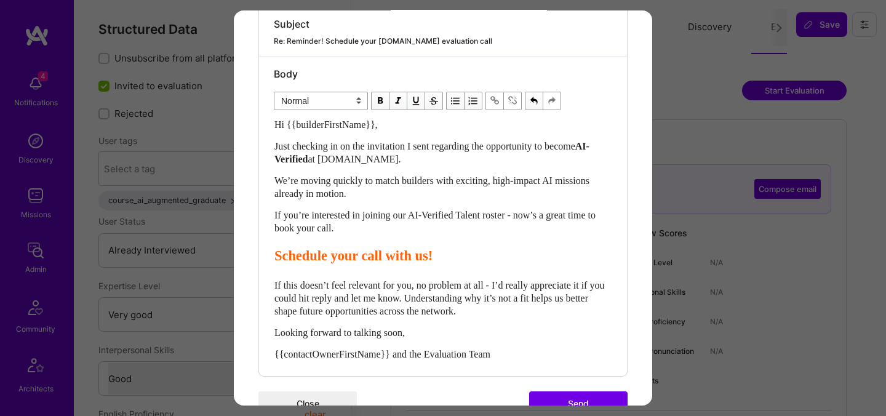
scroll to position [333, 0]
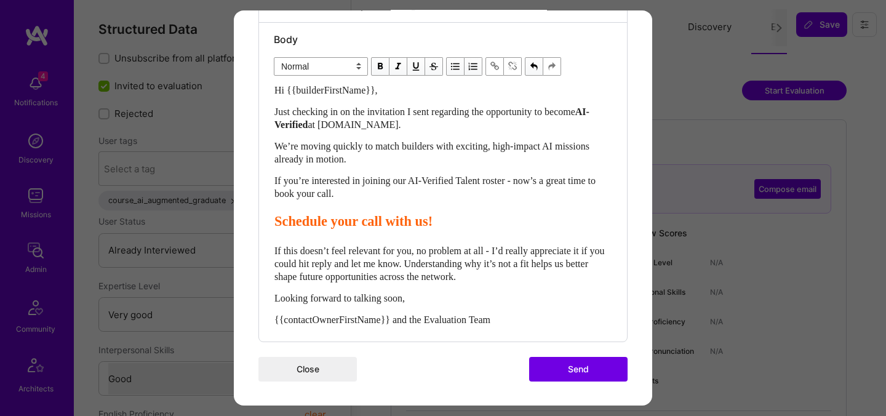
click at [561, 372] on button "Send" at bounding box center [578, 369] width 98 height 25
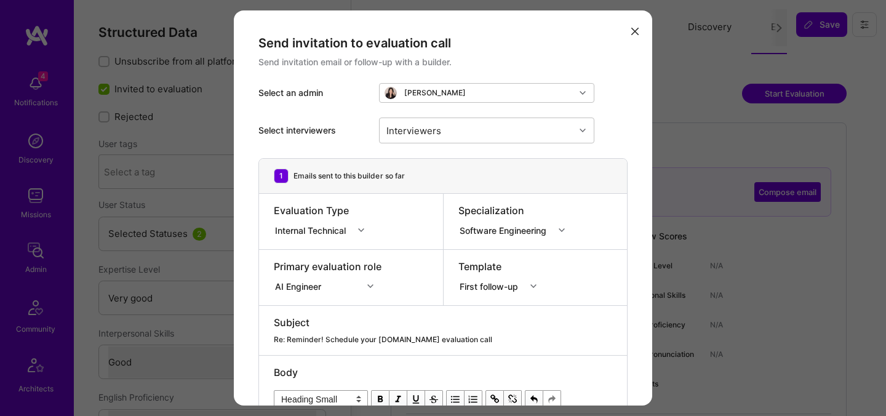
select select "5"
select select "4"
select select "7"
select select "US"
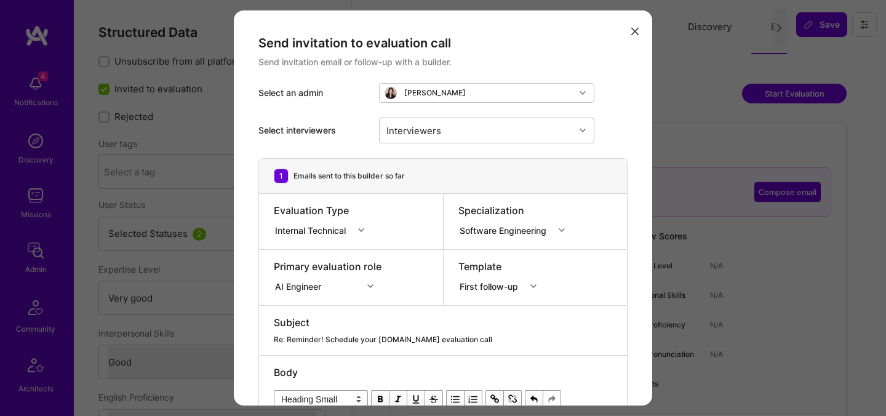
select select "Right Now"
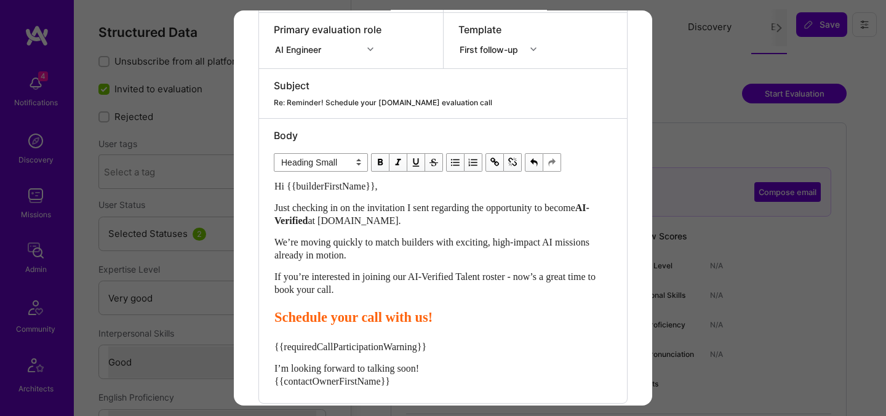
scroll to position [298, 0]
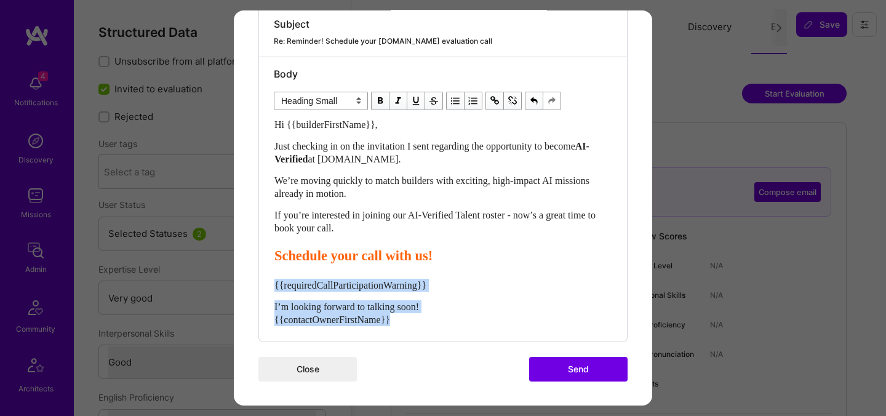
drag, startPoint x: 409, startPoint y: 325, endPoint x: 253, endPoint y: 284, distance: 161.0
click at [253, 284] on div "Send invitation to evaluation call Send invitation email or follow-up with a bu…" at bounding box center [443, 59] width 418 height 694
select select "unstyled"
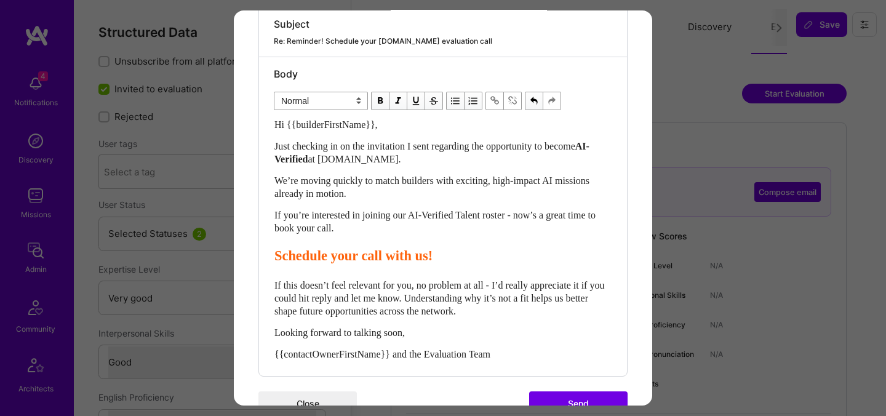
scroll to position [333, 0]
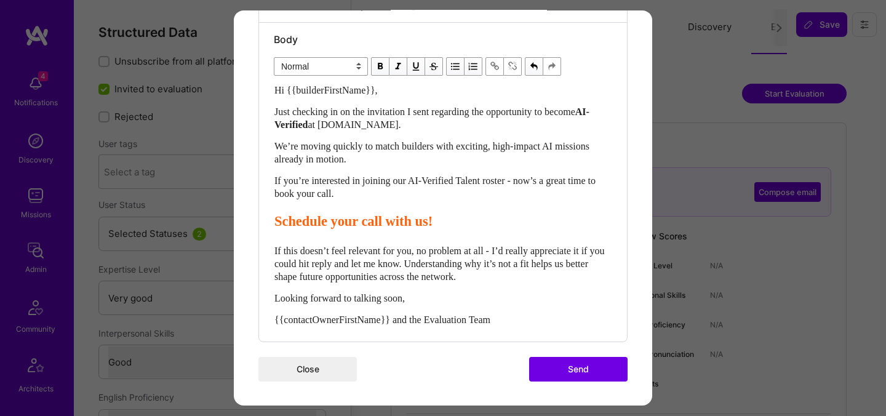
click at [561, 362] on button "Send" at bounding box center [578, 369] width 98 height 25
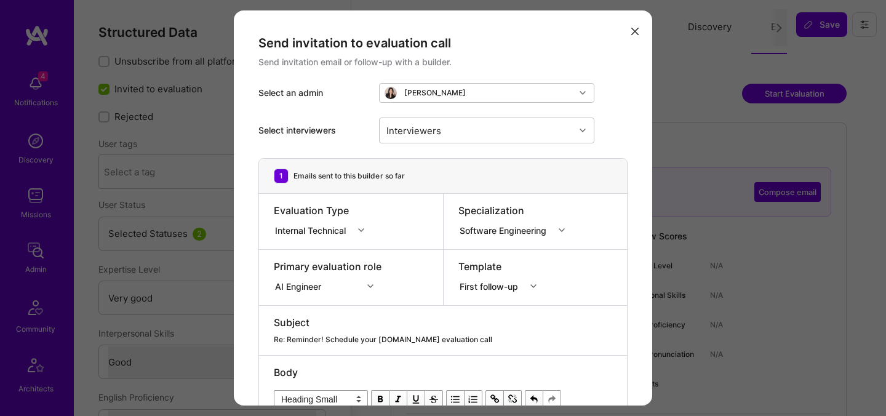
select select "5"
select select "4"
select select "7"
select select "US"
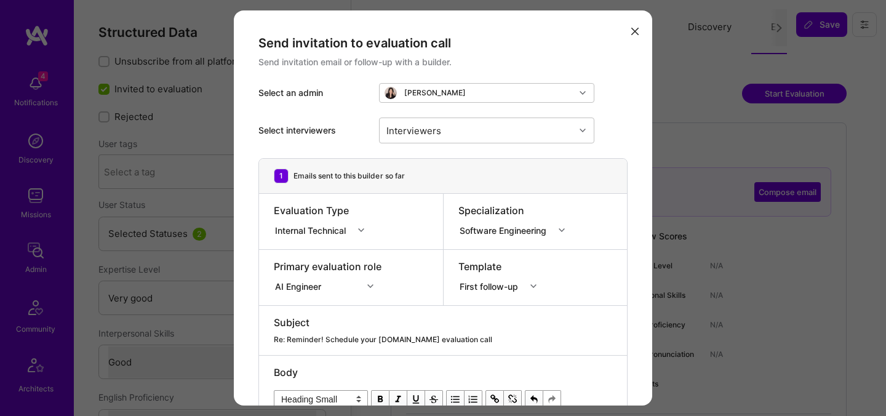
select select "Right Now"
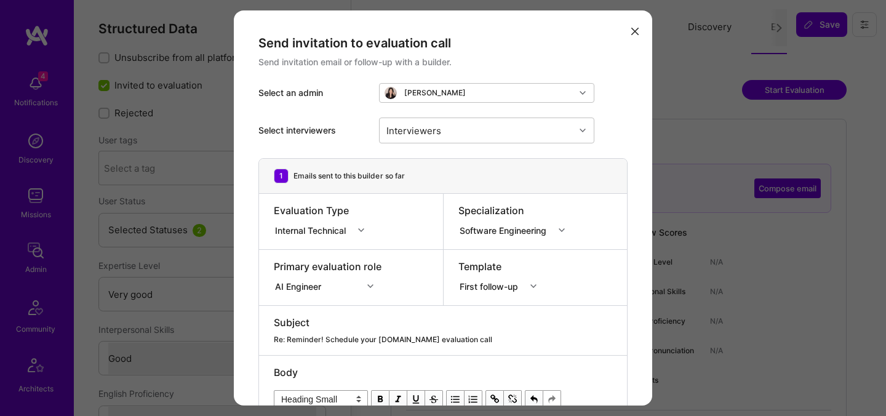
scroll to position [267, 0]
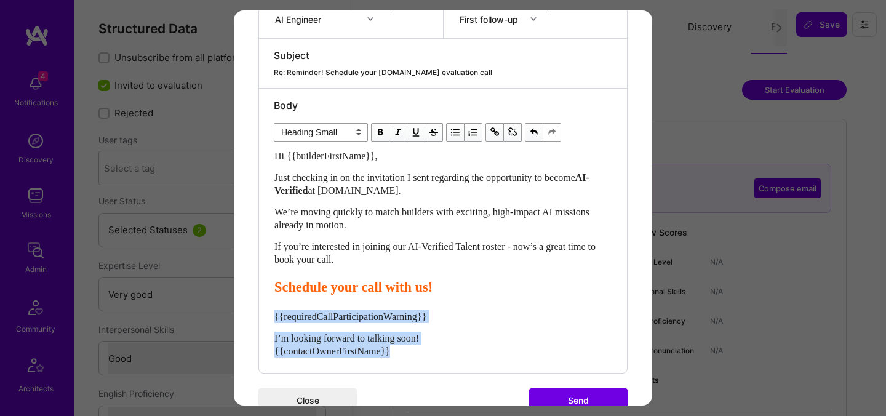
drag, startPoint x: 407, startPoint y: 351, endPoint x: 253, endPoint y: 318, distance: 156.6
click at [253, 318] on div "Send invitation to evaluation call Send invitation email or follow-up with a bu…" at bounding box center [443, 90] width 418 height 694
select select "unstyled"
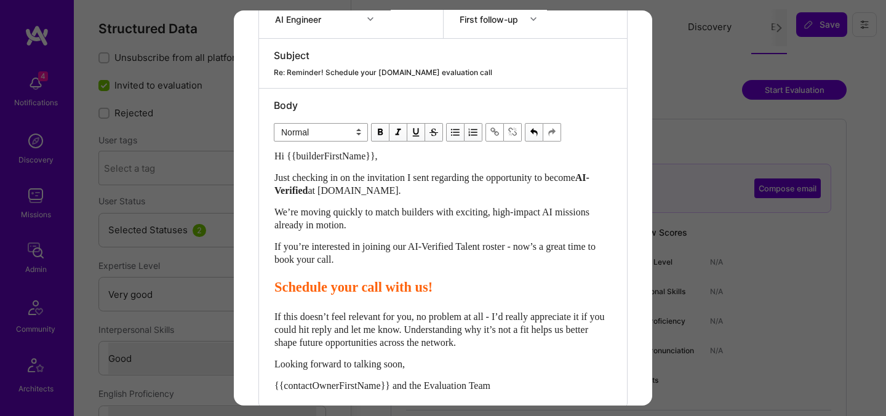
scroll to position [333, 0]
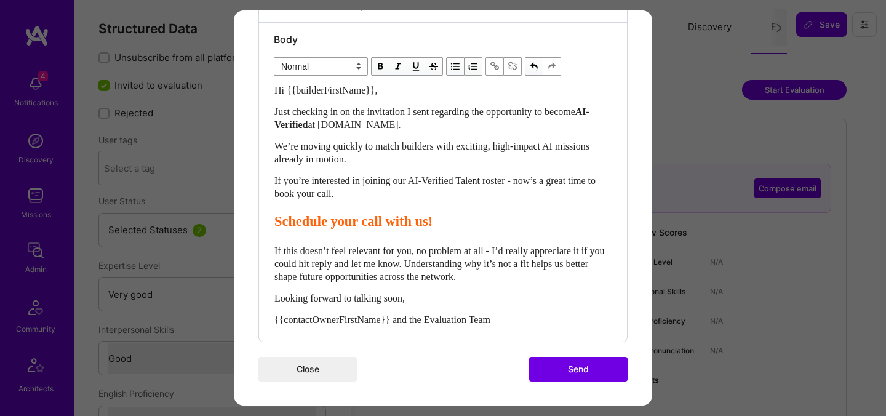
click at [560, 359] on button "Send" at bounding box center [578, 369] width 98 height 25
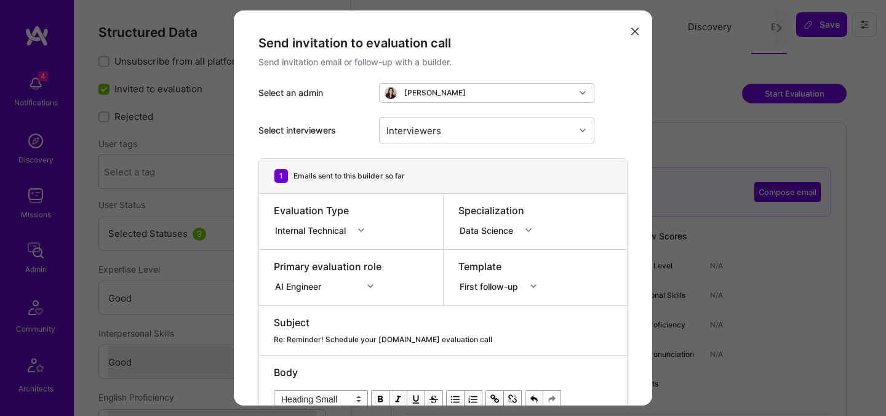
select select "4"
select select "7"
select select "US"
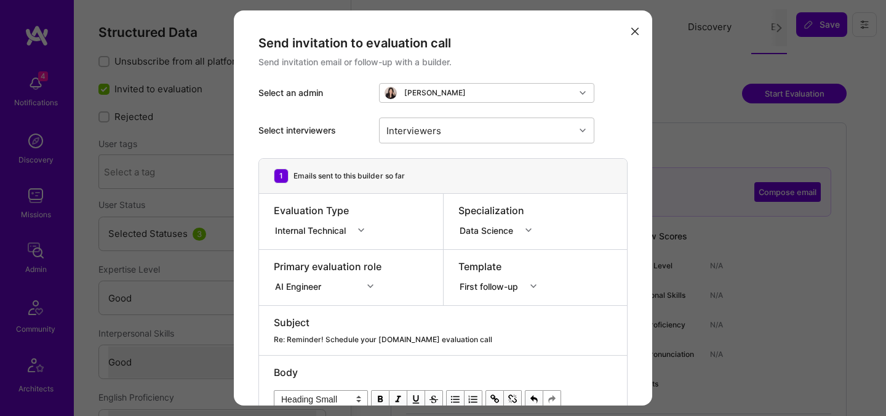
select select "Right Now"
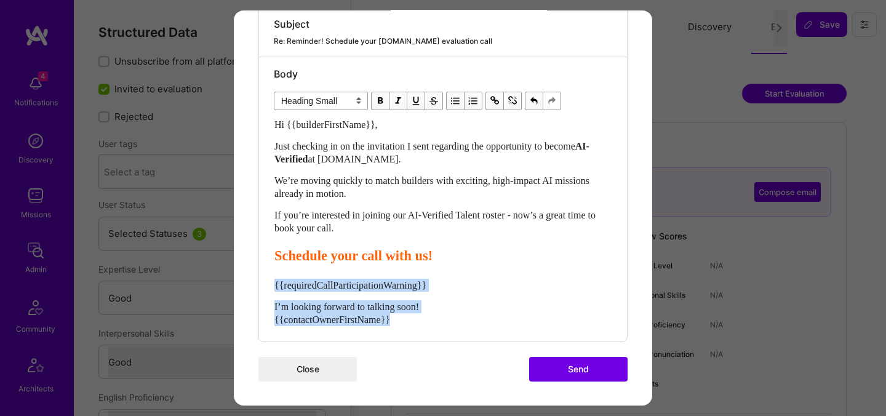
drag, startPoint x: 414, startPoint y: 320, endPoint x: 258, endPoint y: 285, distance: 160.1
click at [258, 285] on div "1 Emails sent to this builder so far Evaluation Type Internal Technical Special…" at bounding box center [442, 101] width 369 height 482
select select "unstyled"
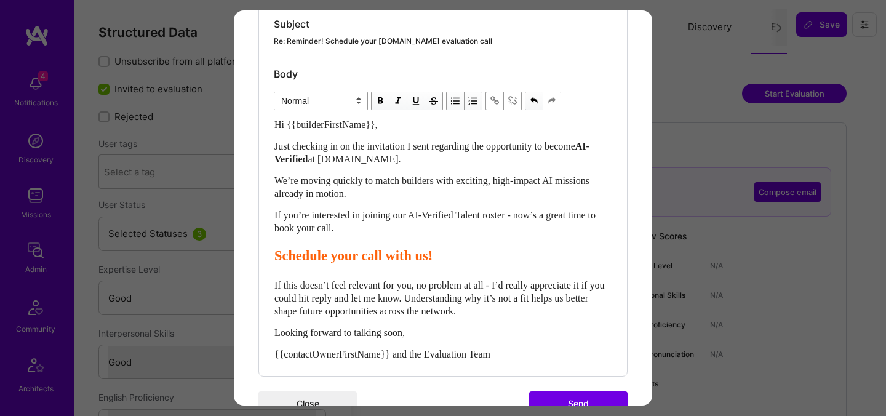
scroll to position [333, 0]
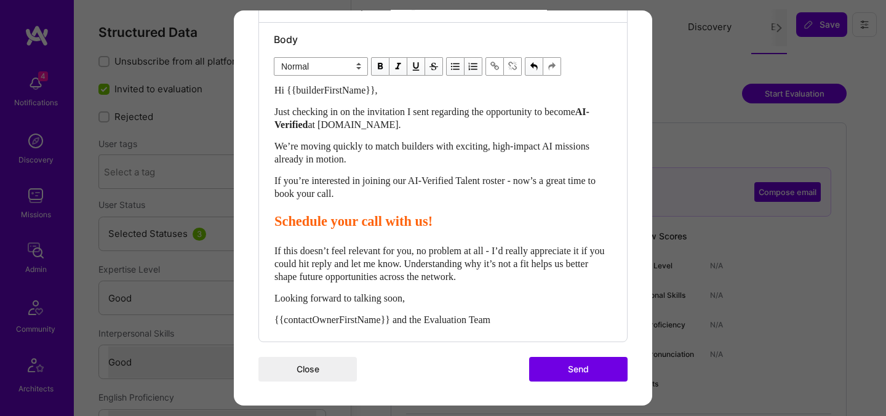
click at [567, 363] on button "Send" at bounding box center [578, 369] width 98 height 25
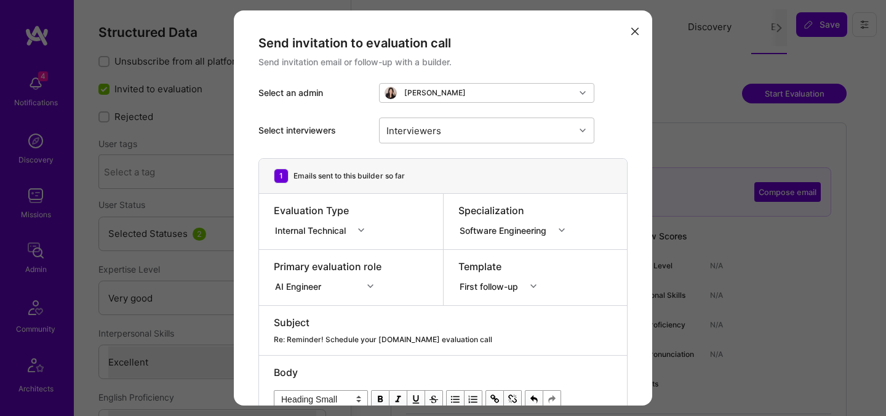
select select "5"
select select "7"
select select "CA"
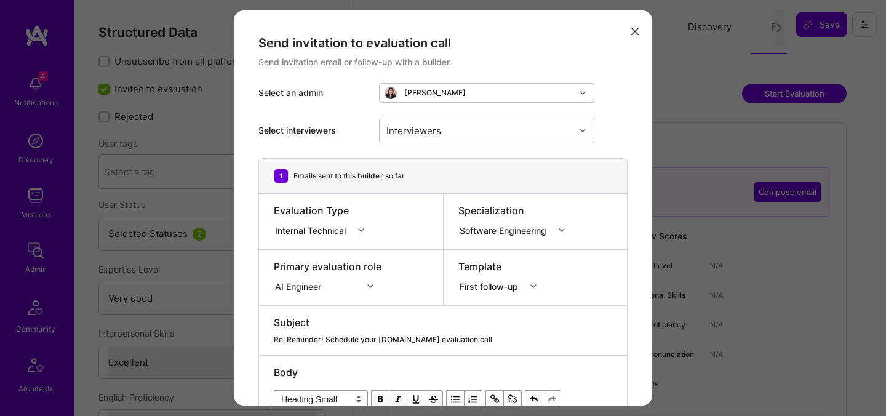
select select "Right Now"
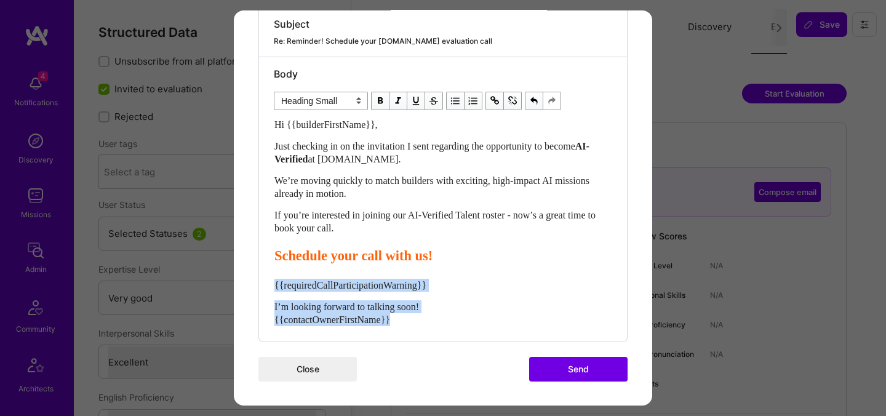
drag, startPoint x: 405, startPoint y: 319, endPoint x: 266, endPoint y: 279, distance: 144.7
click at [266, 279] on div "Body Normal Heading Large Heading Medium Heading Small Heading Small Hi {{build…" at bounding box center [443, 199] width 368 height 284
select select "unstyled"
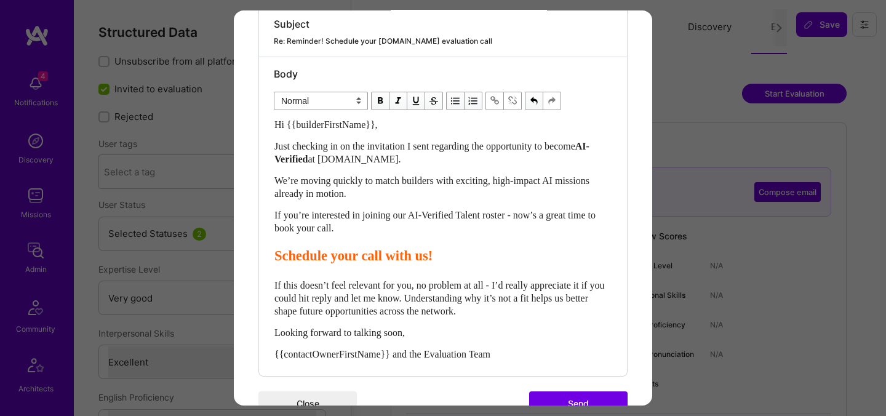
scroll to position [333, 0]
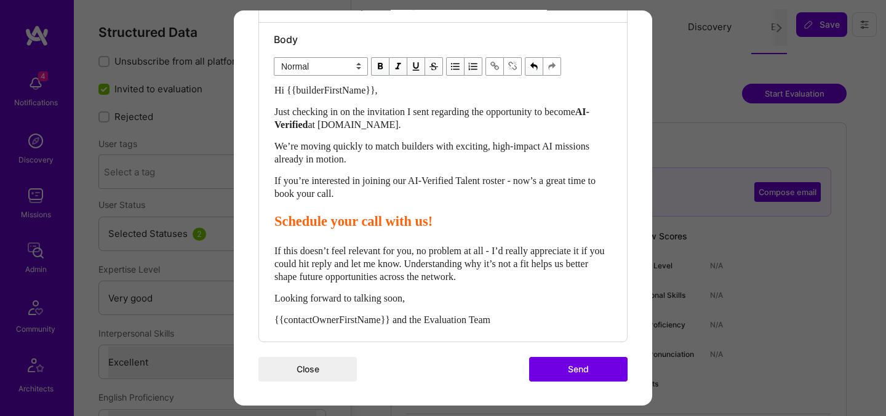
click at [558, 365] on button "Send" at bounding box center [578, 369] width 98 height 25
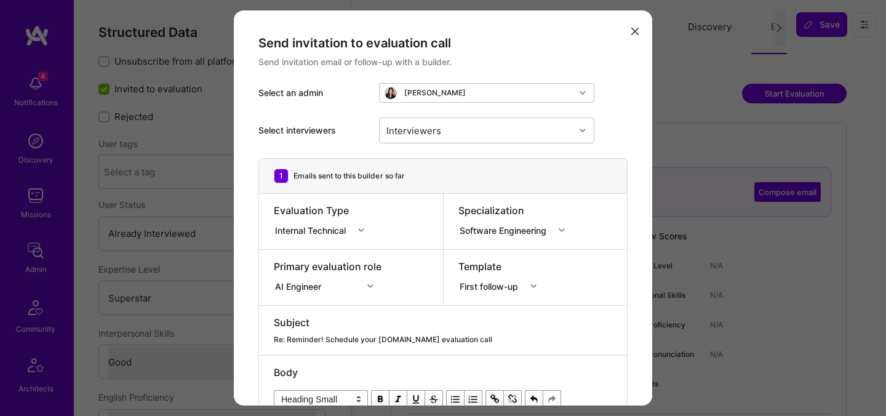
select select "7"
select select "4"
select select "7"
select select "SI"
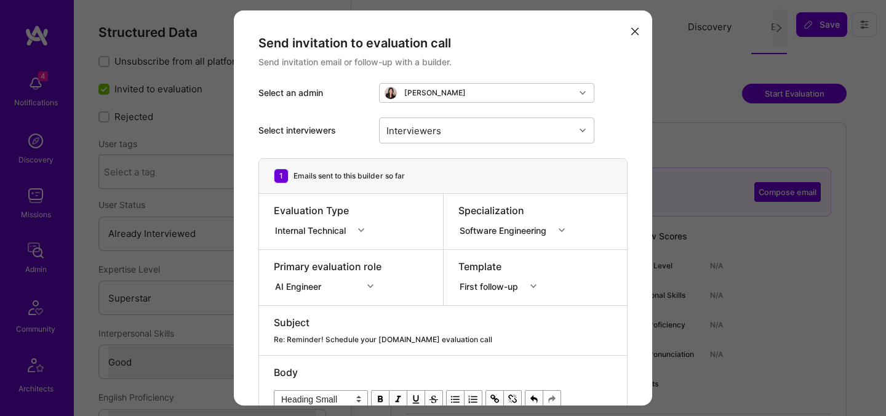
select select "Right Now"
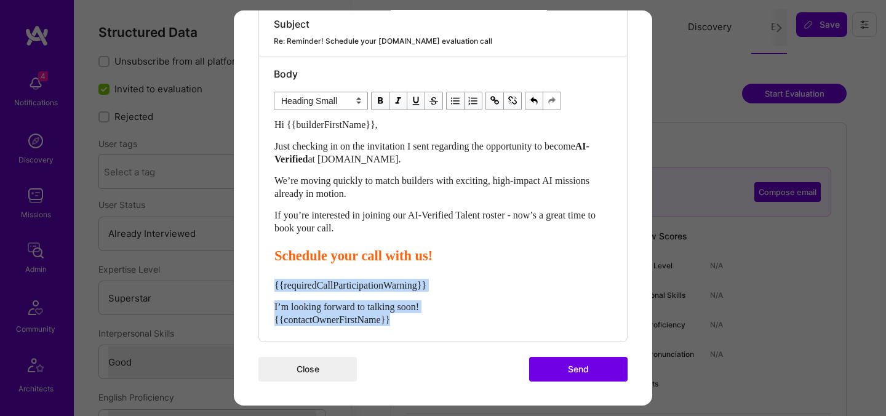
drag, startPoint x: 405, startPoint y: 319, endPoint x: 269, endPoint y: 286, distance: 139.2
click at [269, 286] on div "Body Normal Heading Large Heading Medium Heading Small Heading Small Hi {{build…" at bounding box center [443, 199] width 368 height 284
select select "unstyled"
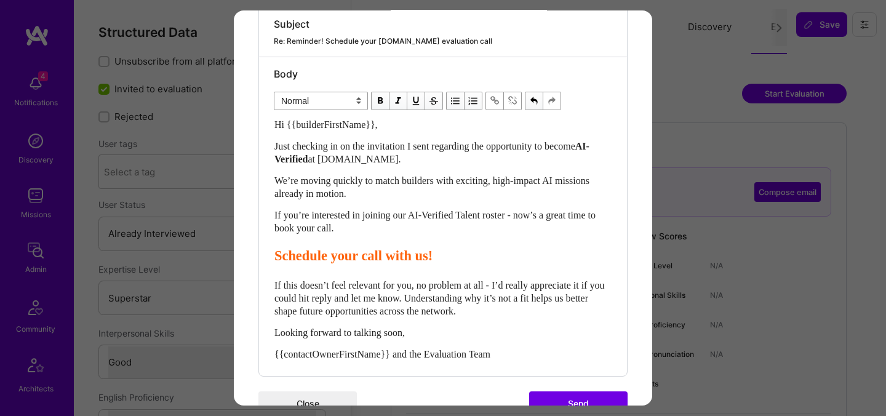
scroll to position [333, 0]
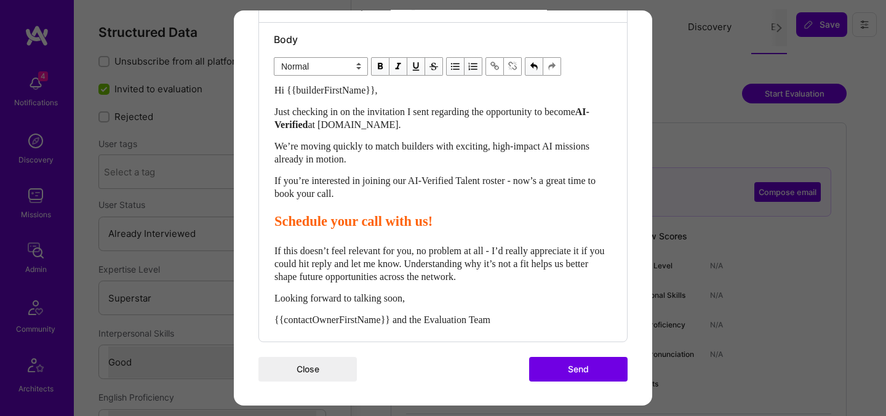
click at [544, 372] on button "Send" at bounding box center [578, 369] width 98 height 25
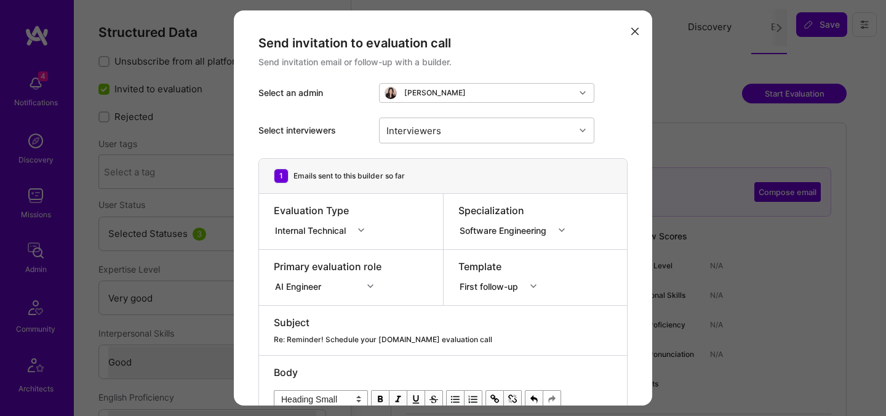
select select "5"
select select "4"
select select "7"
select select "PL"
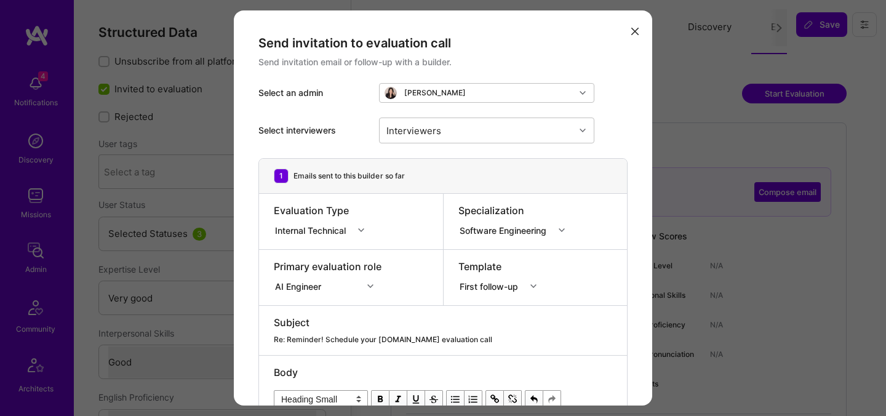
select select "Right Now"
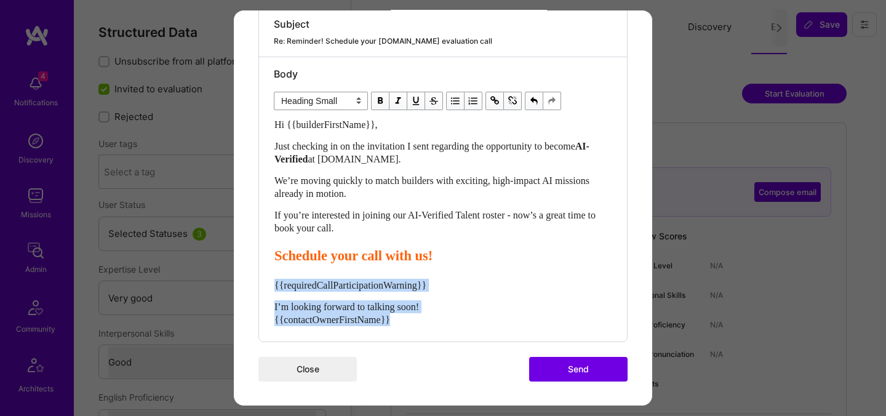
drag, startPoint x: 413, startPoint y: 319, endPoint x: 271, endPoint y: 281, distance: 147.3
click at [271, 281] on div "Body Normal Heading Large Heading Medium Heading Small Heading Small Hi {{build…" at bounding box center [443, 199] width 368 height 284
select select "unstyled"
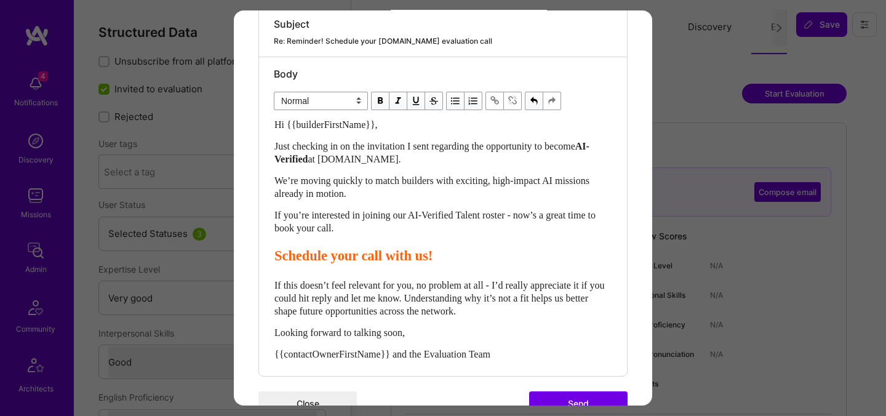
scroll to position [333, 0]
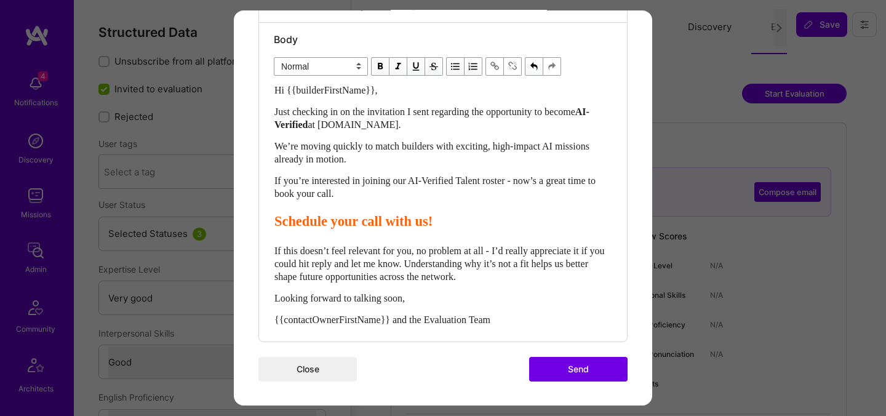
click at [570, 378] on button "Send" at bounding box center [578, 369] width 98 height 25
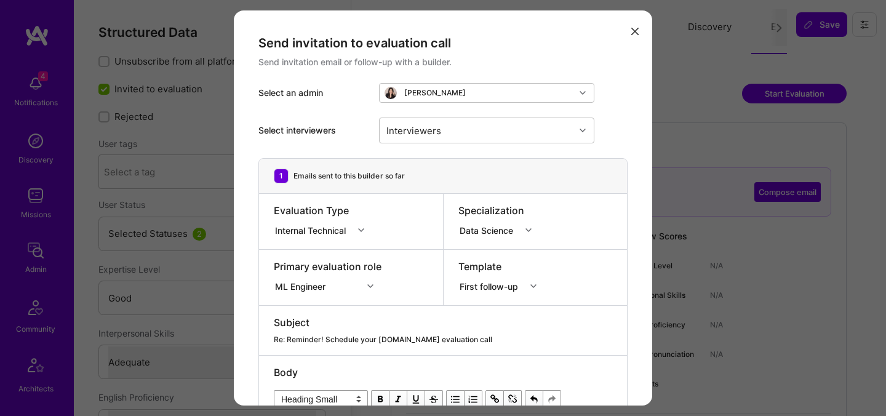
select select "4"
select select "3"
select select "7"
select select "US"
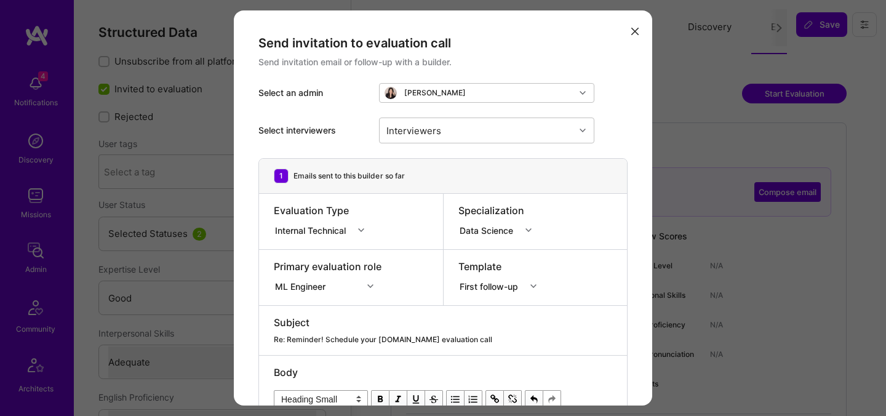
select select "Right Now"
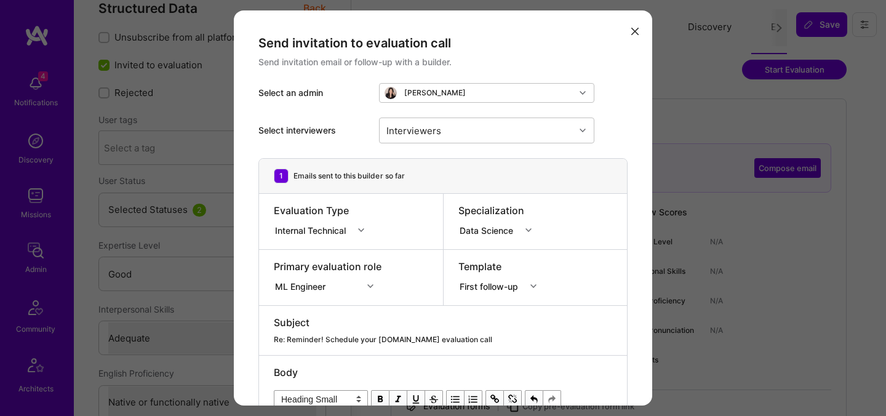
scroll to position [298, 0]
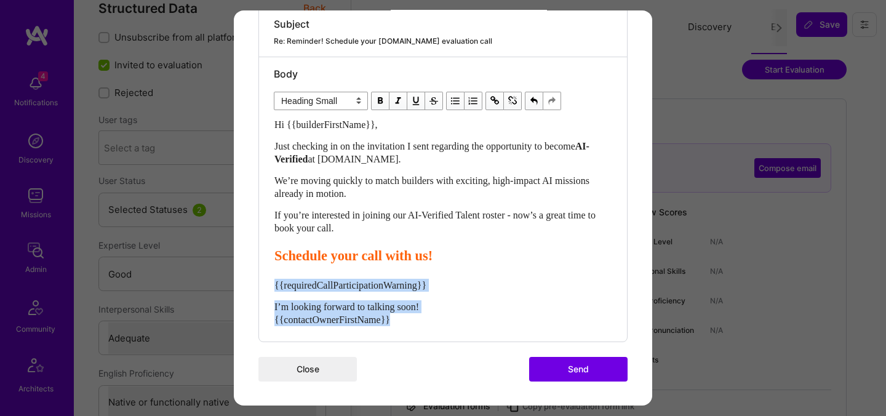
drag, startPoint x: 418, startPoint y: 319, endPoint x: 269, endPoint y: 281, distance: 154.4
click at [269, 281] on div "Body Normal Heading Large Heading Medium Heading Small Heading Small Hi {{build…" at bounding box center [443, 199] width 368 height 284
select select "unstyled"
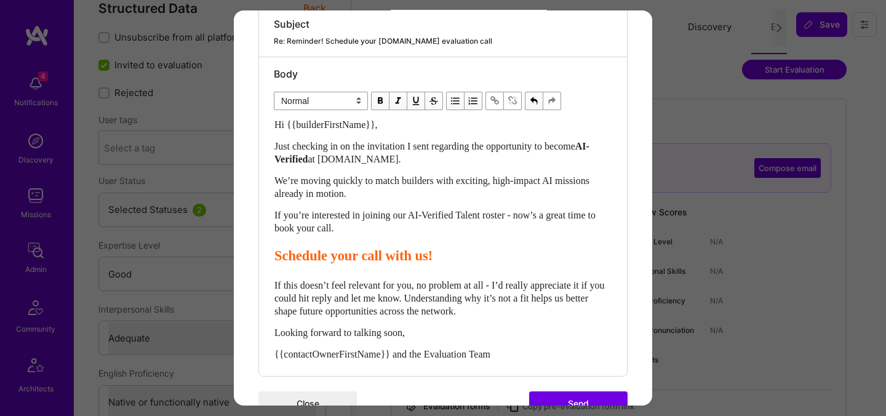
scroll to position [333, 0]
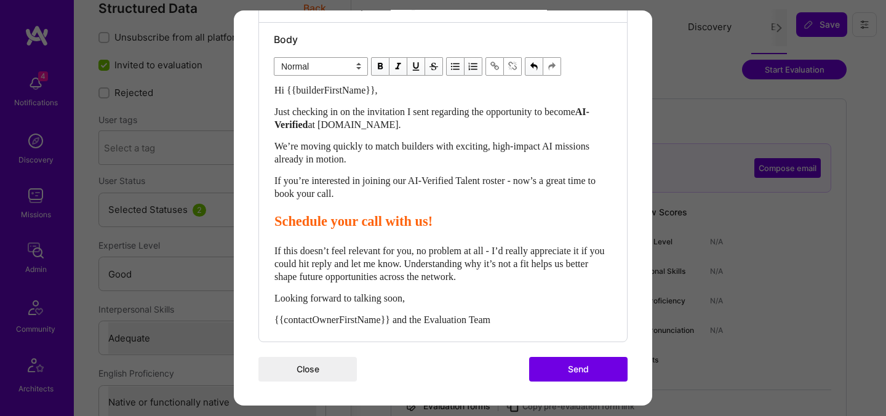
click at [554, 368] on button "Send" at bounding box center [578, 369] width 98 height 25
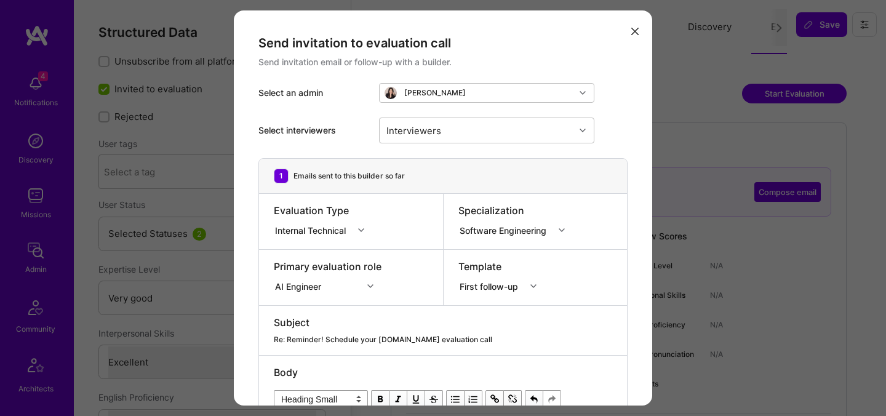
select select "5"
select select "7"
select select "NL"
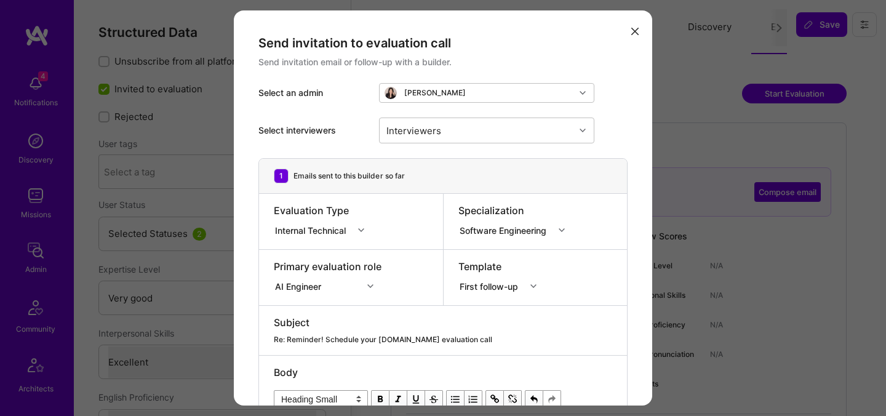
select select "Right Now"
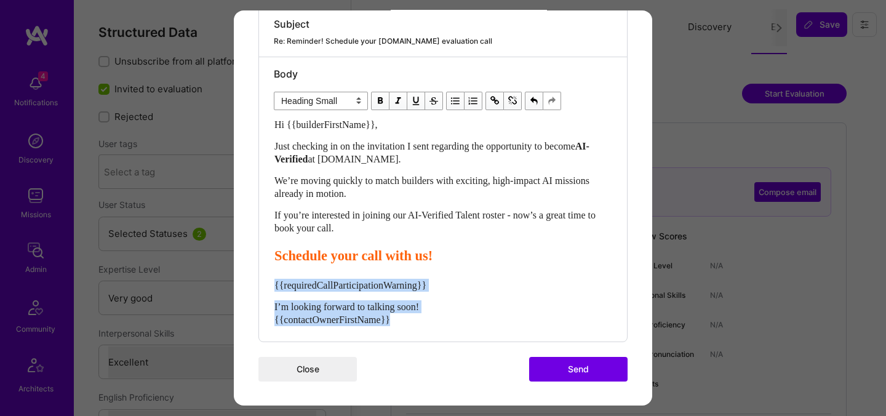
drag, startPoint x: 412, startPoint y: 319, endPoint x: 257, endPoint y: 287, distance: 158.4
click at [257, 287] on div "Send invitation to evaluation call Send invitation email or follow-up with a bu…" at bounding box center [443, 59] width 418 height 694
select select "unstyled"
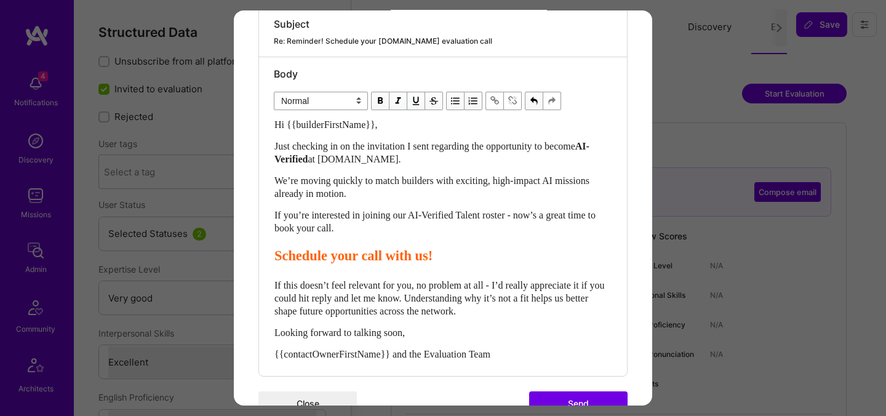
click at [545, 394] on button "Send" at bounding box center [578, 403] width 98 height 25
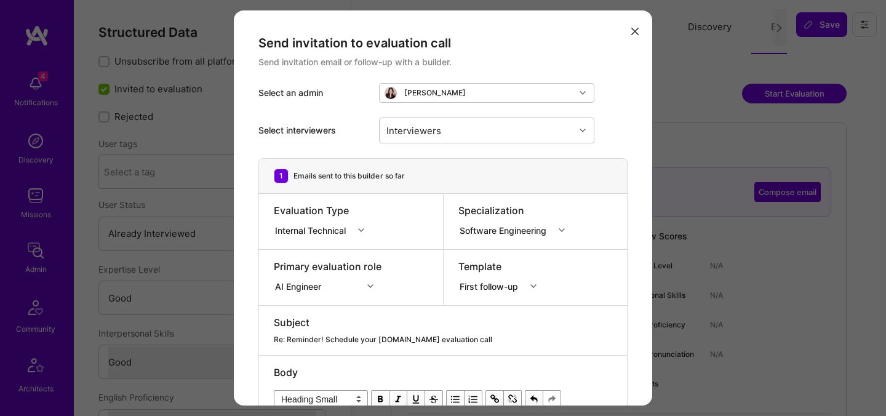
select select "4"
select select "6"
select select "7"
select select "US"
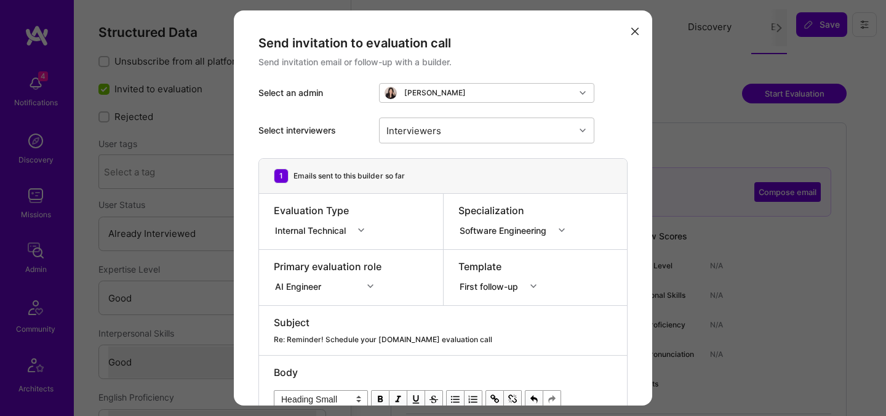
select select "Right Now"
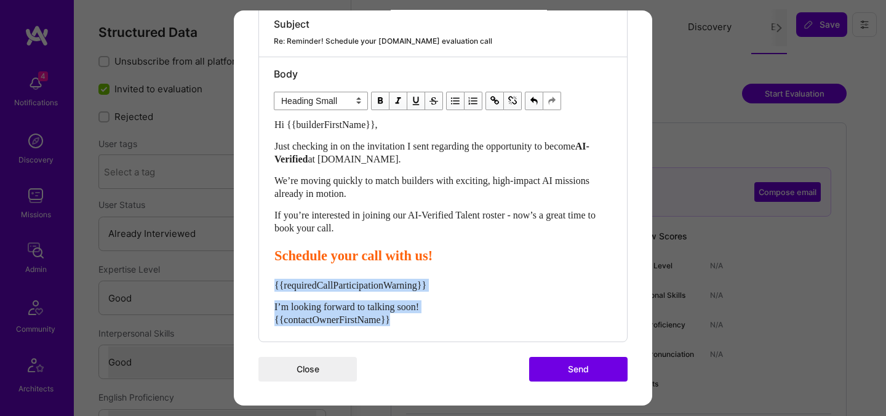
drag, startPoint x: 407, startPoint y: 320, endPoint x: 253, endPoint y: 284, distance: 158.2
click at [253, 284] on div "Send invitation to evaluation call Send invitation email or follow-up with a bu…" at bounding box center [443, 59] width 418 height 694
select select "unstyled"
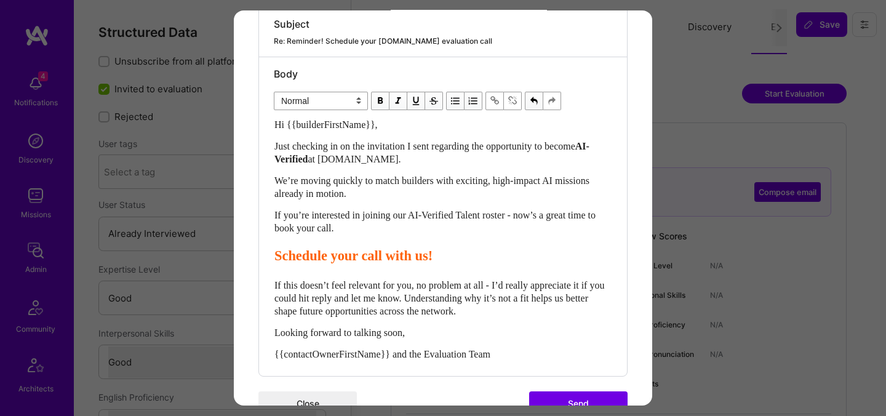
scroll to position [333, 0]
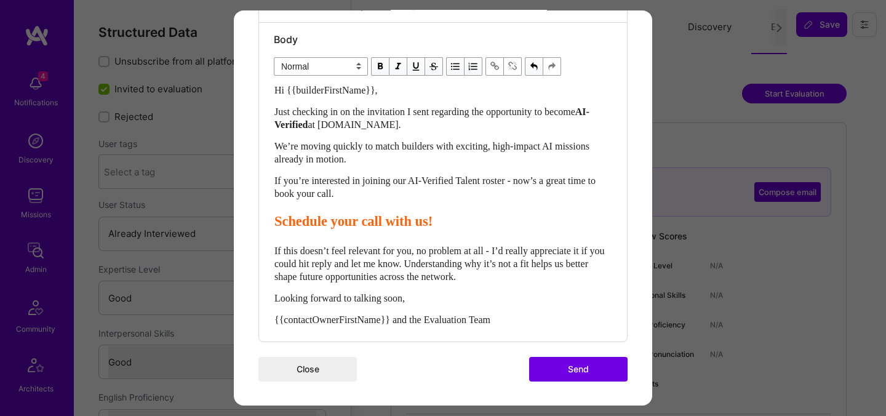
click at [554, 367] on button "Send" at bounding box center [578, 369] width 98 height 25
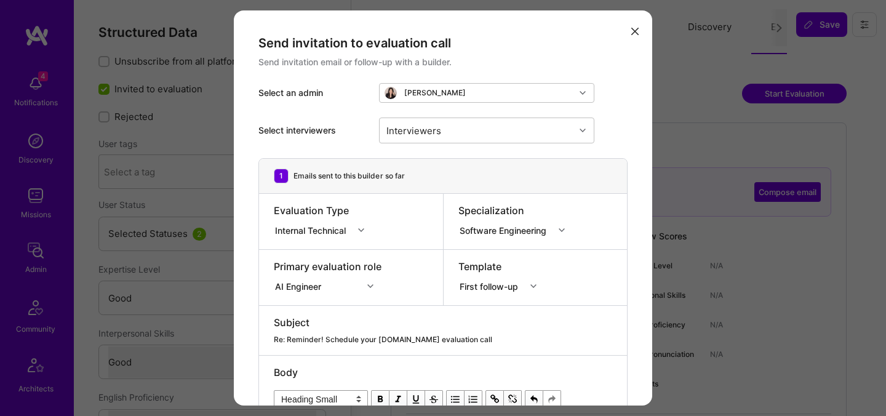
select select "4"
select select "6"
select select "IL"
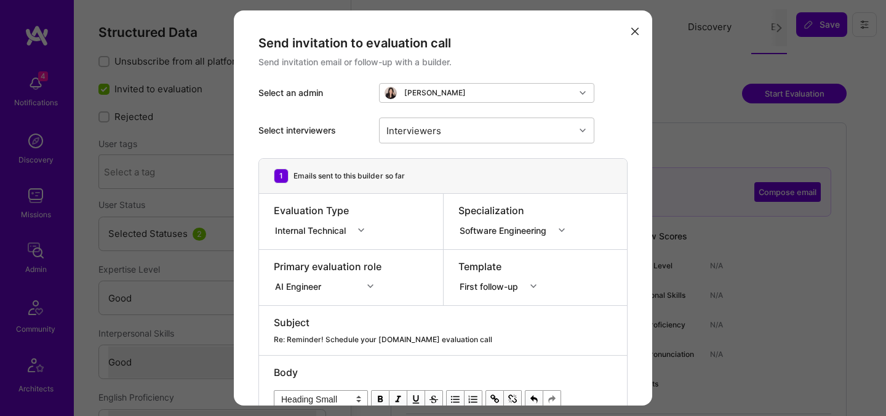
select select "Right Now"
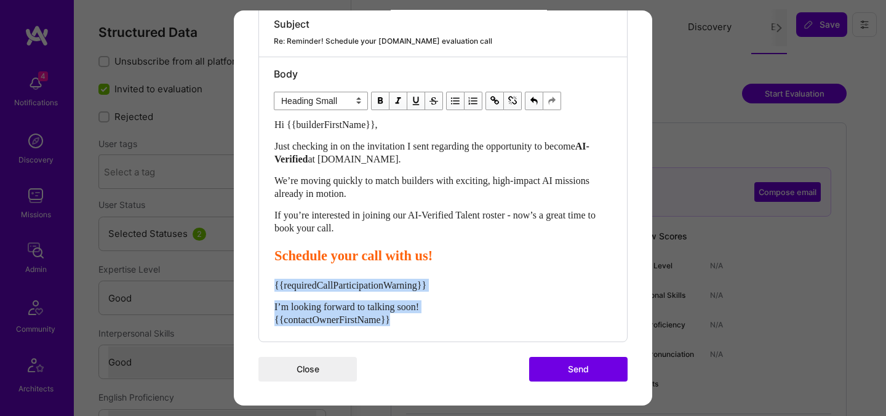
drag, startPoint x: 415, startPoint y: 323, endPoint x: 253, endPoint y: 285, distance: 165.5
click at [253, 285] on div "Send invitation to evaluation call Send invitation email or follow-up with a bu…" at bounding box center [443, 59] width 418 height 694
select select "unstyled"
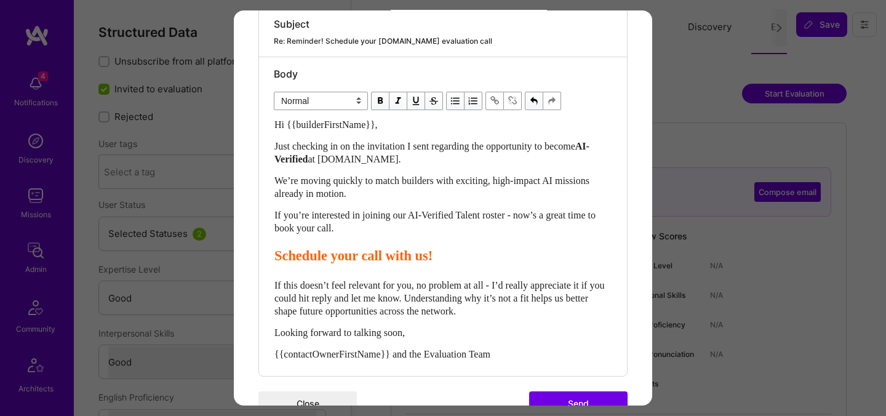
scroll to position [333, 0]
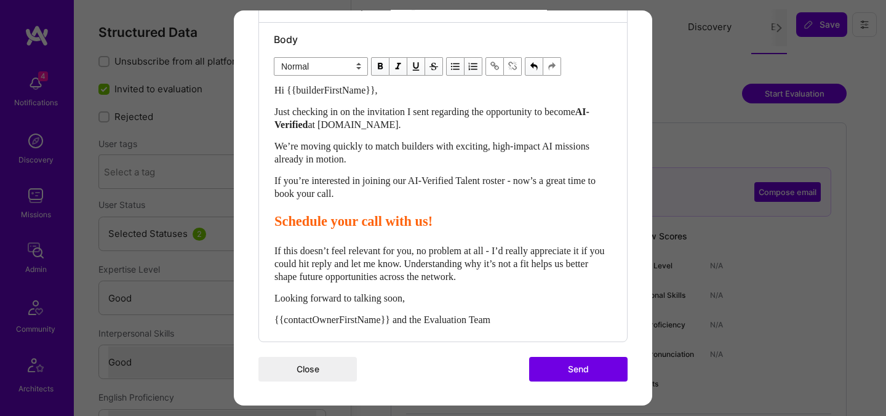
click at [572, 372] on button "Send" at bounding box center [578, 369] width 98 height 25
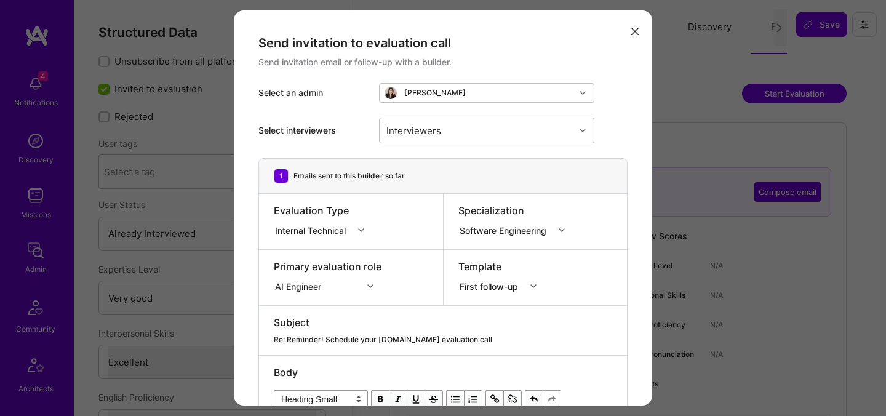
select select "5"
select select "7"
select select "IN"
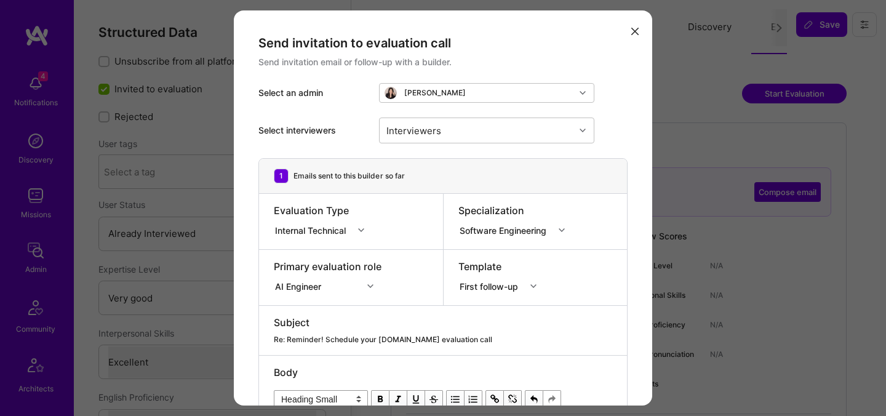
select select "Right Now"
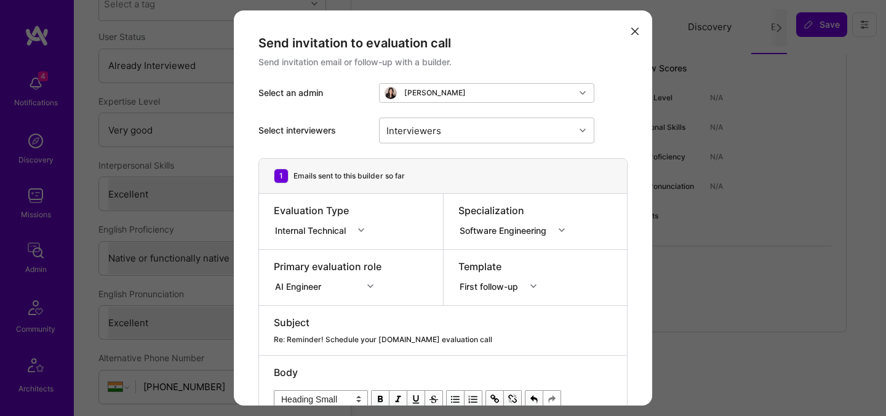
scroll to position [298, 0]
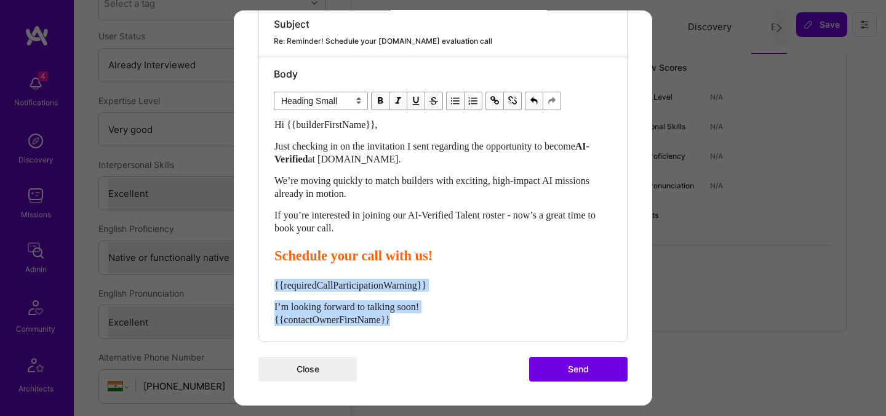
drag, startPoint x: 404, startPoint y: 320, endPoint x: 268, endPoint y: 284, distance: 140.0
click at [268, 284] on div "Body Normal Heading Large Heading Medium Heading Small Heading Small Hi {{build…" at bounding box center [443, 199] width 368 height 284
select select "unstyled"
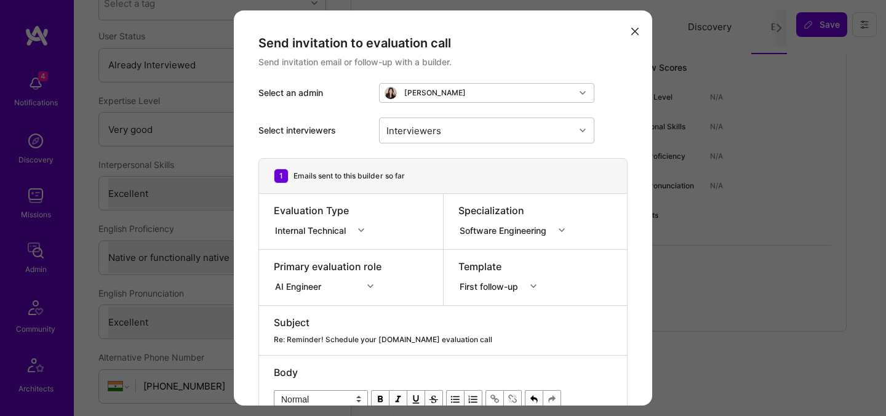
scroll to position [333, 0]
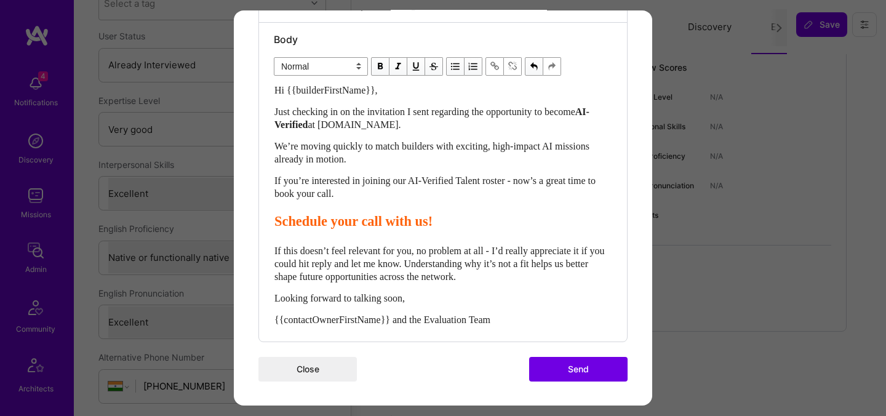
click at [576, 368] on button "Send" at bounding box center [578, 369] width 98 height 25
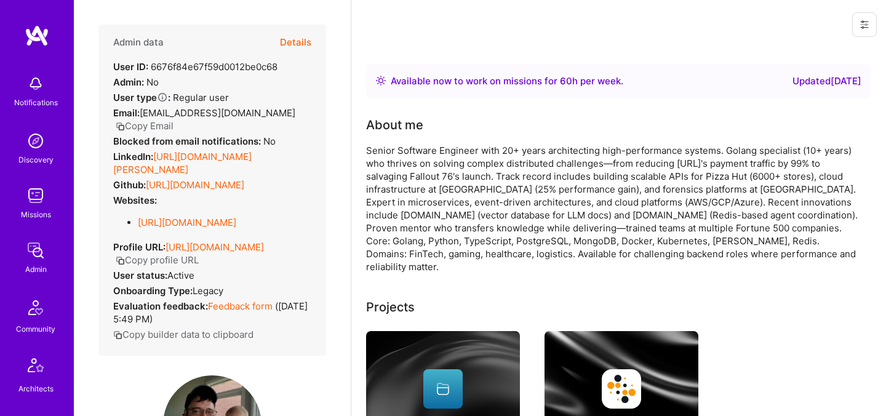
click at [293, 42] on button "Details" at bounding box center [295, 43] width 31 height 36
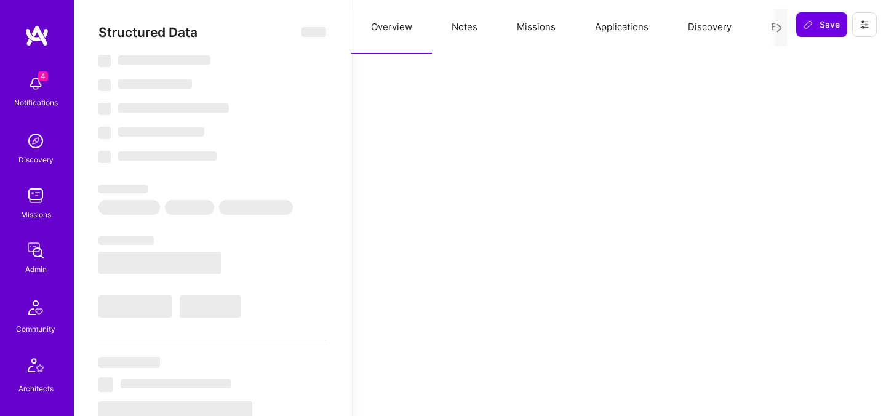
click at [764, 27] on button "Evaluation" at bounding box center [793, 27] width 84 height 54
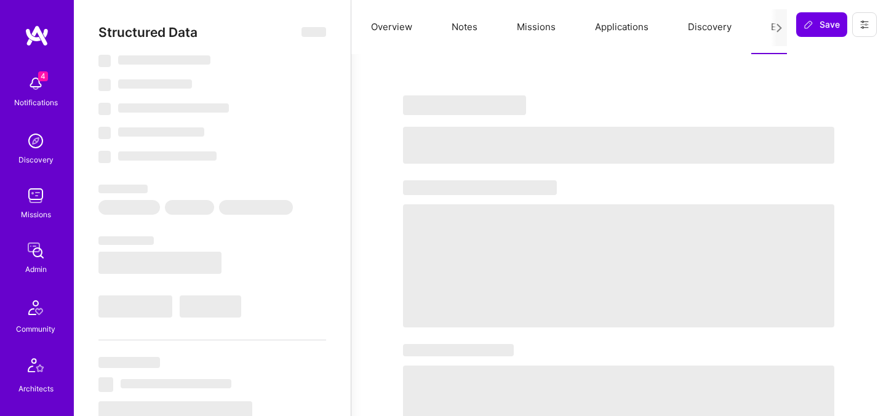
select select "Right Now"
select select "5"
select select "7"
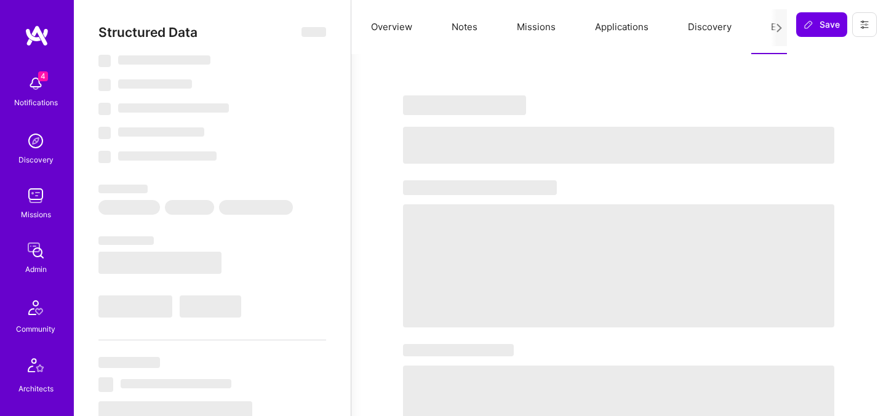
select select "US"
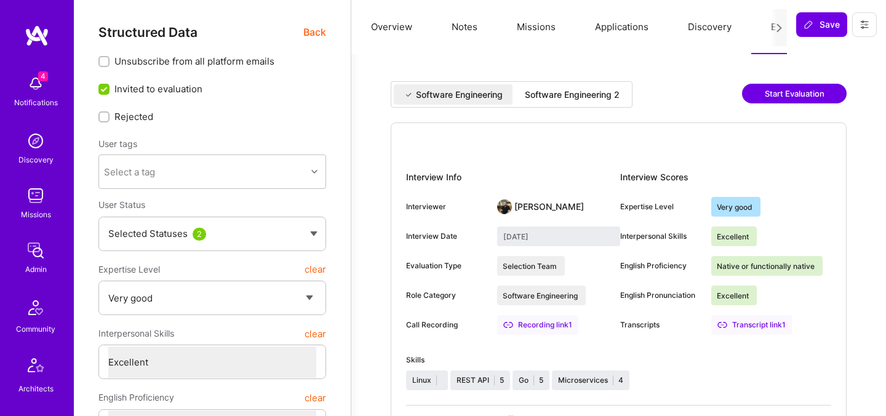
click at [571, 89] on div "Software Engineering 2" at bounding box center [572, 95] width 95 height 12
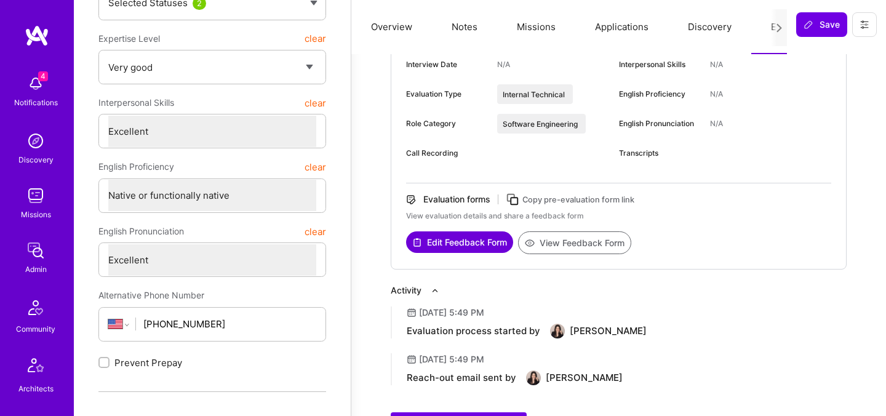
scroll to position [246, 0]
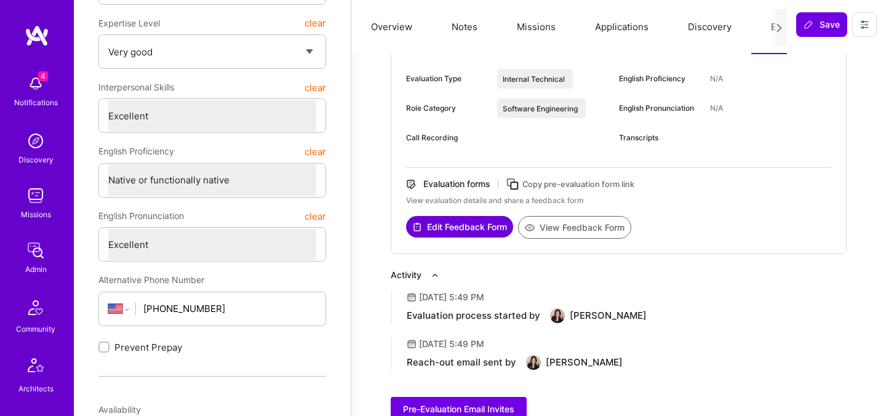
click at [519, 184] on icon at bounding box center [513, 184] width 14 height 14
click at [857, 22] on button at bounding box center [864, 24] width 25 height 25
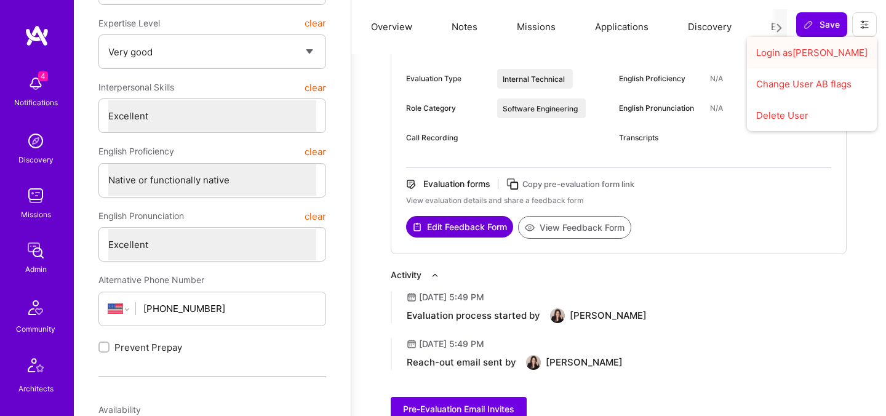
click at [809, 54] on button "Login as [PERSON_NAME]" at bounding box center [812, 52] width 130 height 31
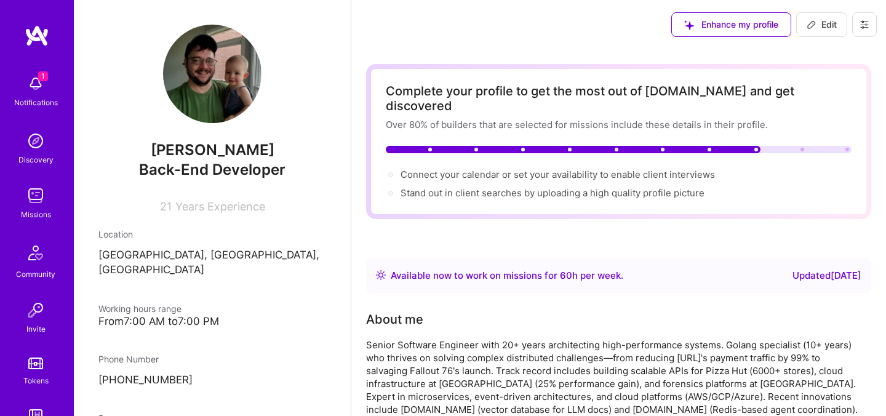
scroll to position [246, 0]
